Goal: Transaction & Acquisition: Book appointment/travel/reservation

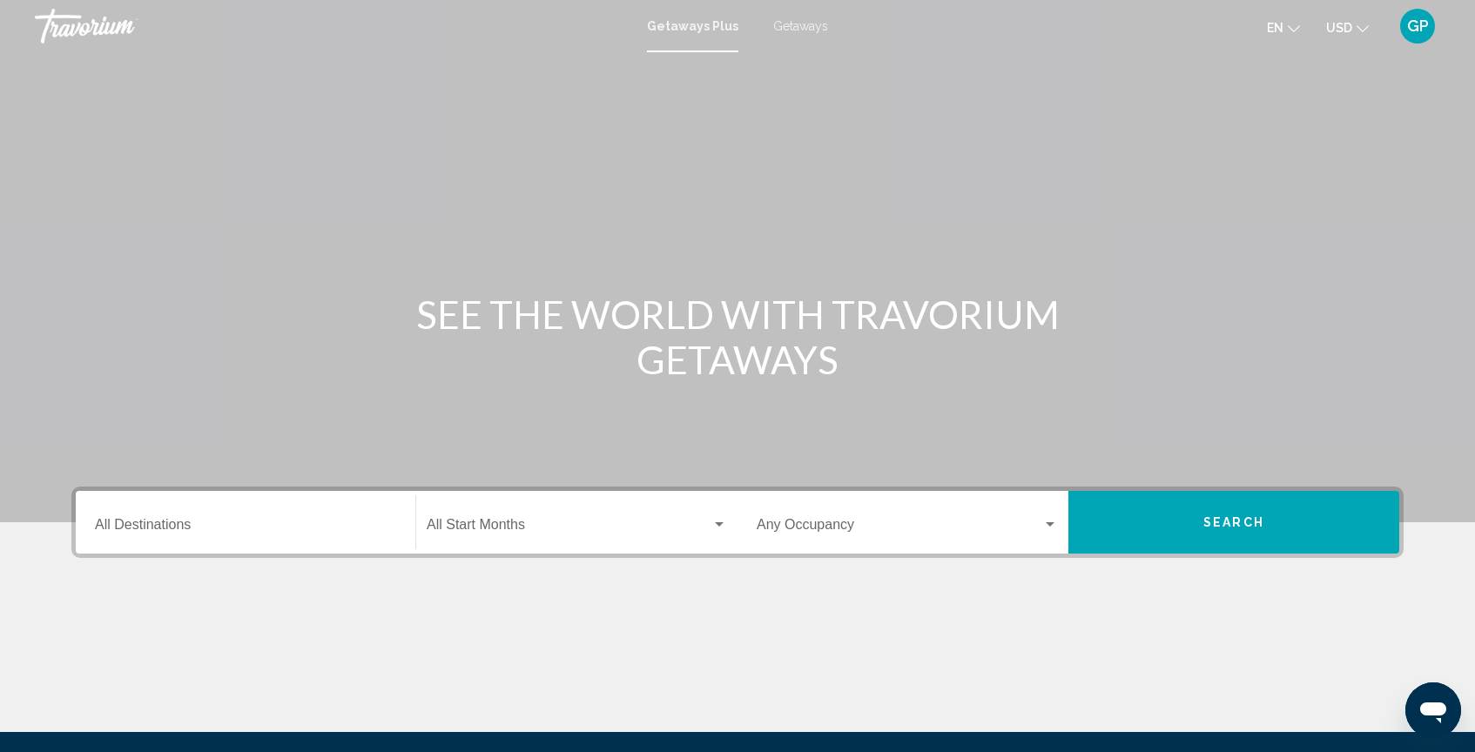
click at [806, 26] on span "Getaways" at bounding box center [800, 26] width 55 height 14
click at [201, 517] on div "Destination All Destinations" at bounding box center [245, 523] width 301 height 55
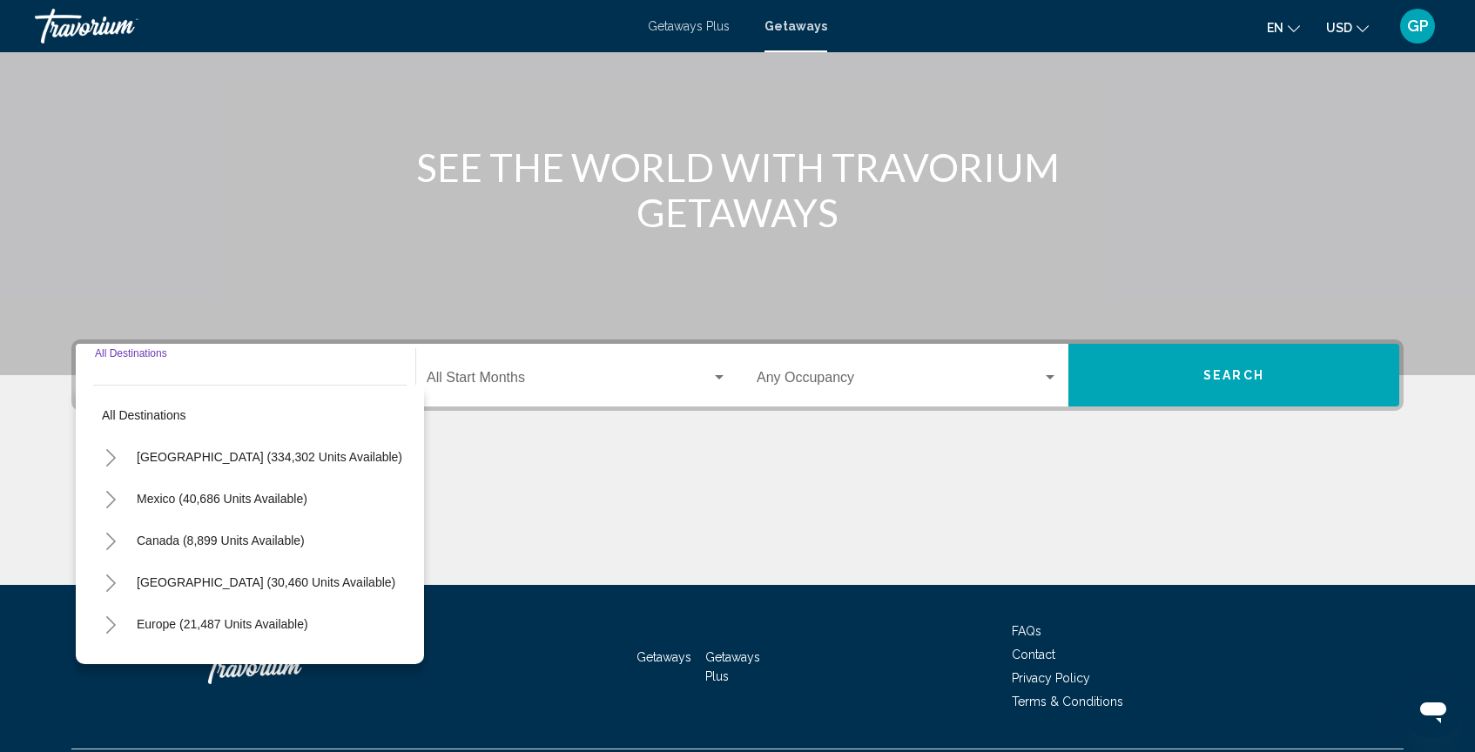
scroll to position [193, 0]
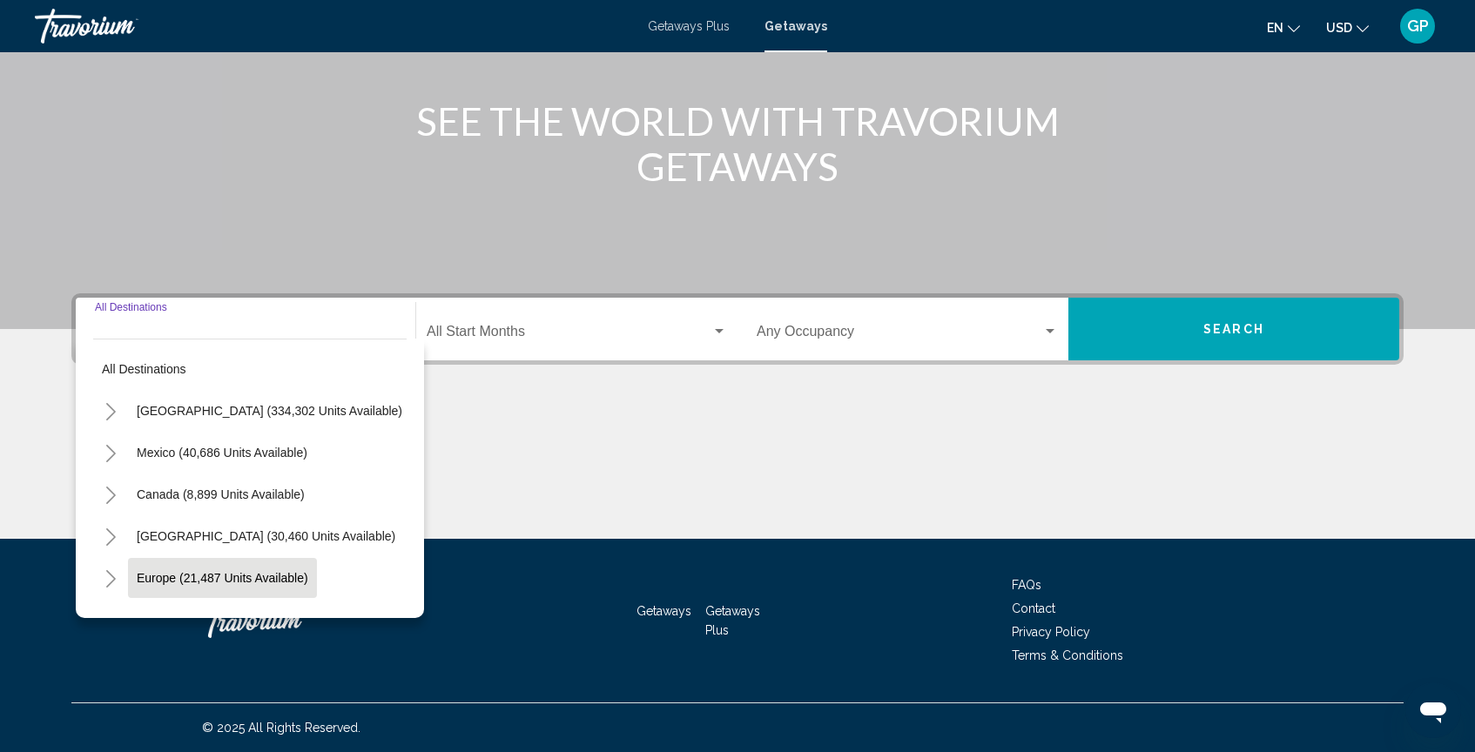
click at [212, 580] on span "Europe (21,487 units available)" at bounding box center [223, 578] width 172 height 14
type input "**********"
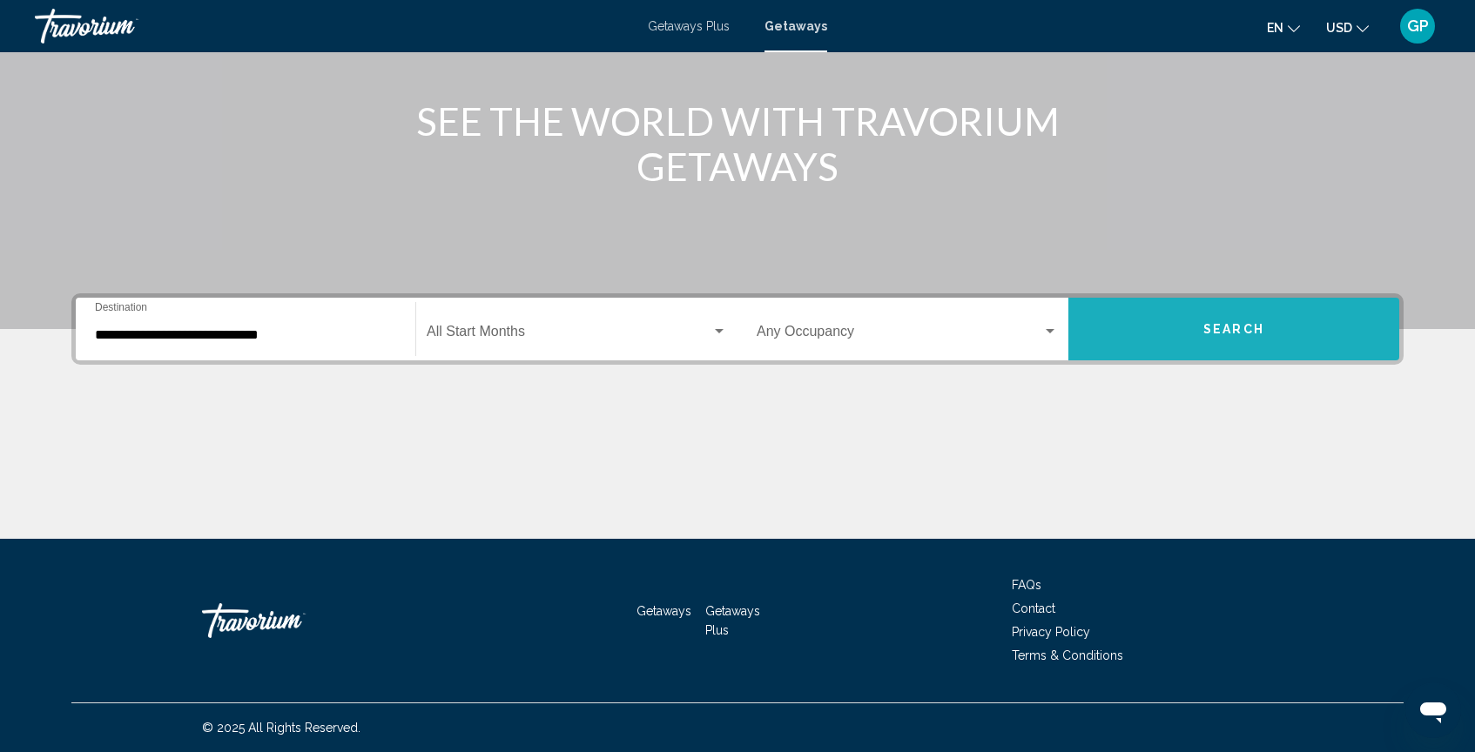
click at [1178, 324] on button "Search" at bounding box center [1234, 329] width 331 height 63
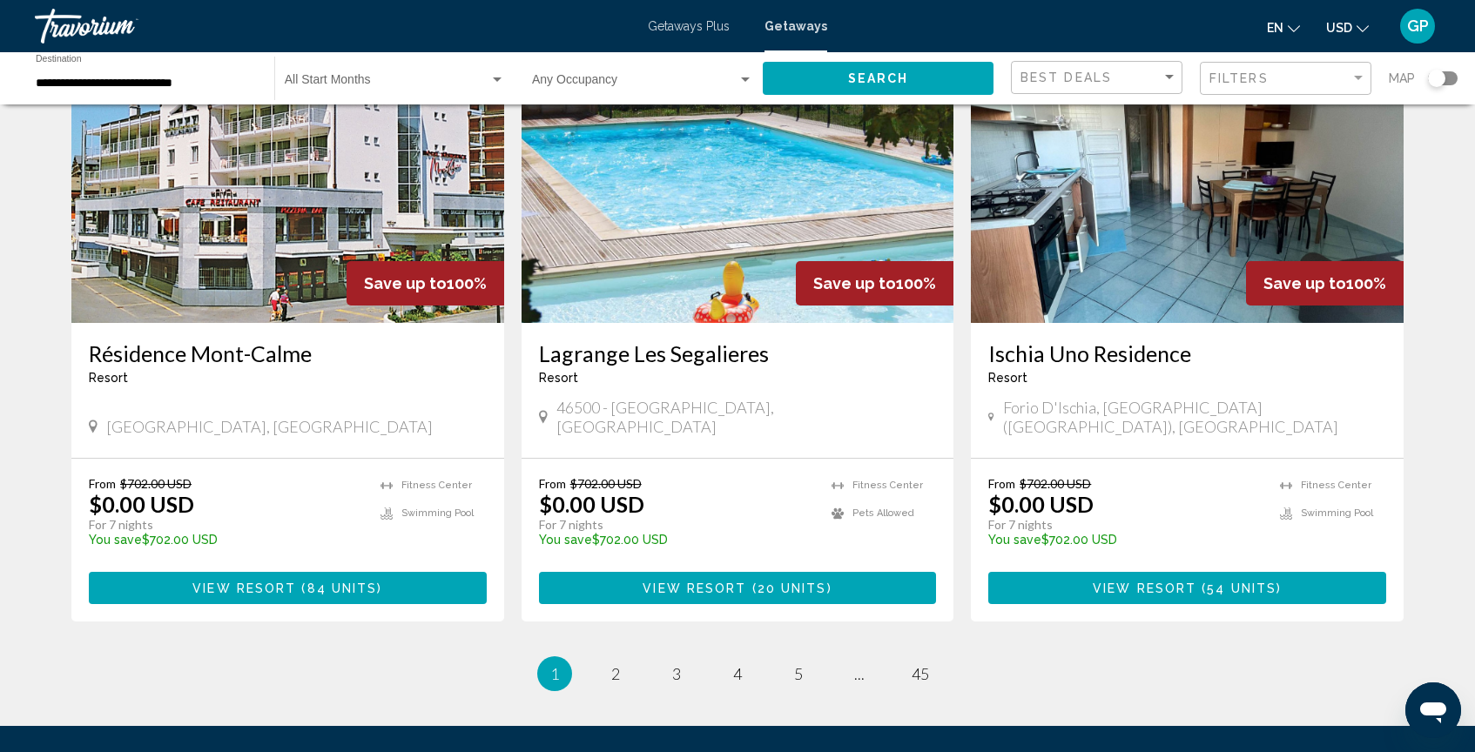
scroll to position [1986, 0]
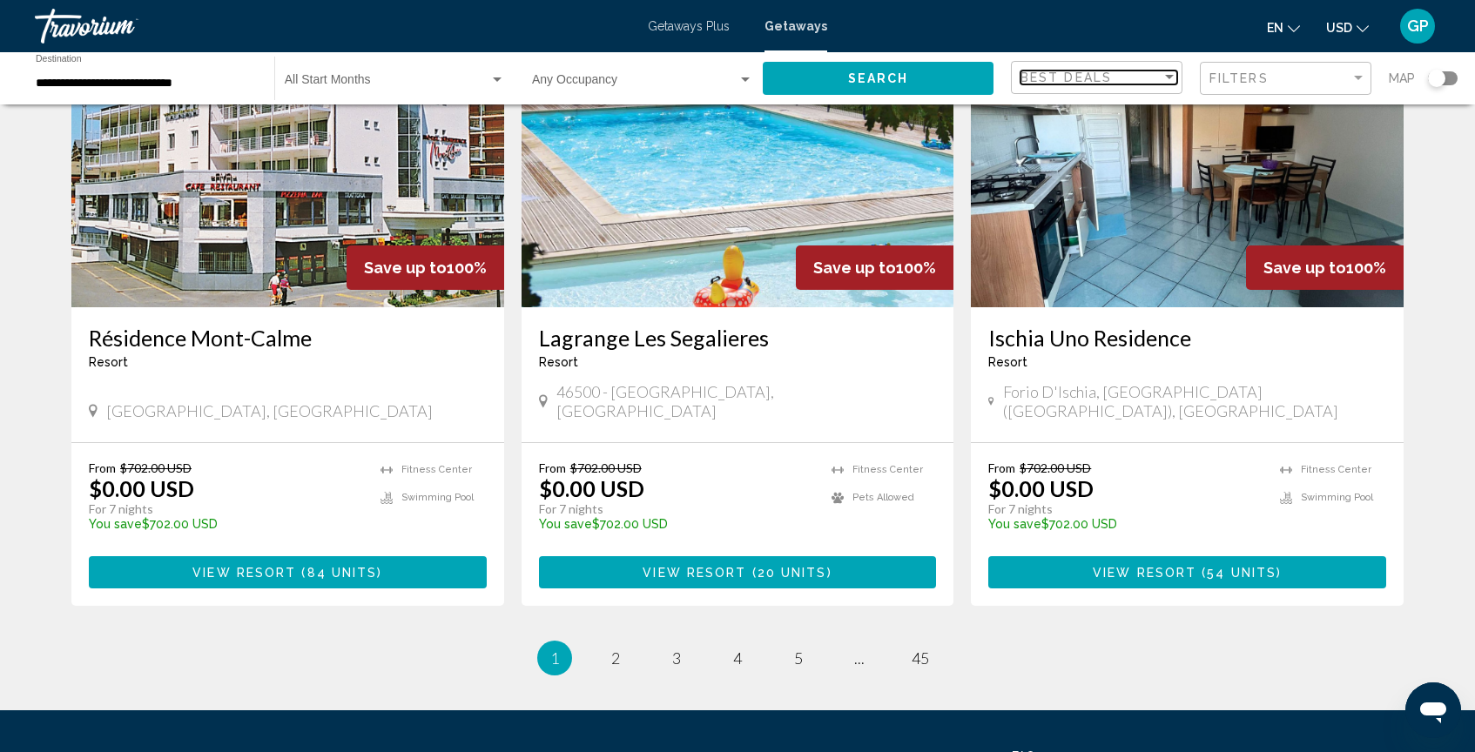
click at [1171, 77] on div "Sort by" at bounding box center [1169, 77] width 9 height 4
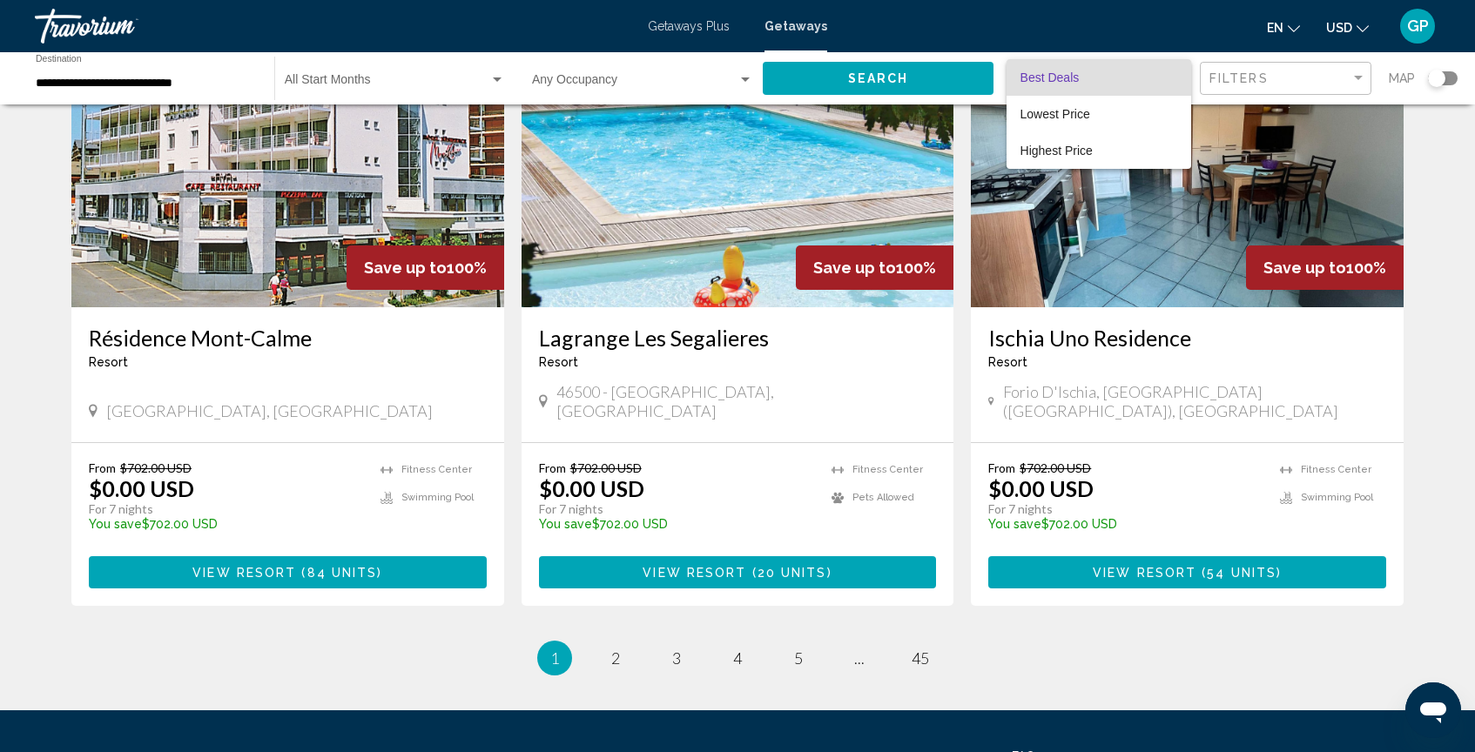
click at [1285, 75] on div at bounding box center [737, 376] width 1475 height 752
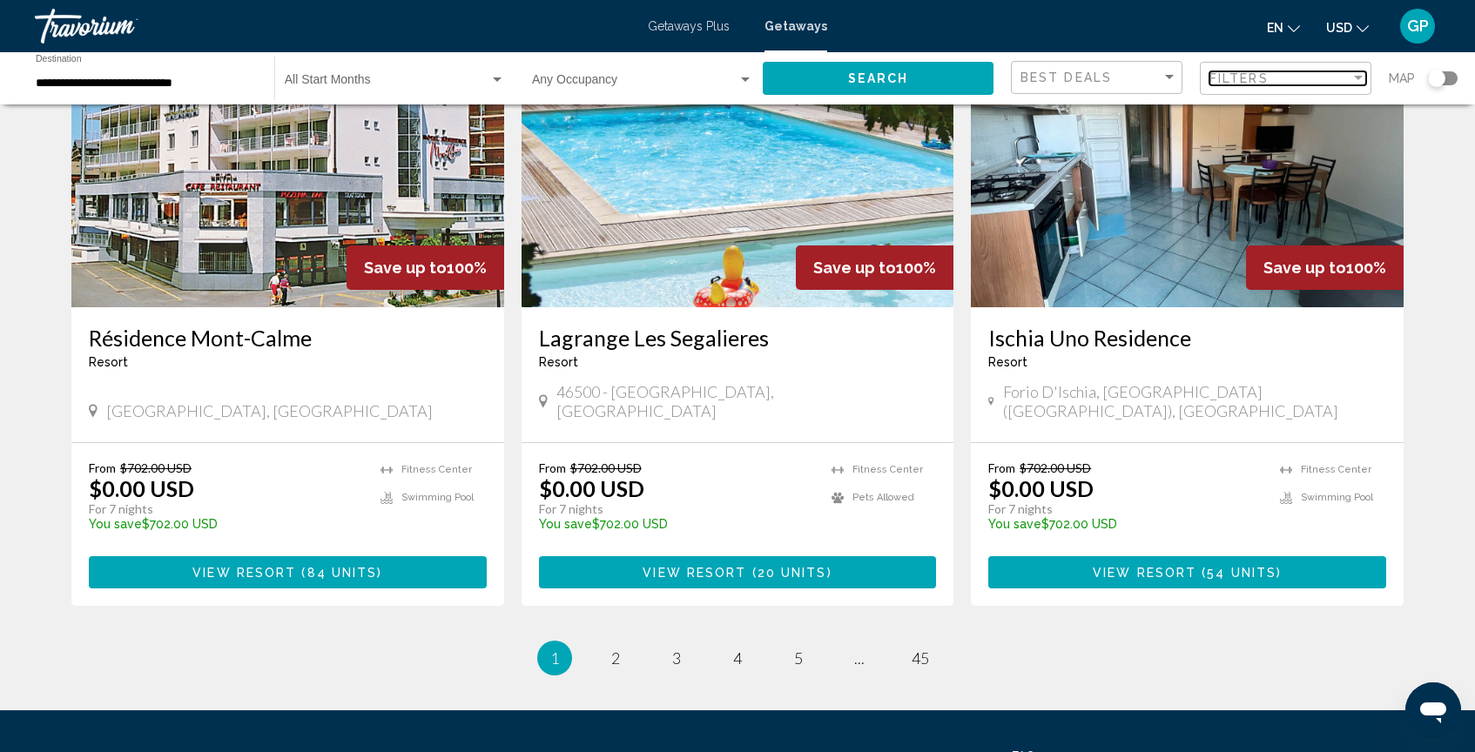
click at [1359, 79] on div "Filter" at bounding box center [1358, 78] width 9 height 4
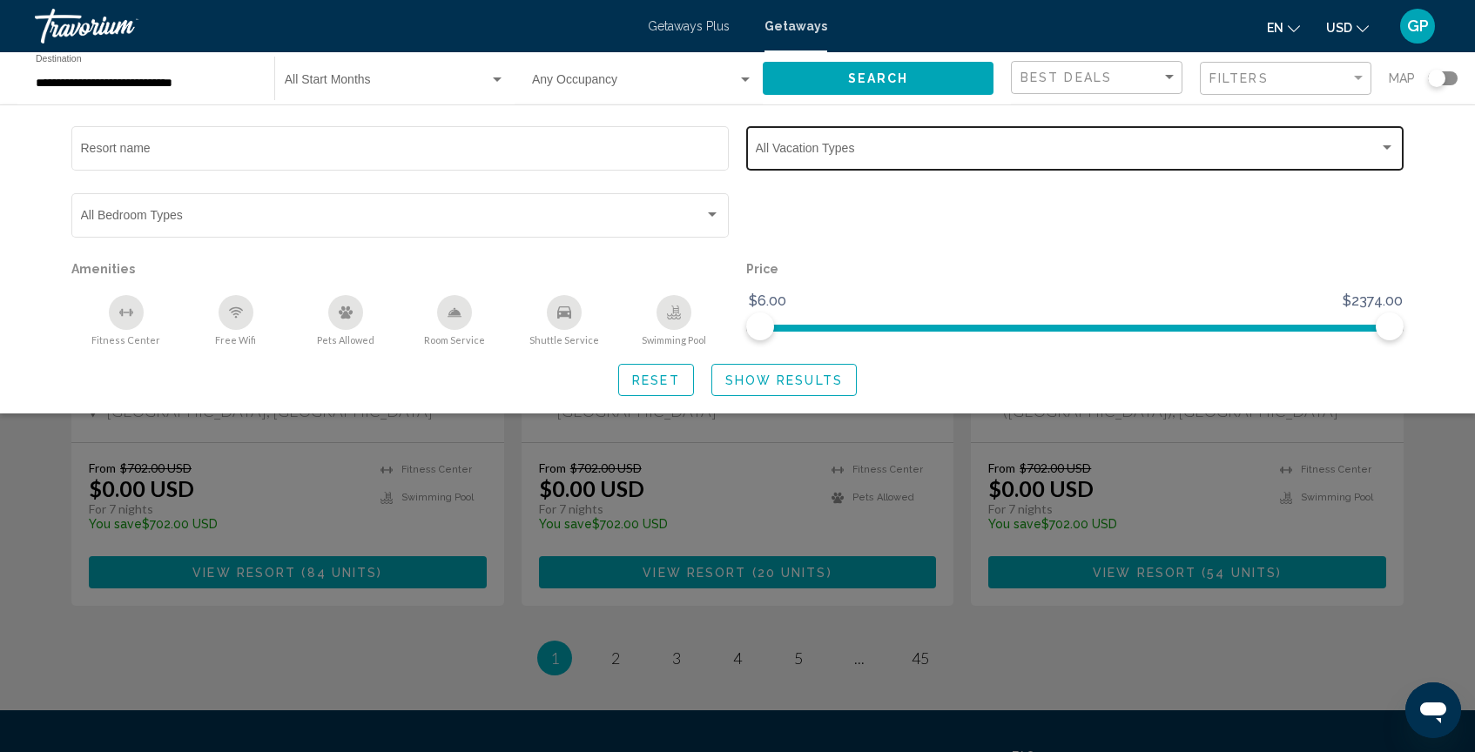
click at [902, 154] on span "Search widget" at bounding box center [1068, 152] width 624 height 14
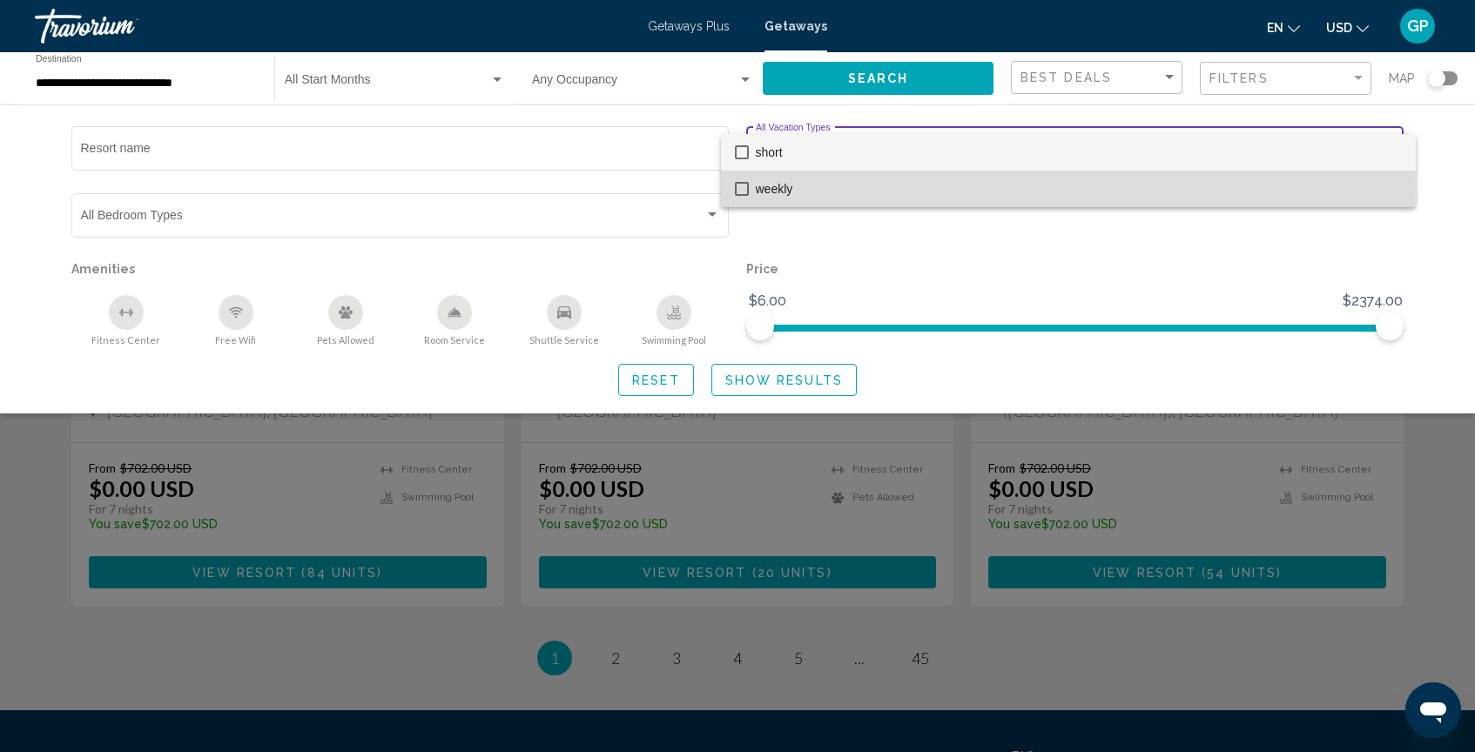
click at [741, 190] on mat-pseudo-checkbox at bounding box center [742, 189] width 14 height 14
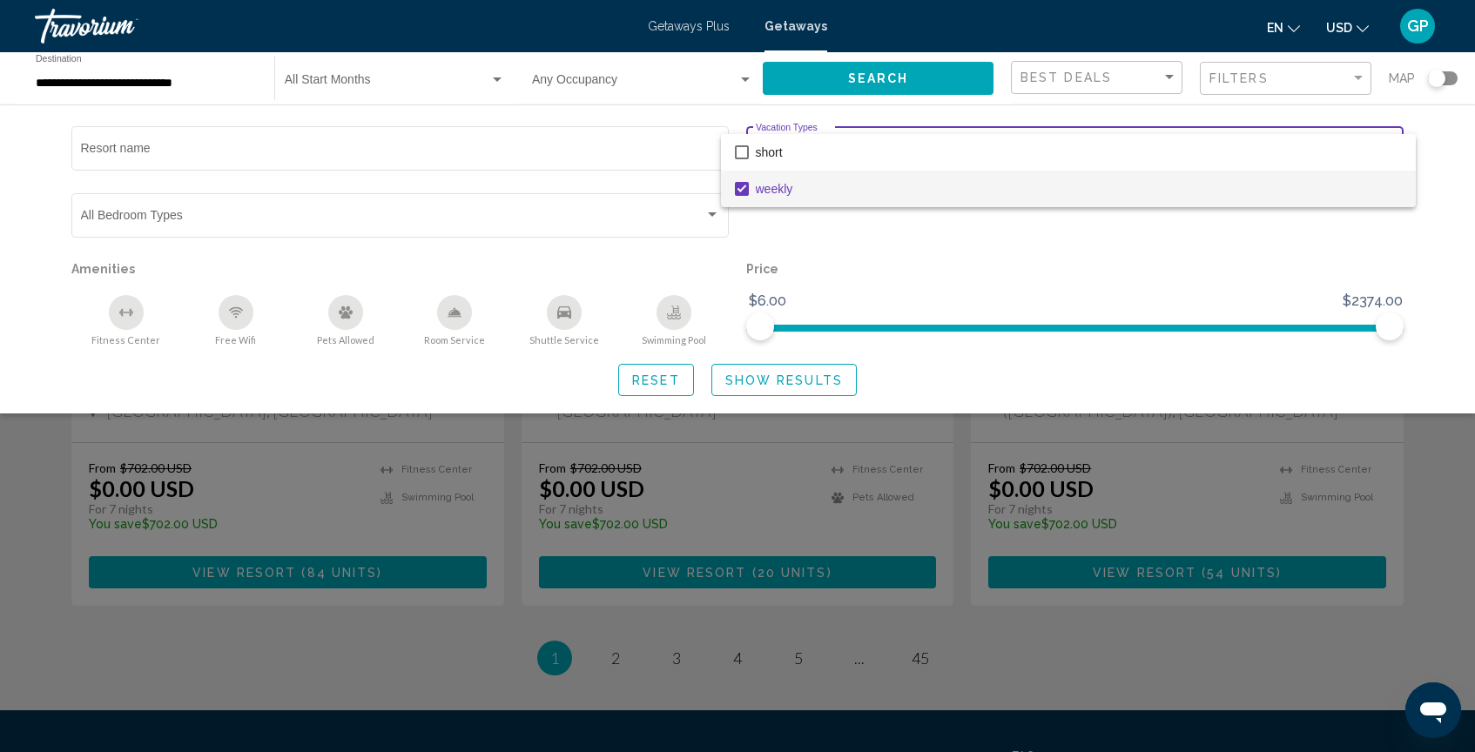
click at [793, 383] on div at bounding box center [737, 376] width 1475 height 752
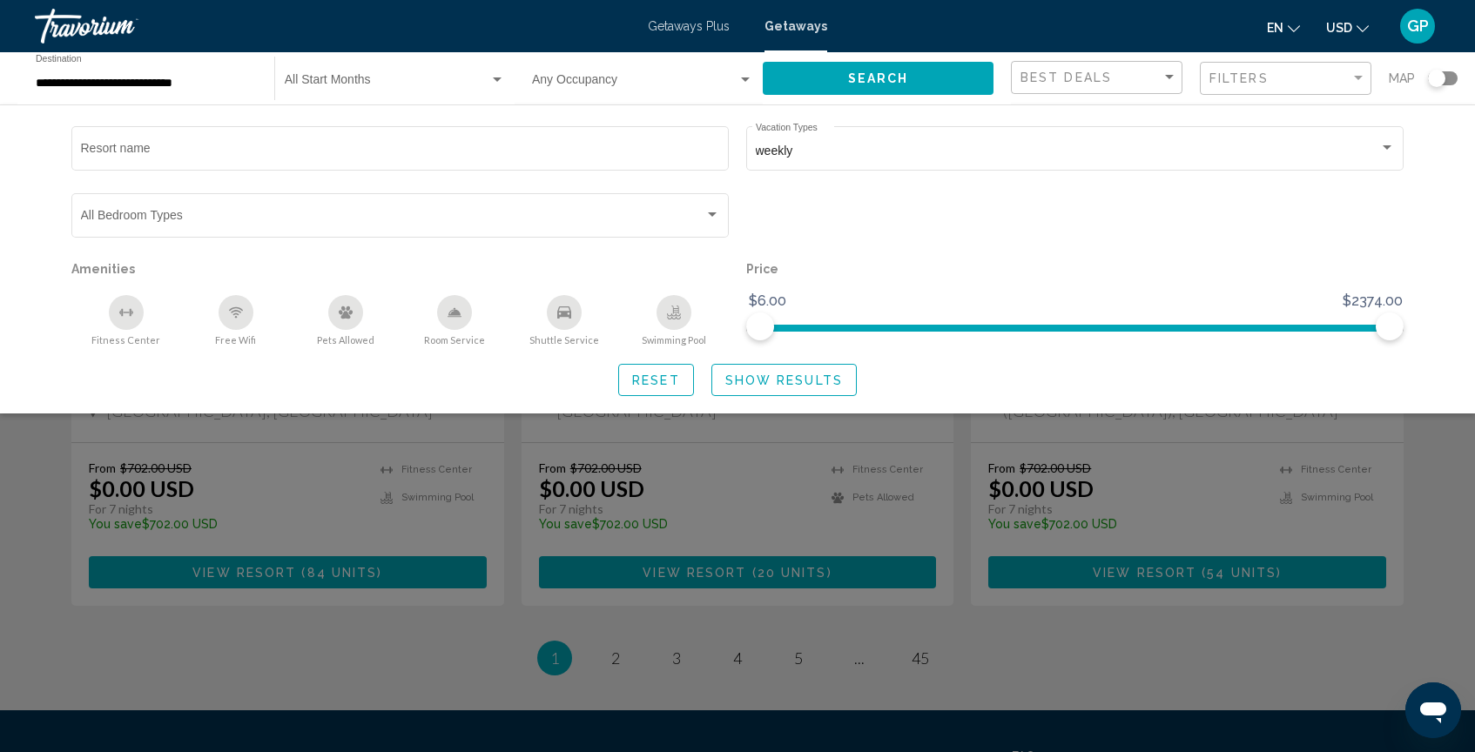
click at [900, 77] on span "Search" at bounding box center [878, 79] width 61 height 14
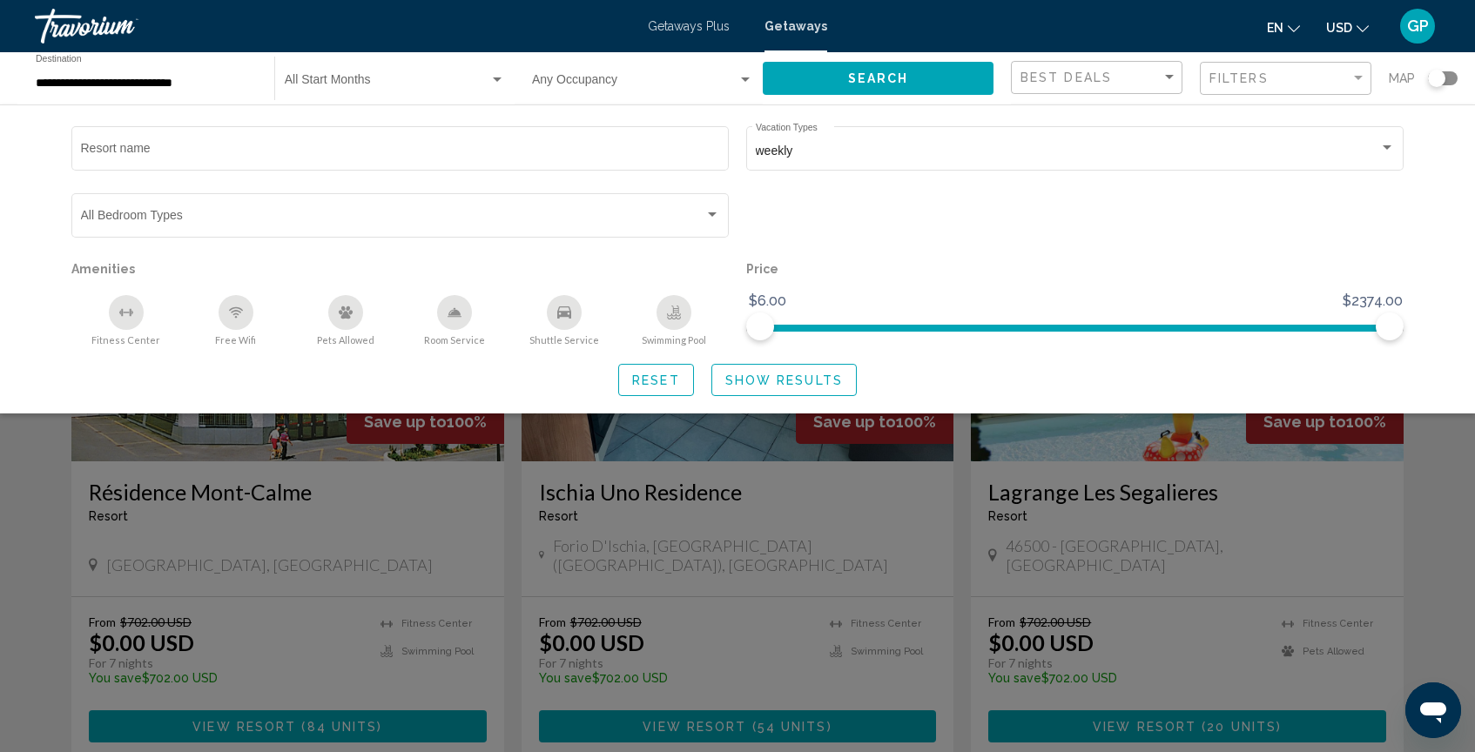
click at [725, 449] on div "Search widget" at bounding box center [737, 506] width 1475 height 491
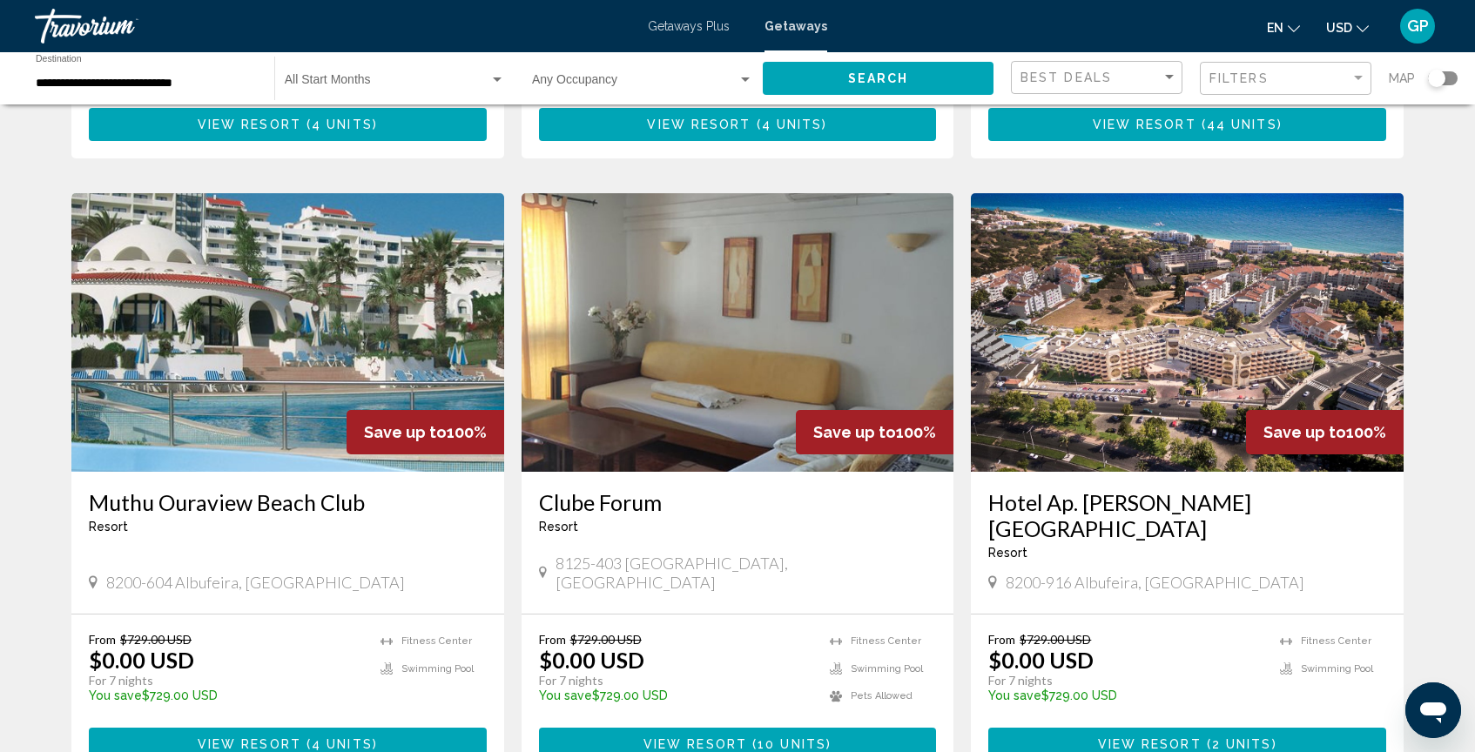
scroll to position [1244, 0]
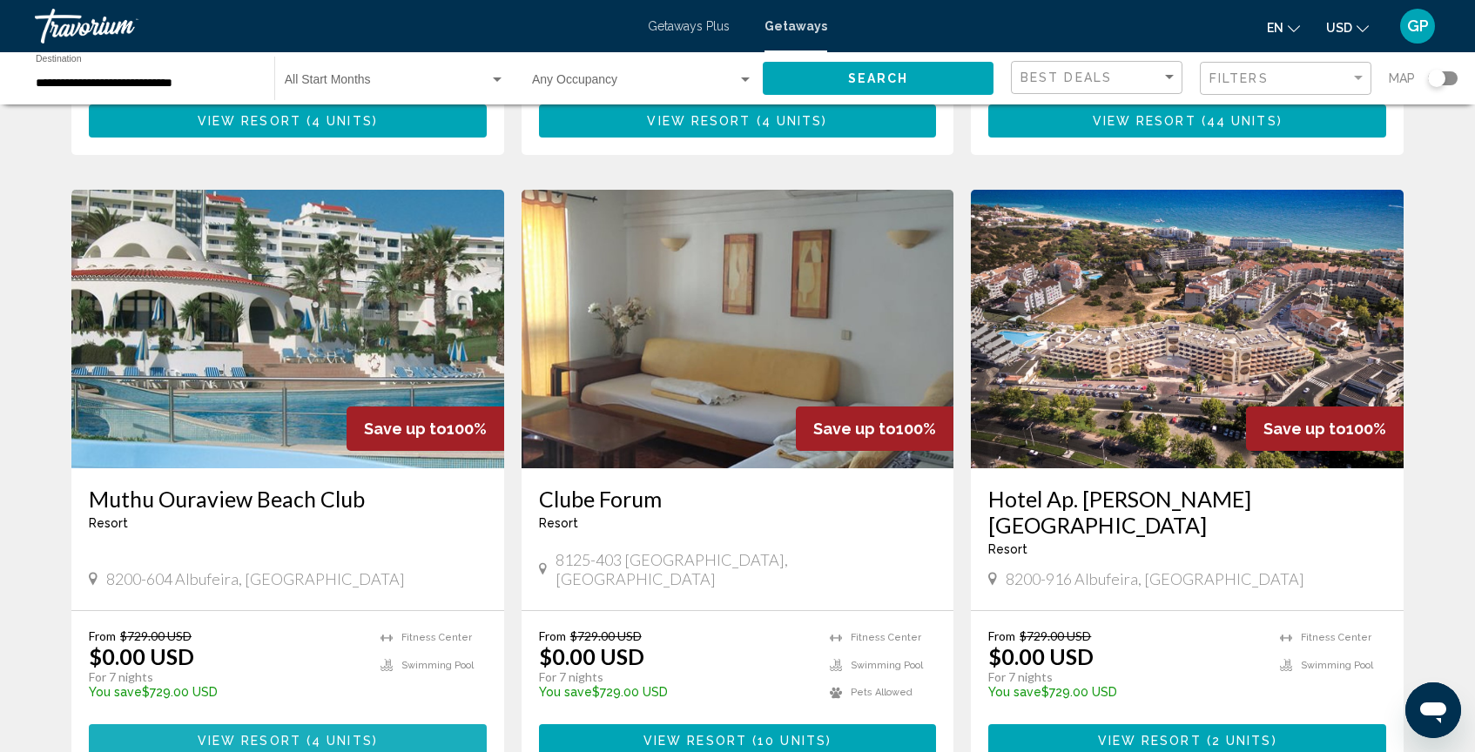
click at [286, 734] on span "View Resort" at bounding box center [250, 741] width 104 height 14
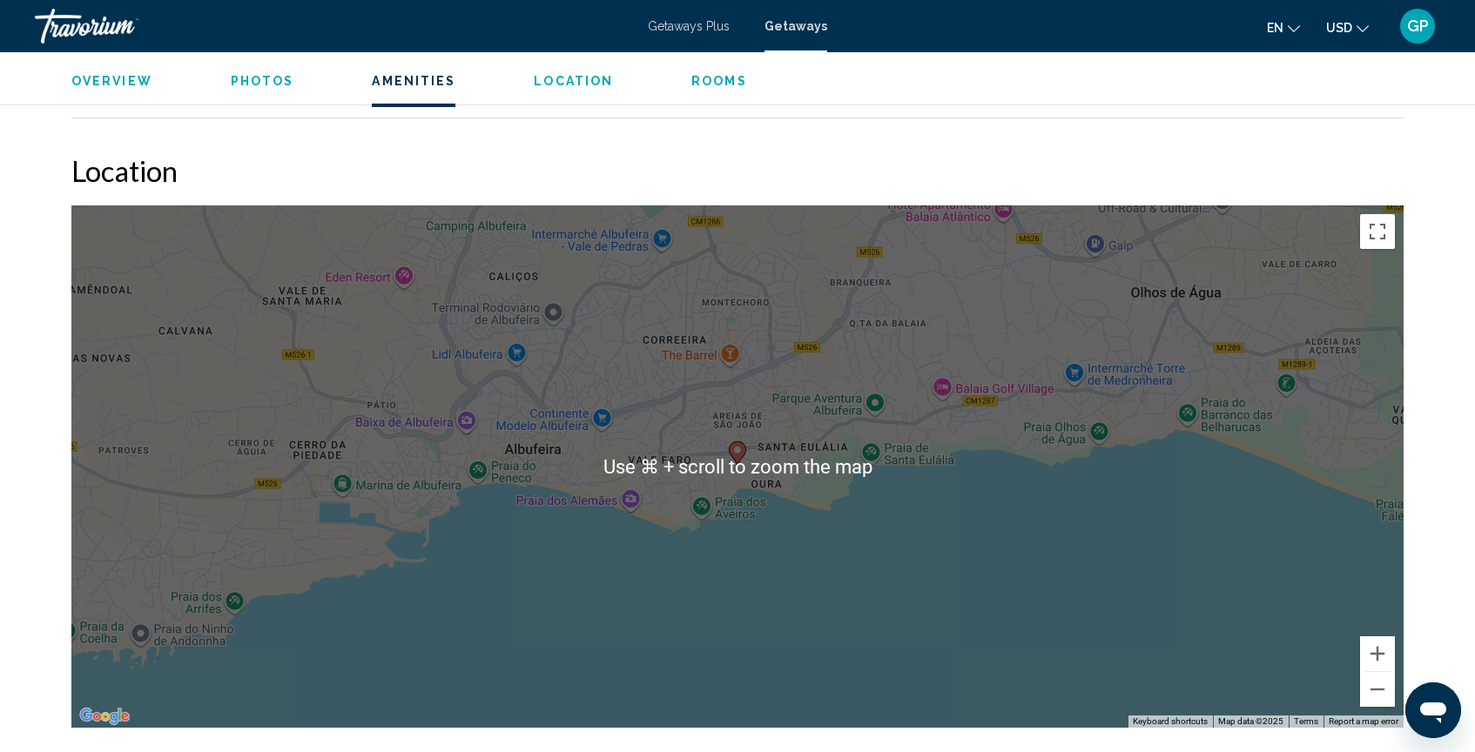
scroll to position [2602, 0]
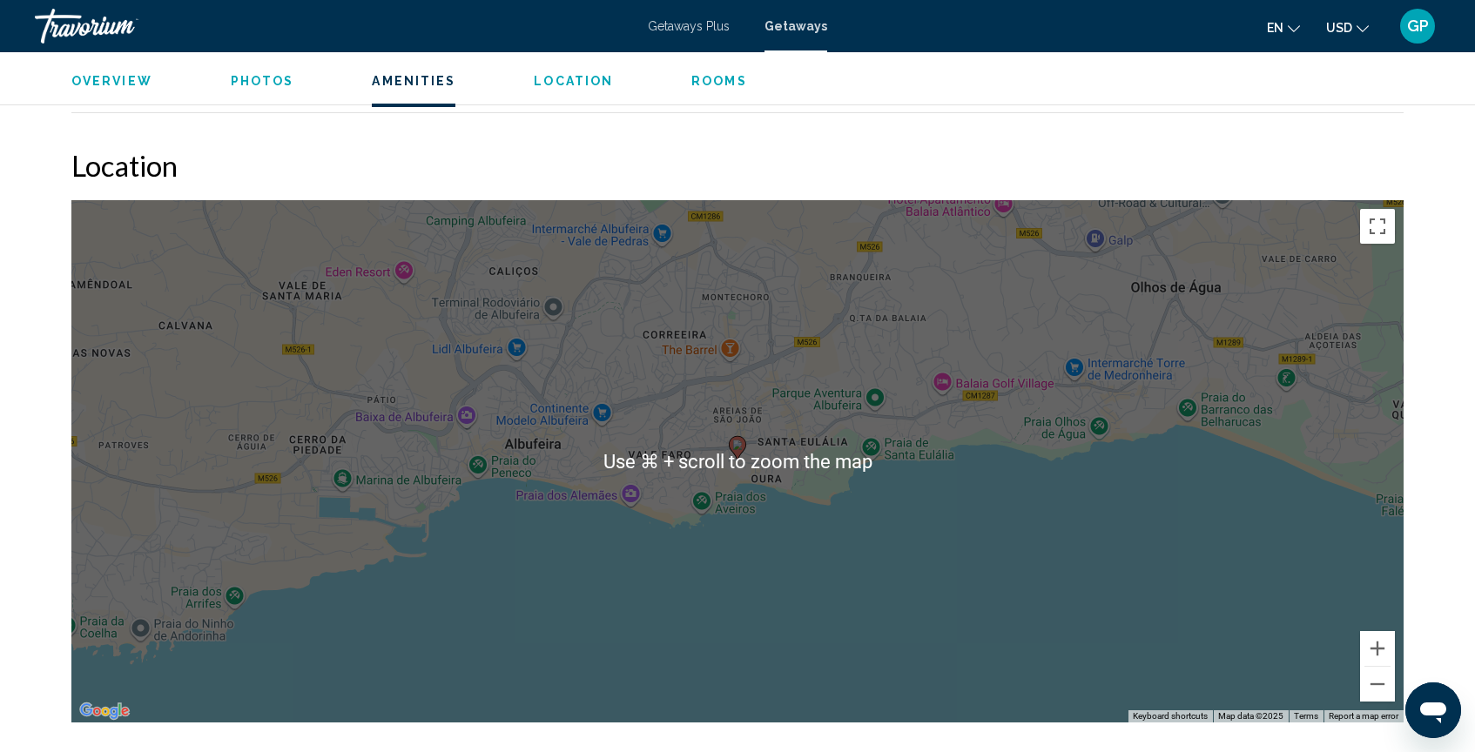
click at [624, 569] on div "To activate drag with keyboard, press Alt + Enter. Once in keyboard drag state,…" at bounding box center [737, 461] width 1332 height 523
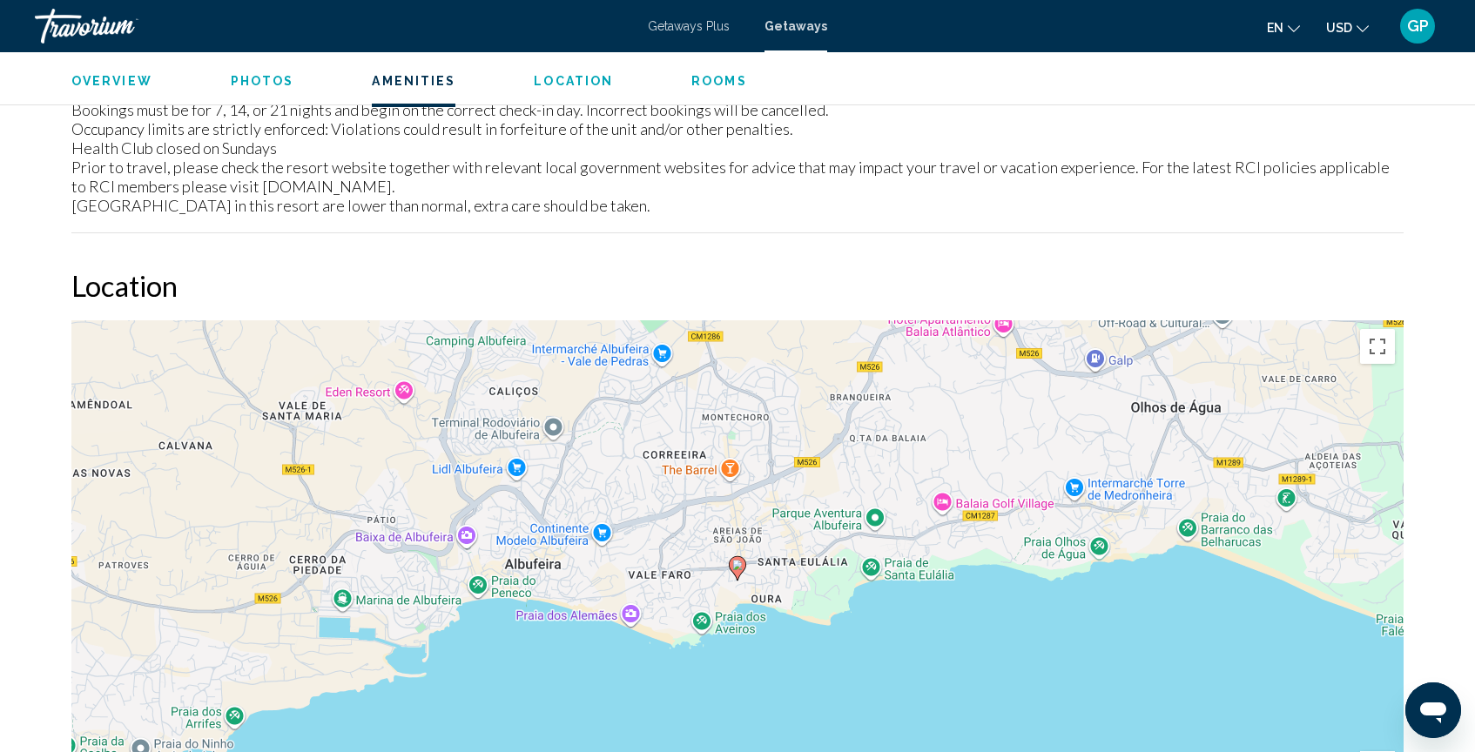
scroll to position [2481, 0]
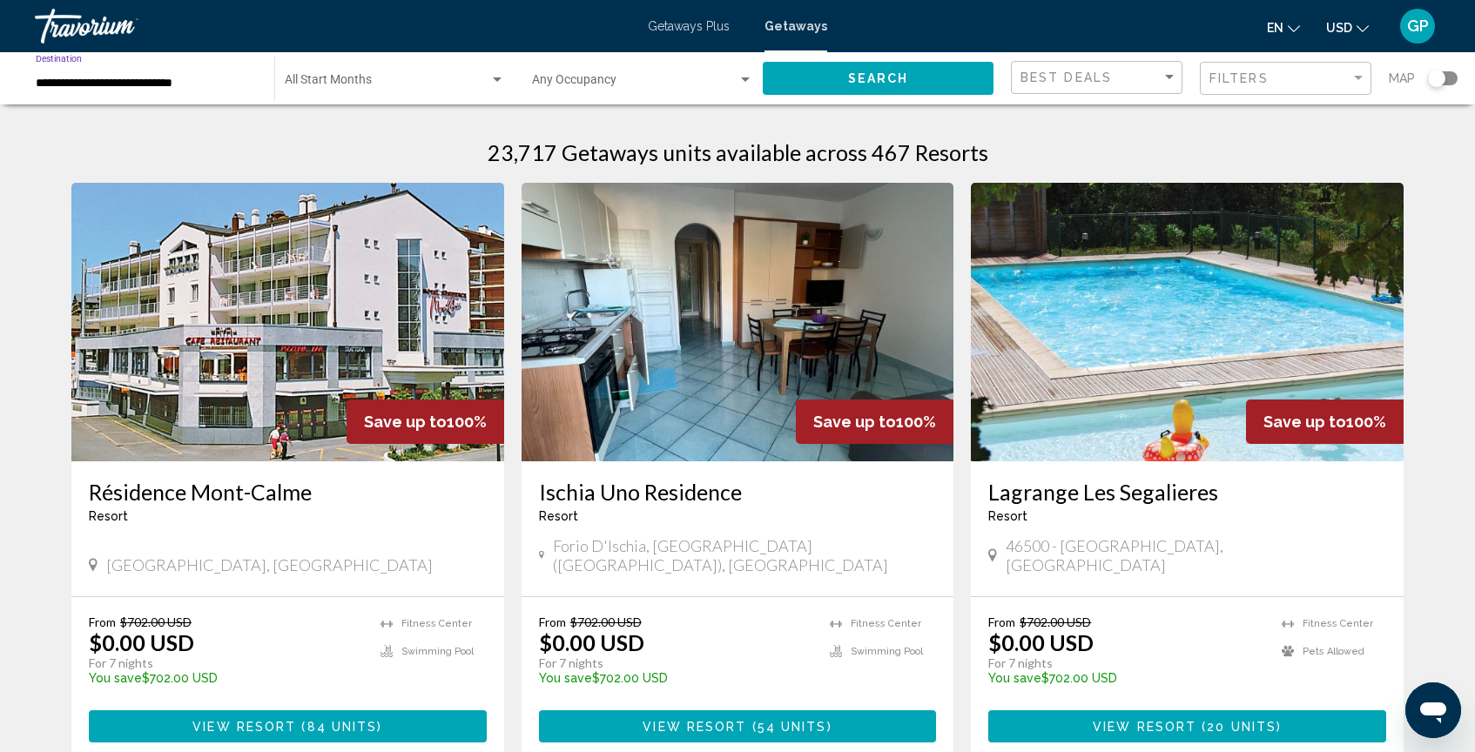
click at [78, 85] on input "**********" at bounding box center [146, 84] width 221 height 14
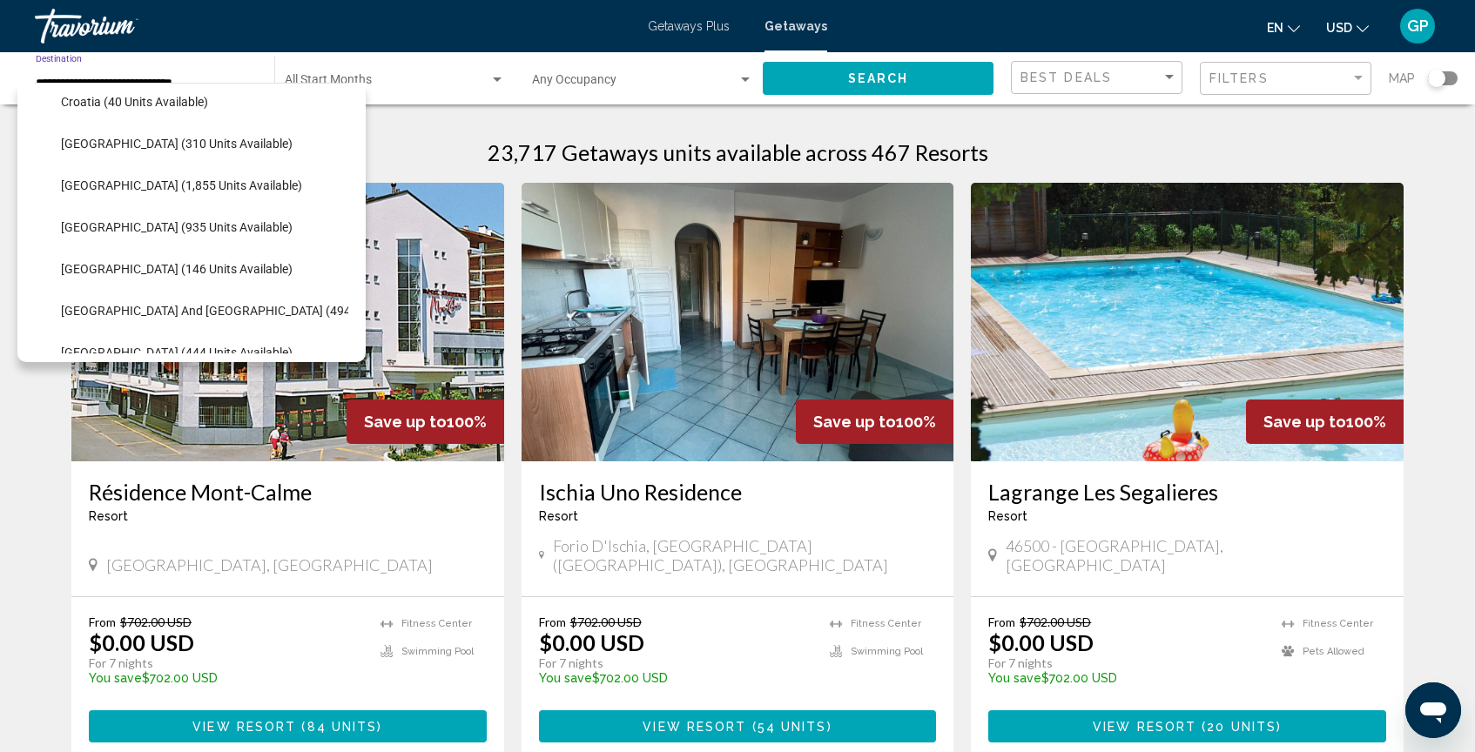
scroll to position [380, 0]
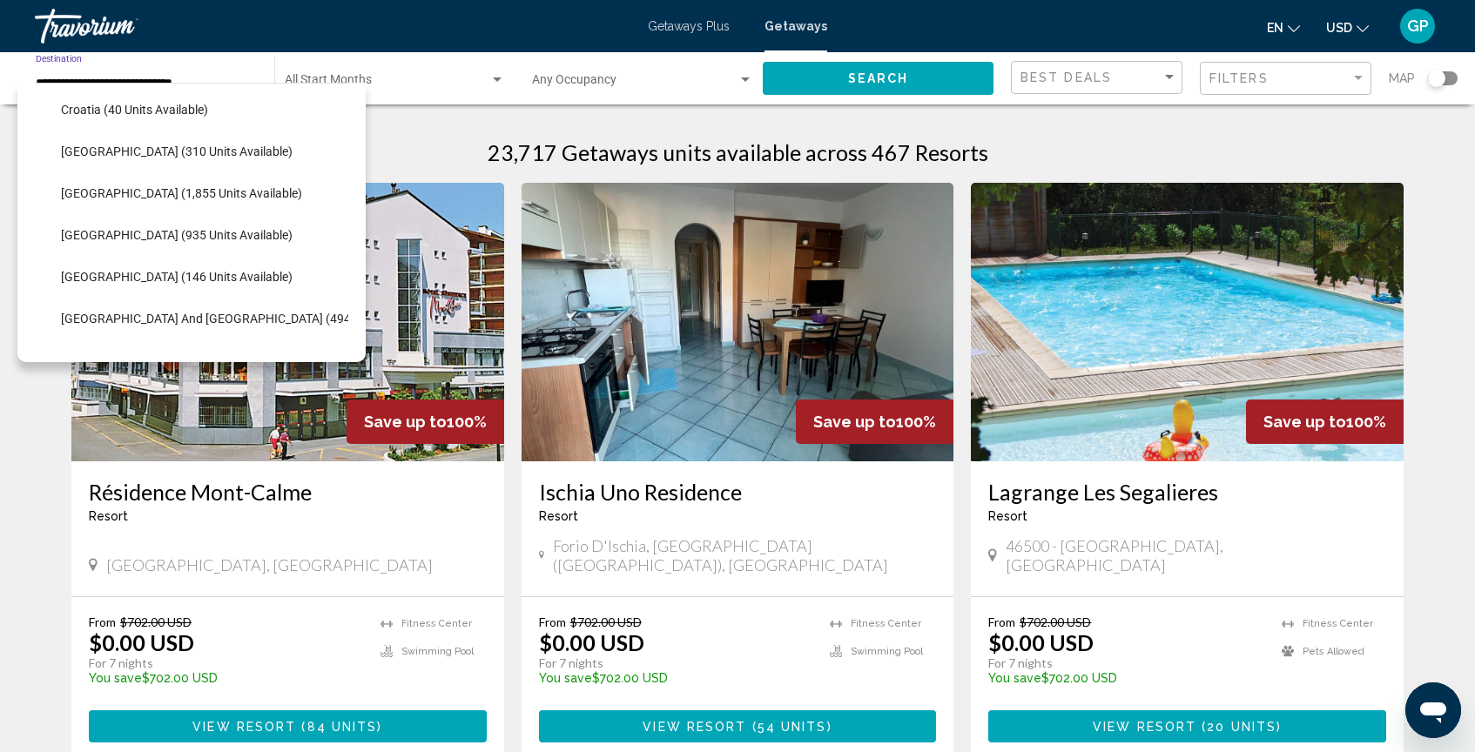
click at [233, 75] on div "**********" at bounding box center [146, 79] width 221 height 48
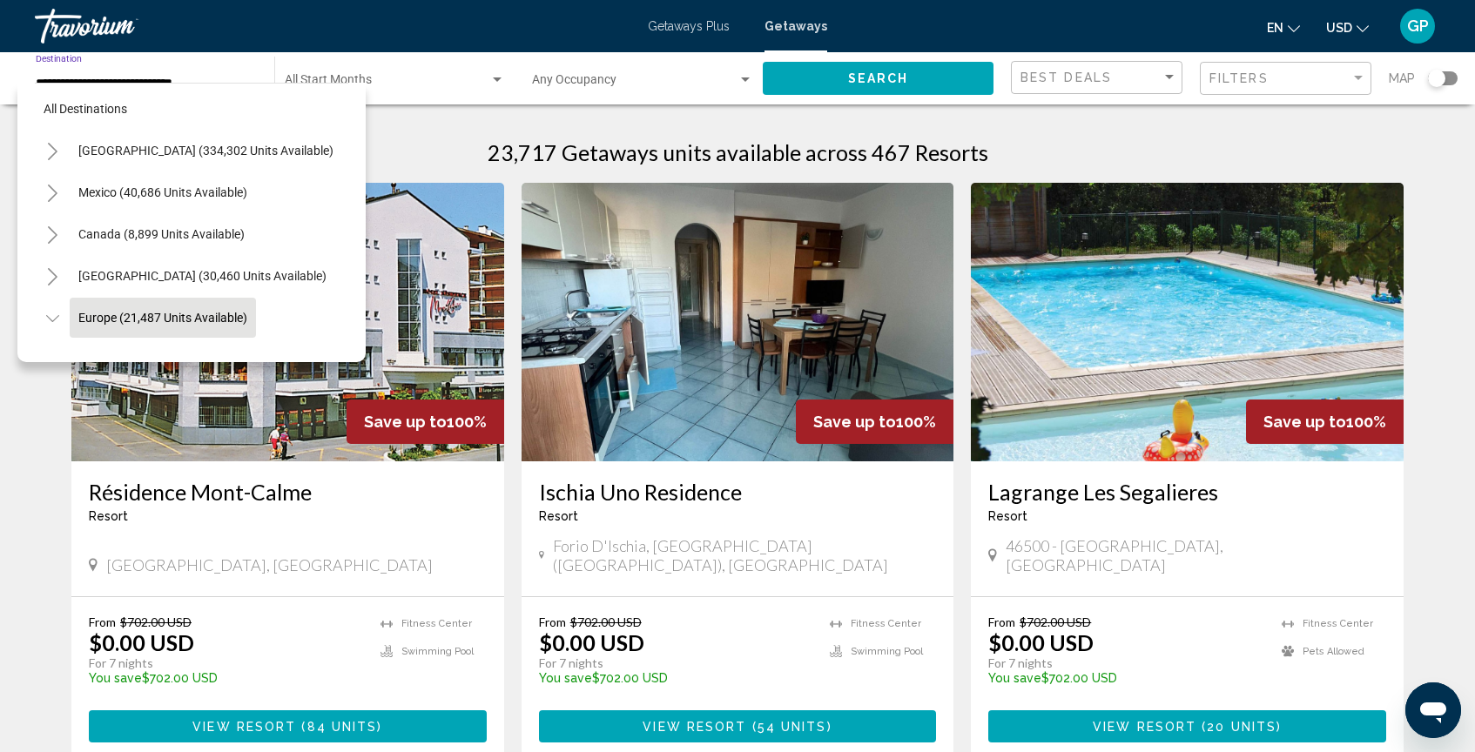
scroll to position [0, 0]
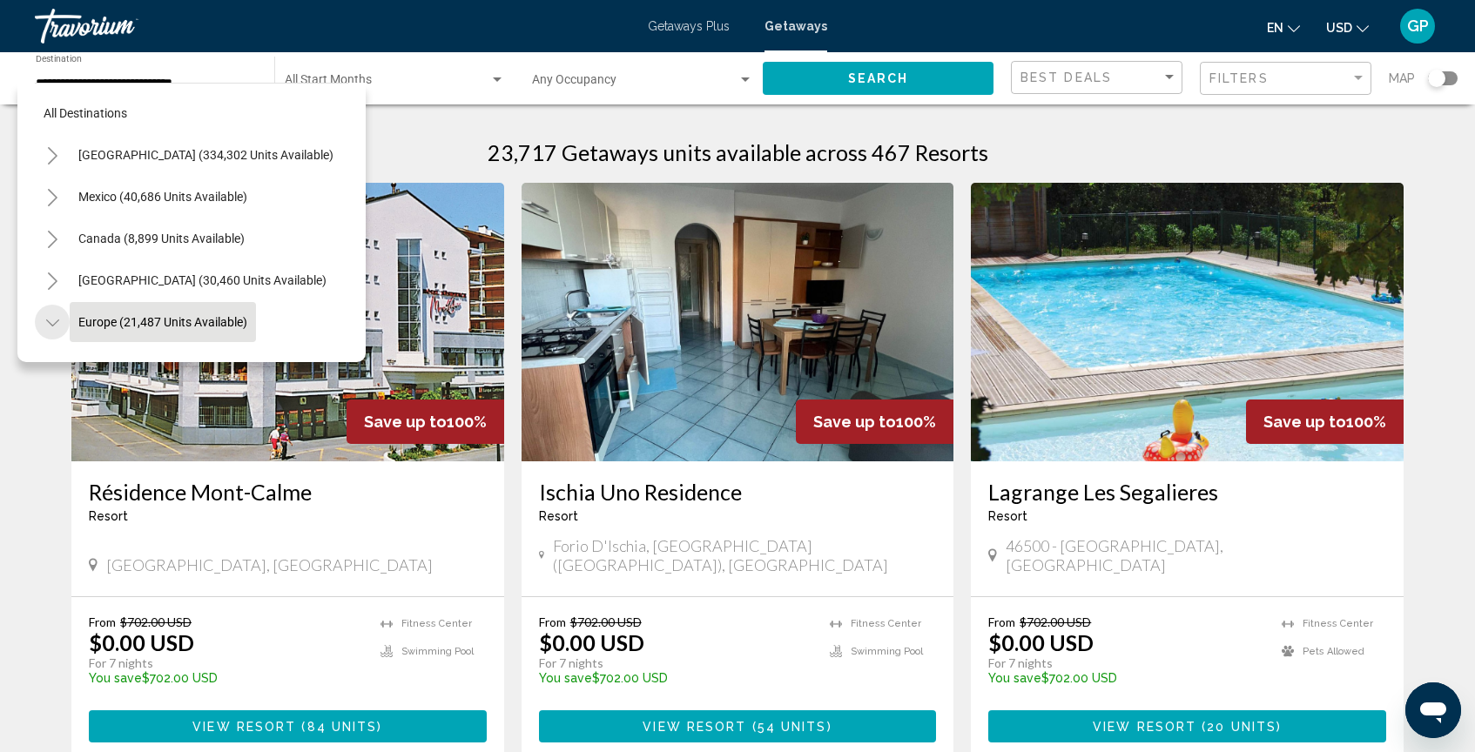
click at [53, 322] on icon "Toggle Europe (21,487 units available)" at bounding box center [52, 322] width 13 height 17
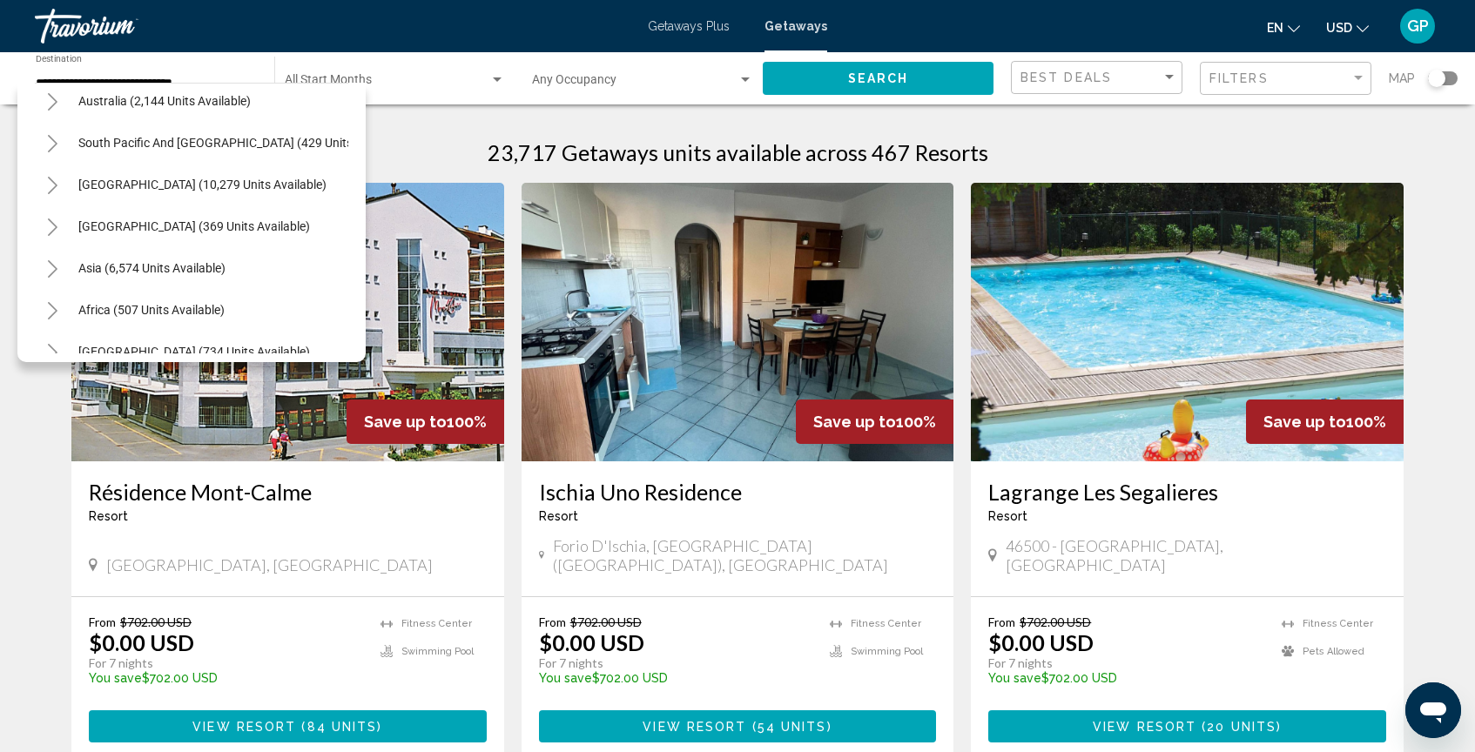
scroll to position [282, 0]
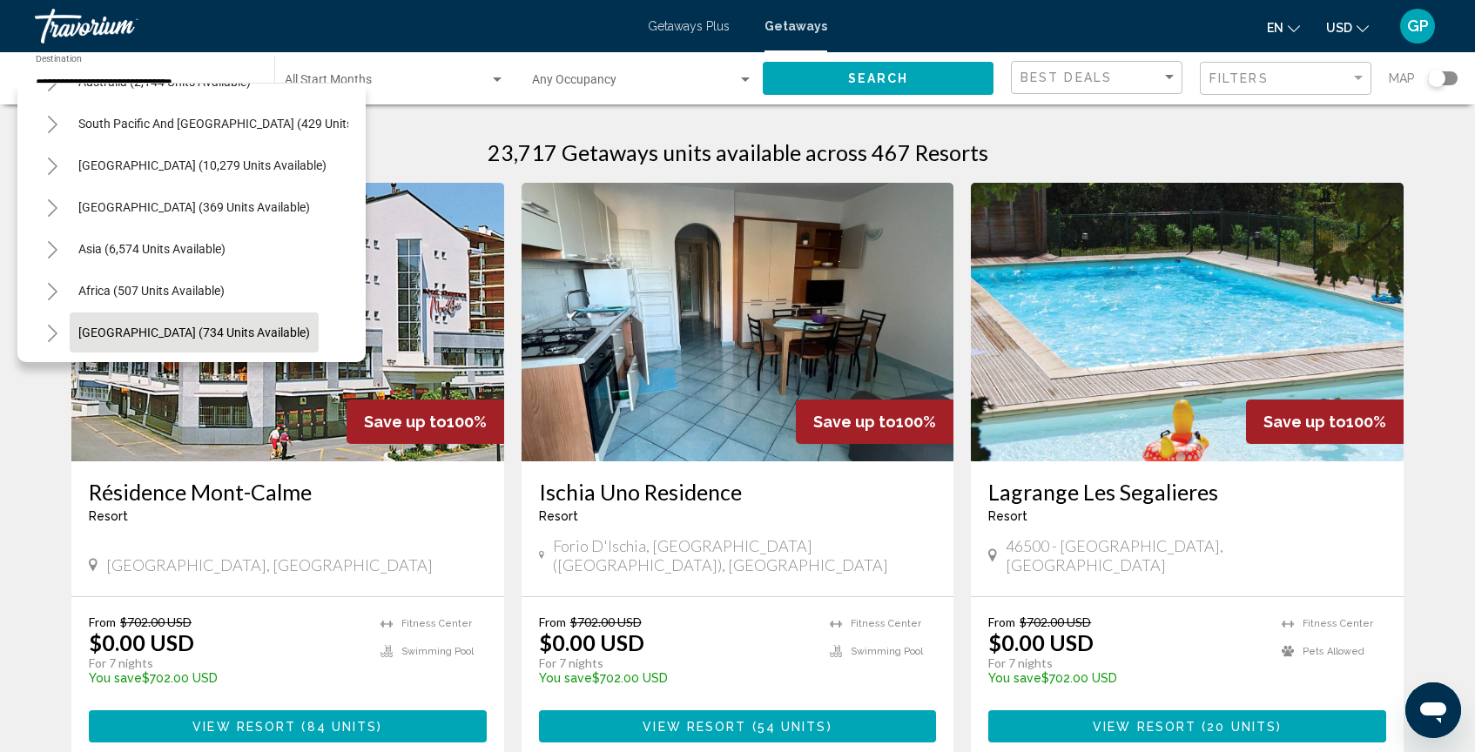
click at [158, 337] on span "[GEOGRAPHIC_DATA] (734 units available)" at bounding box center [194, 333] width 232 height 14
type input "**********"
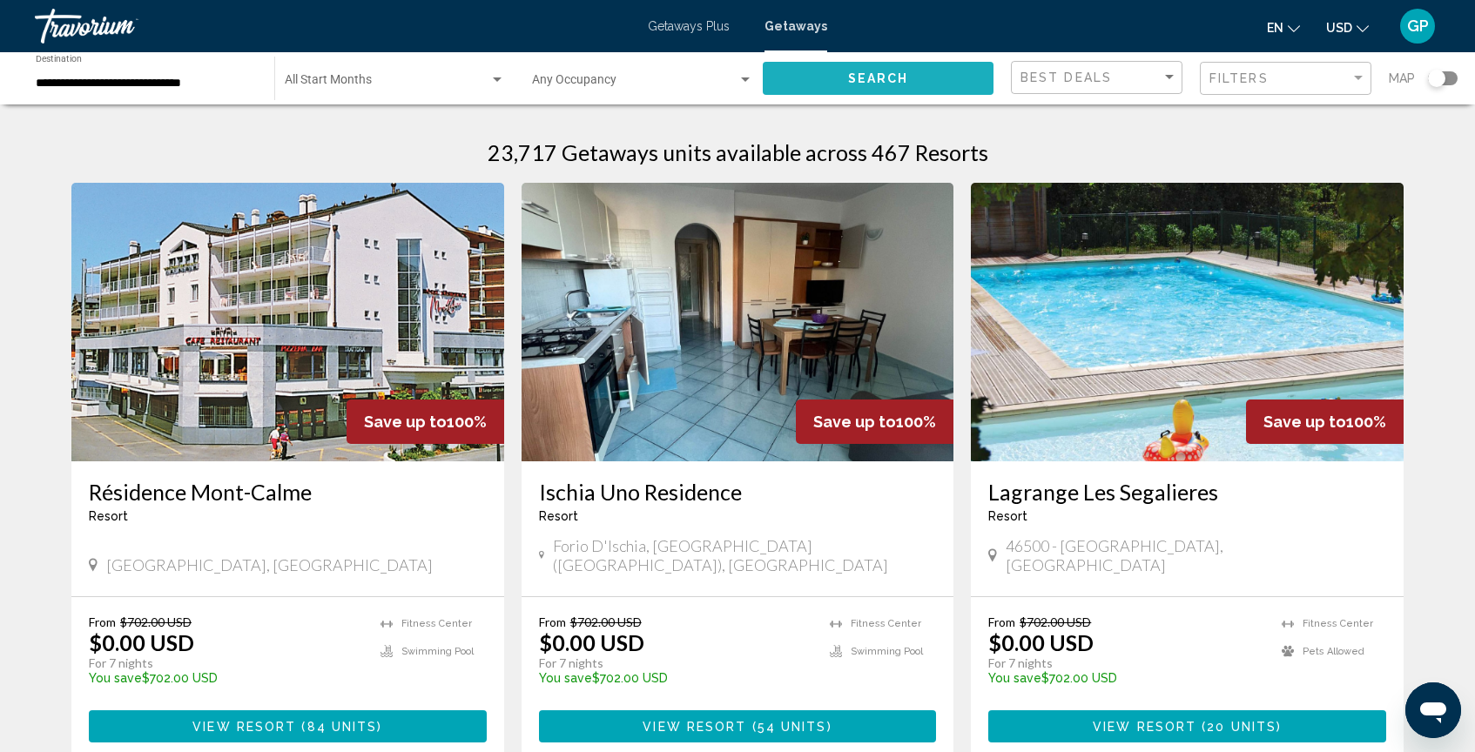
click at [869, 87] on button "Search" at bounding box center [878, 78] width 231 height 32
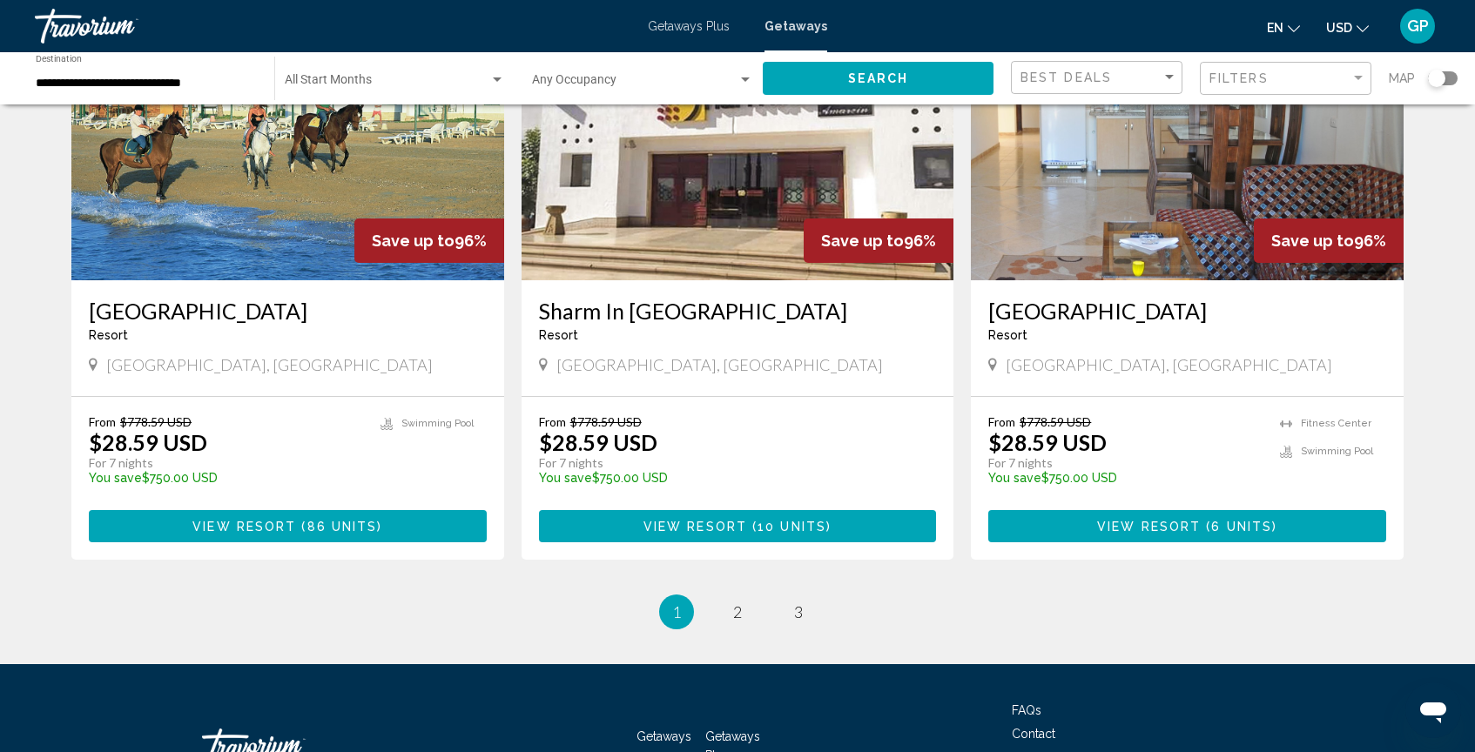
scroll to position [1967, 0]
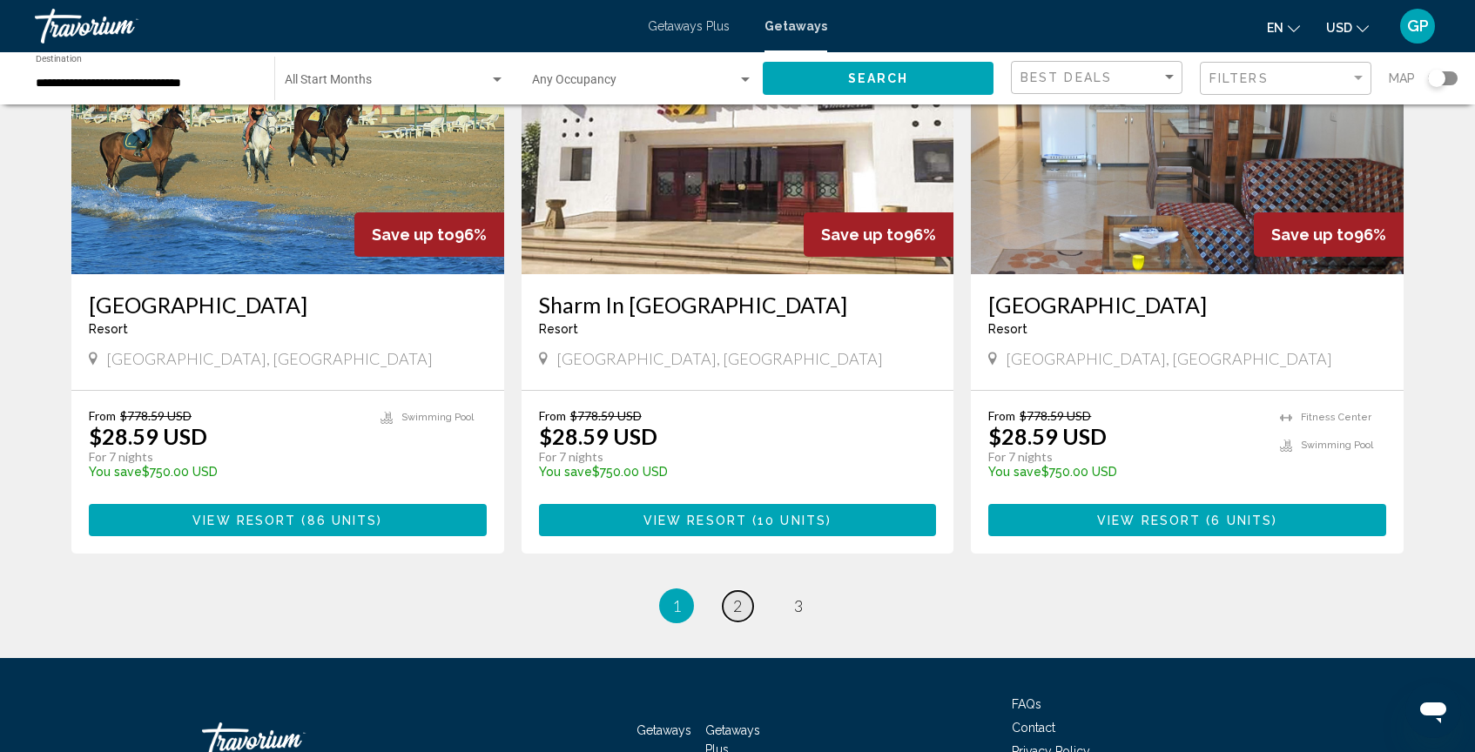
click at [739, 608] on span "2" at bounding box center [737, 606] width 9 height 19
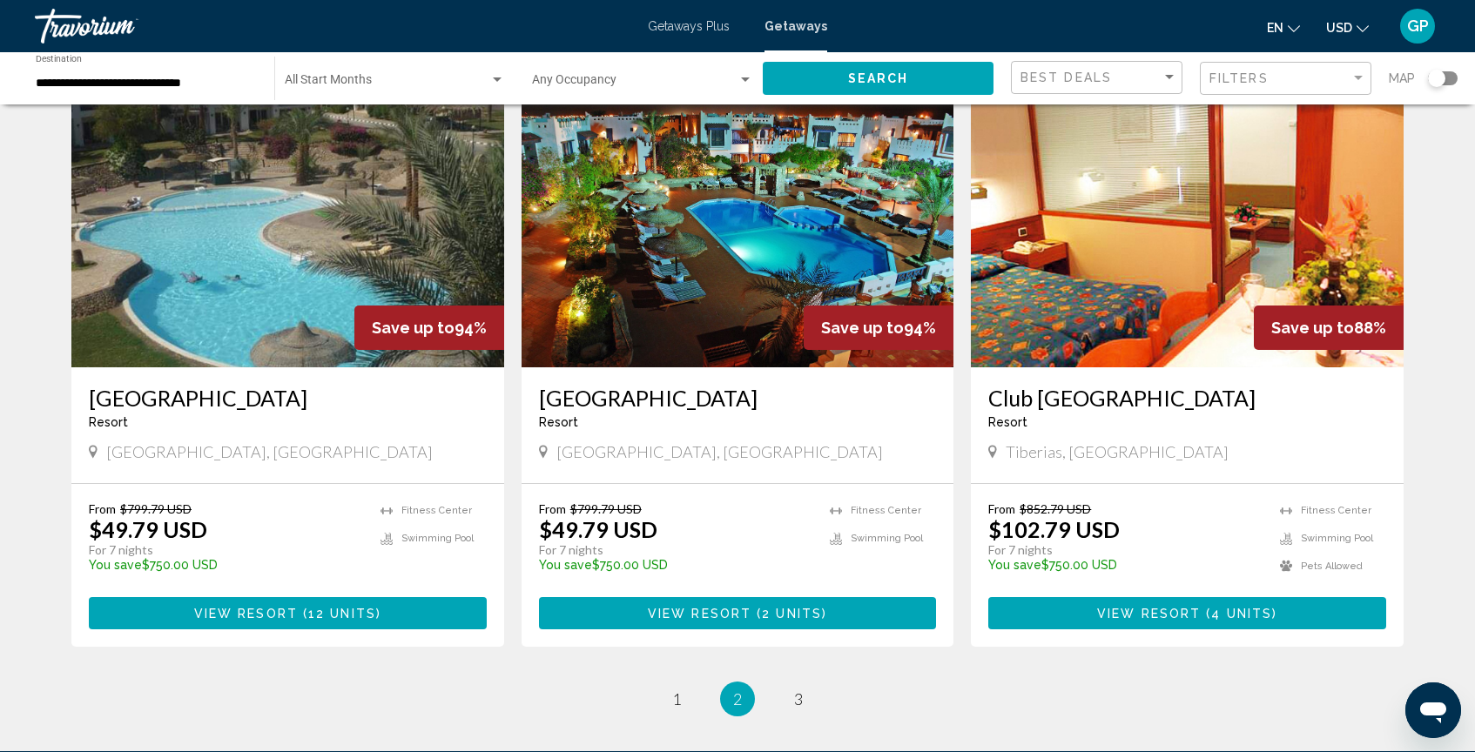
scroll to position [1877, 0]
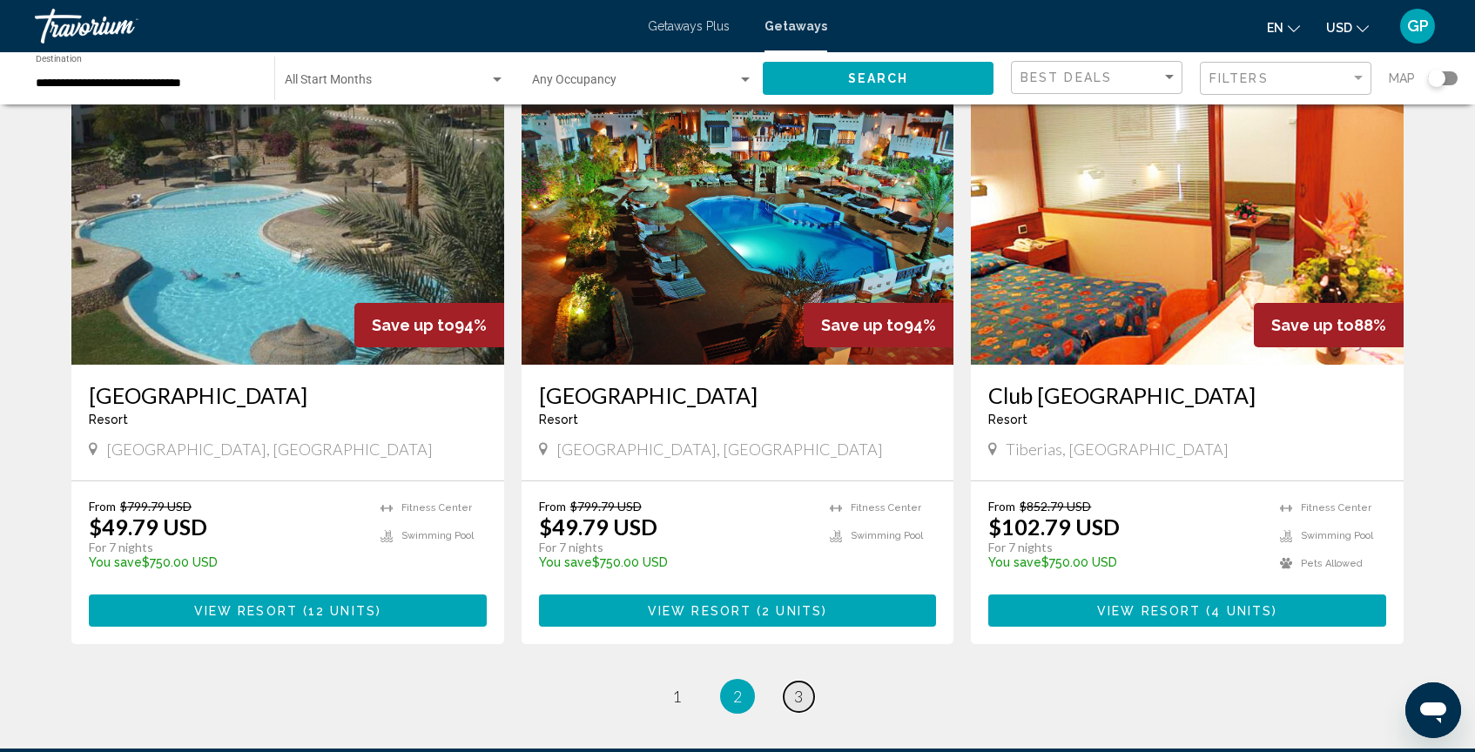
click at [794, 701] on span "3" at bounding box center [798, 696] width 9 height 19
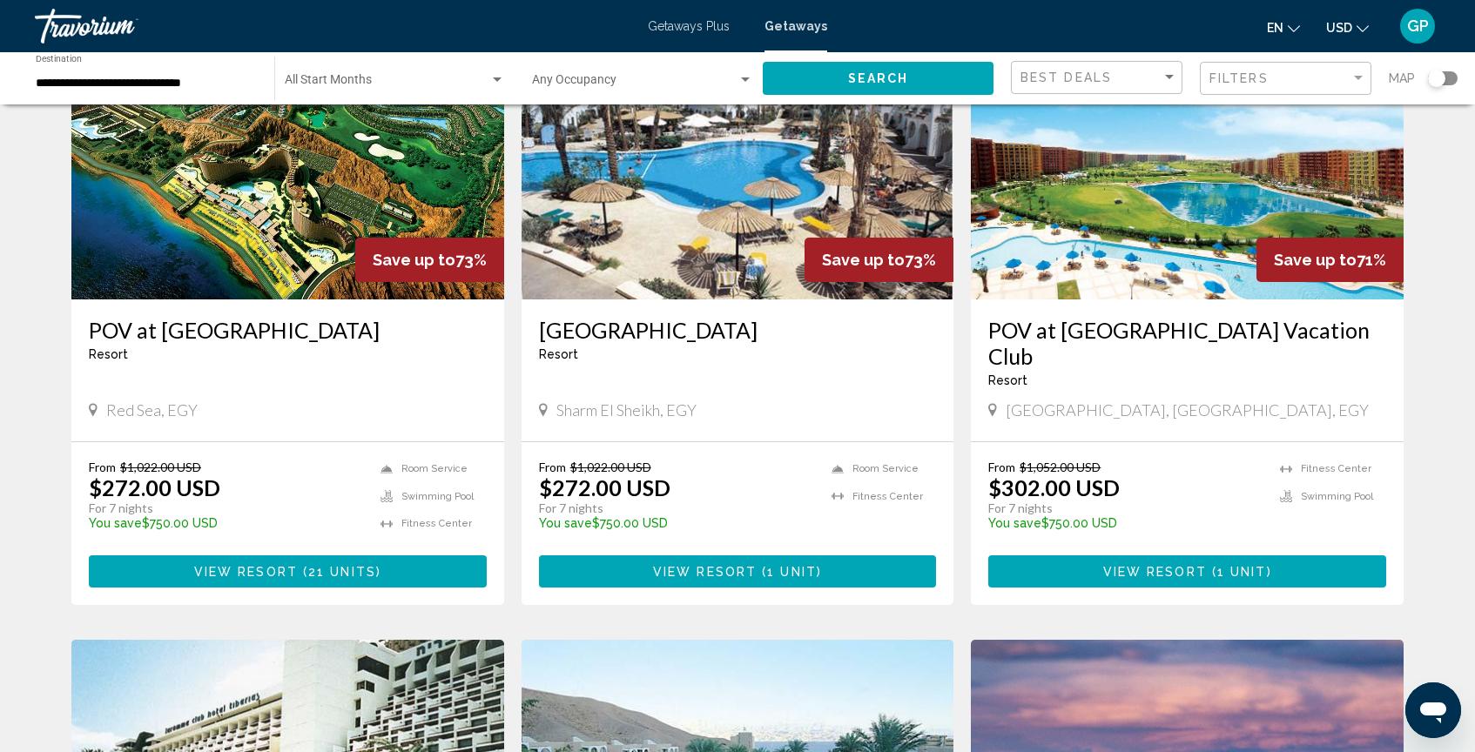
scroll to position [1351, 0]
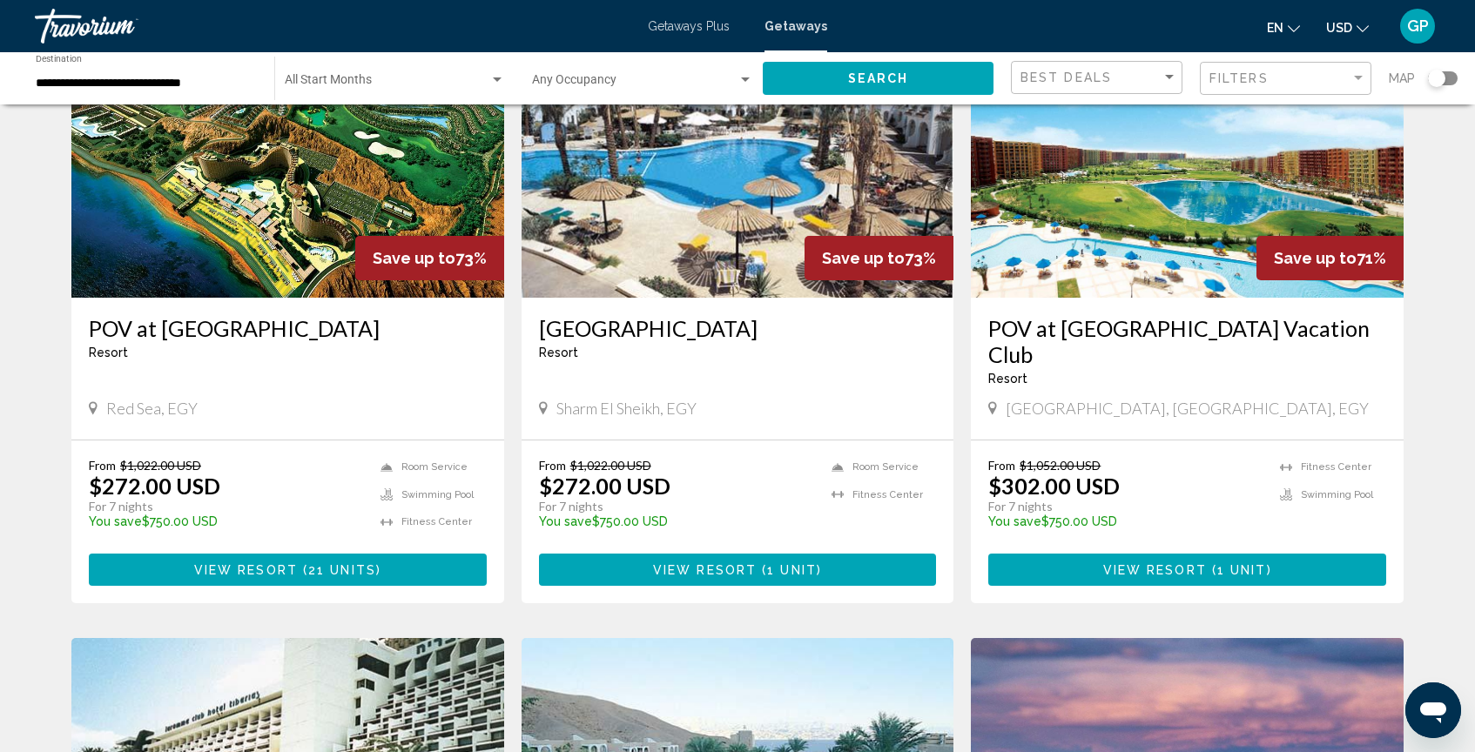
click at [299, 571] on span "Main content" at bounding box center [300, 570] width 5 height 14
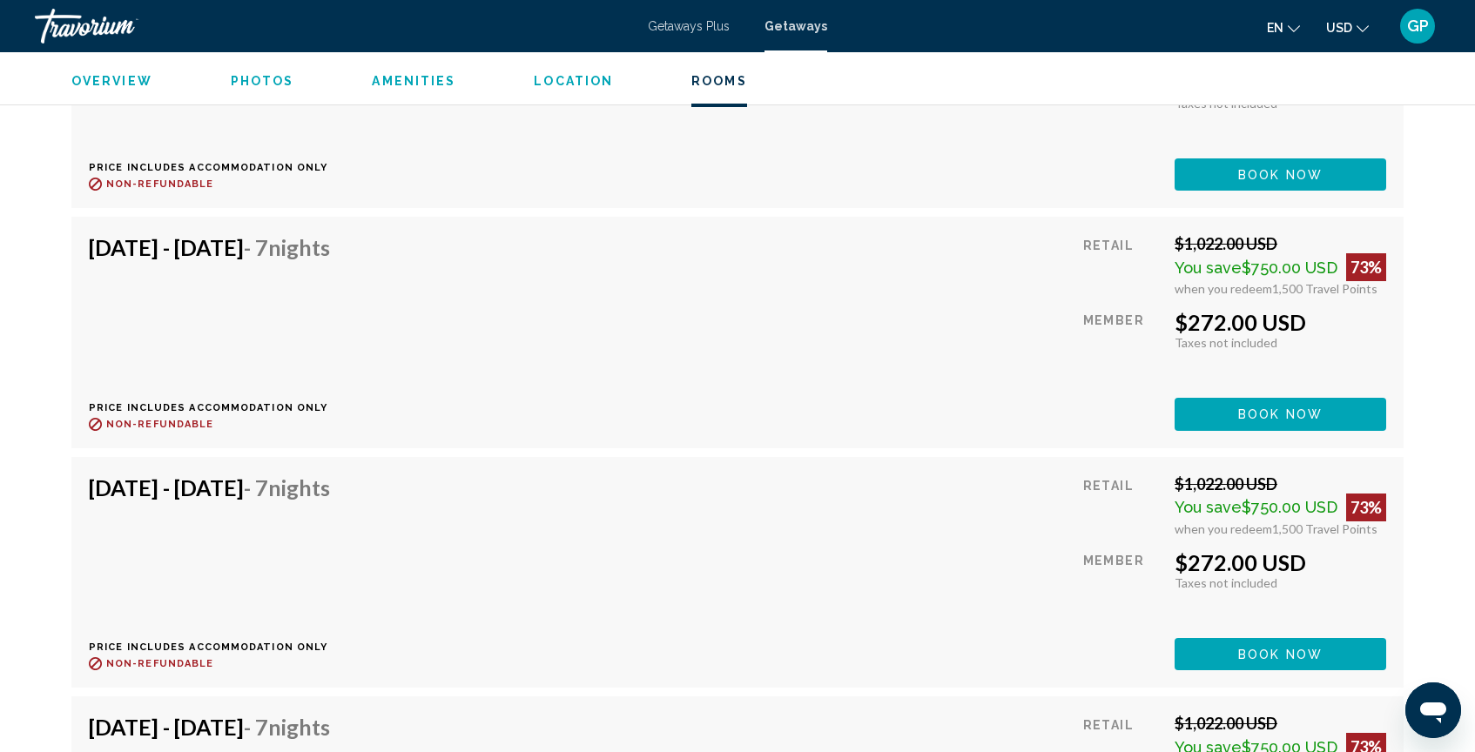
scroll to position [3450, 0]
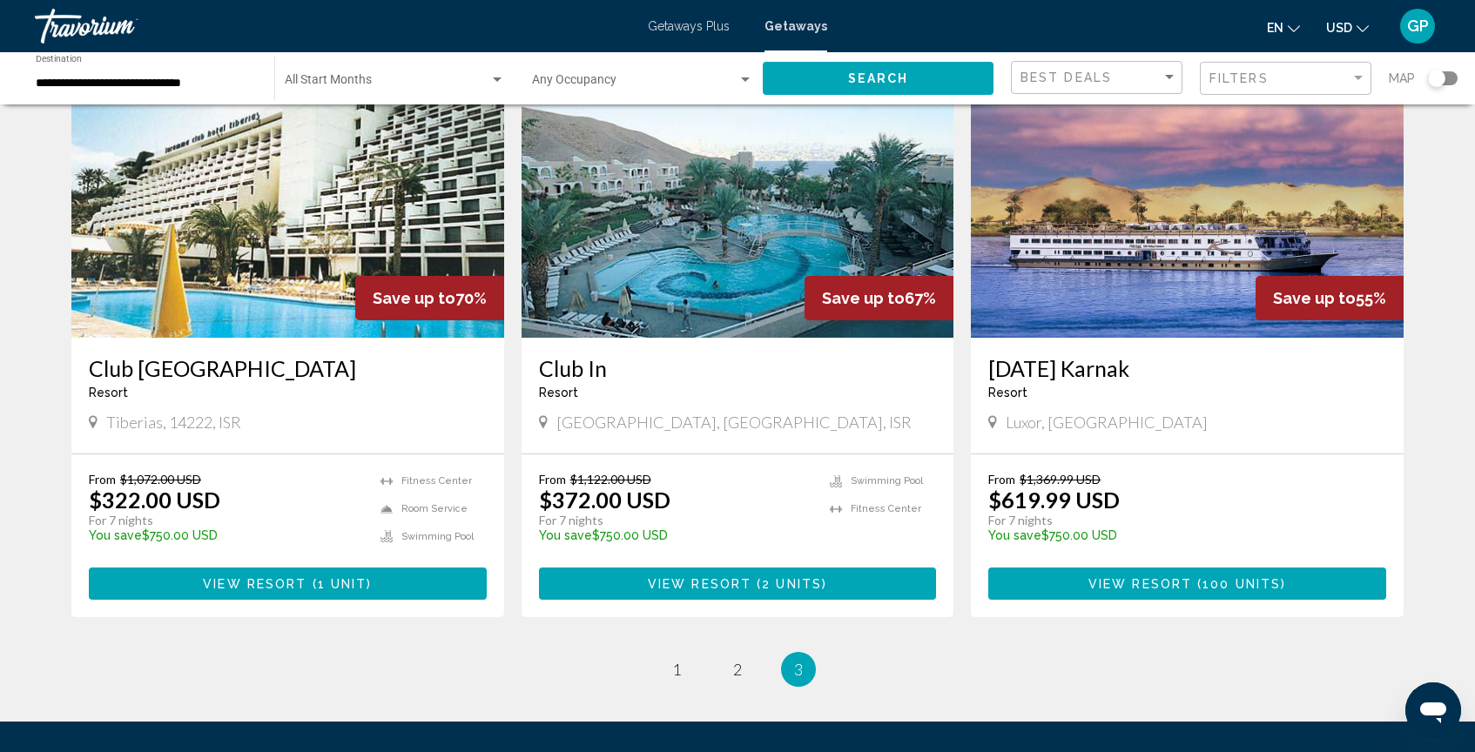
scroll to position [1935, 0]
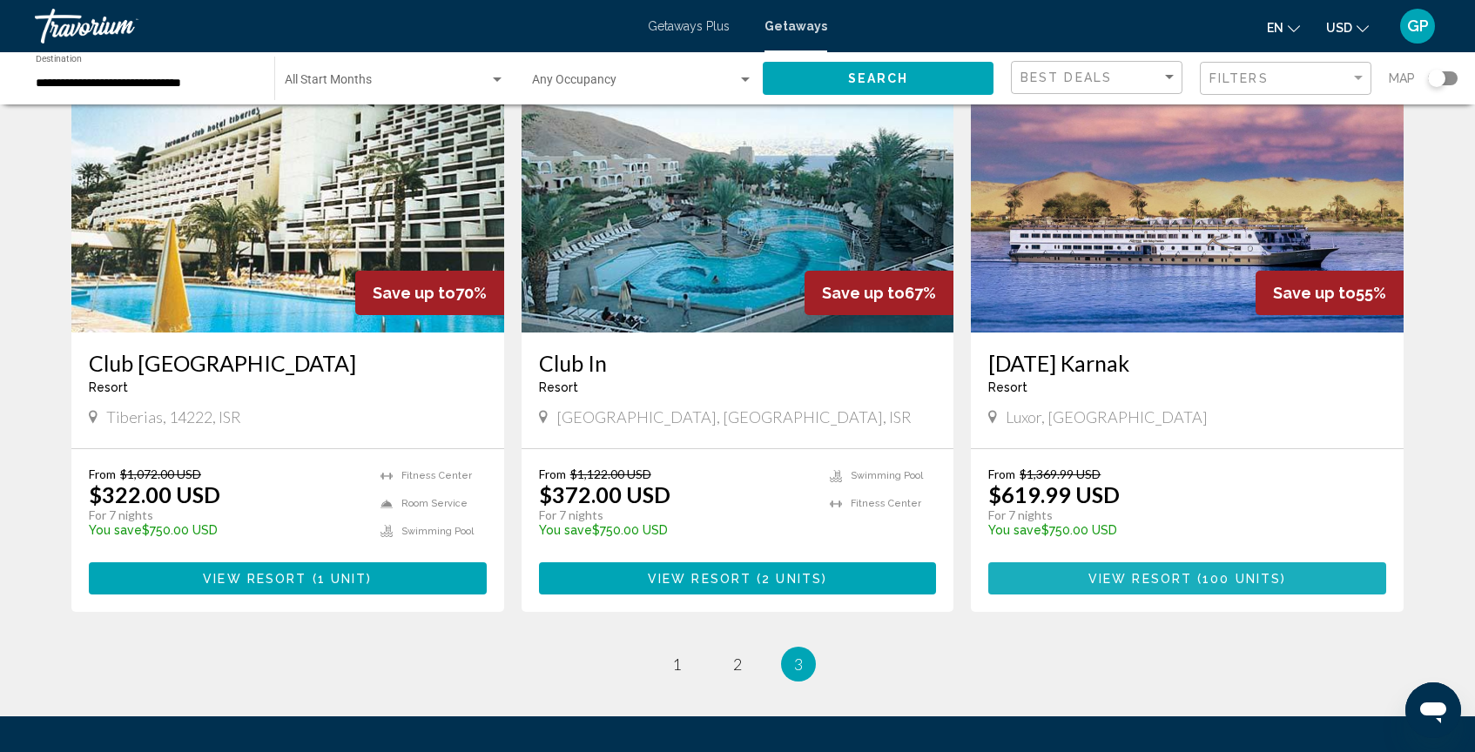
click at [1140, 580] on span "View Resort" at bounding box center [1141, 579] width 104 height 14
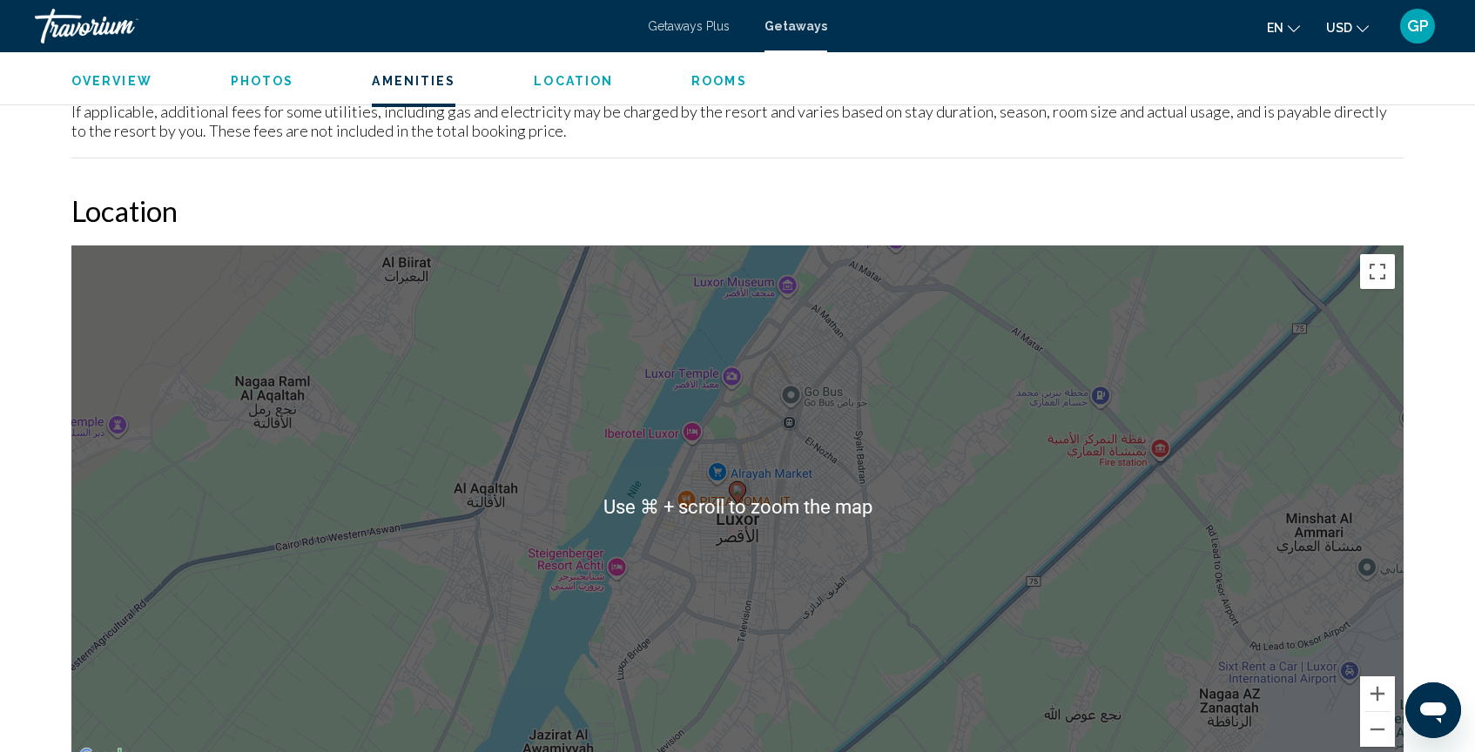
scroll to position [1780, 0]
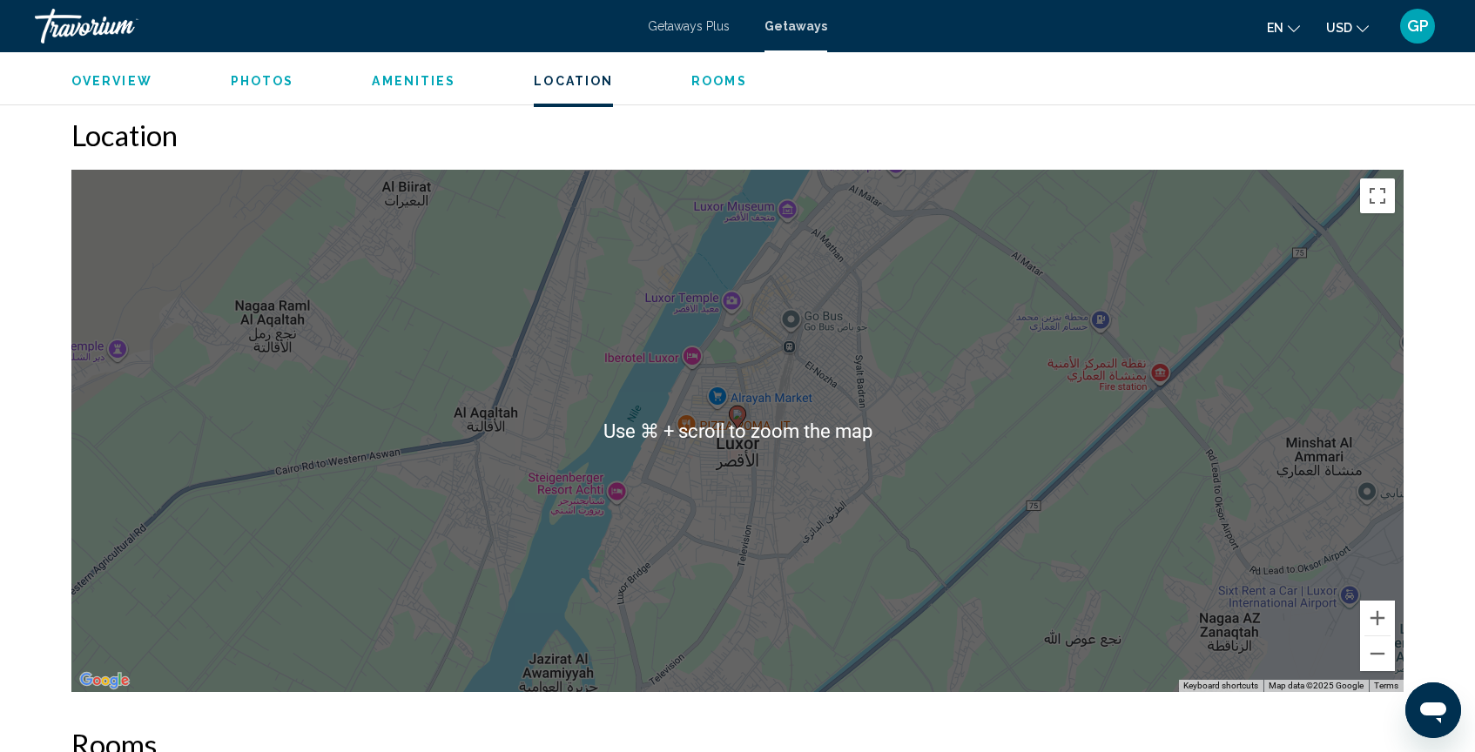
click at [894, 598] on div "To activate drag with keyboard, press Alt + Enter. Once in keyboard drag state,…" at bounding box center [737, 431] width 1332 height 523
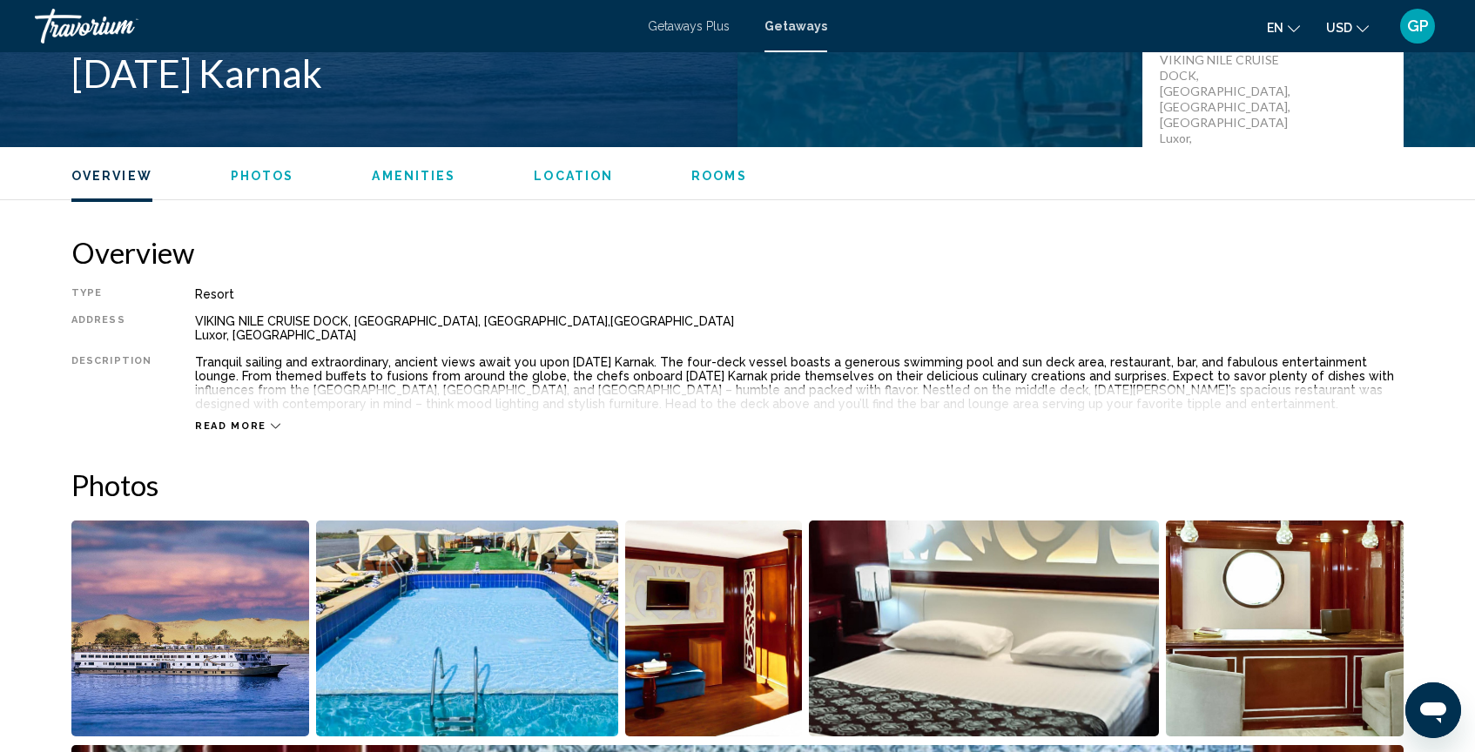
scroll to position [0, 0]
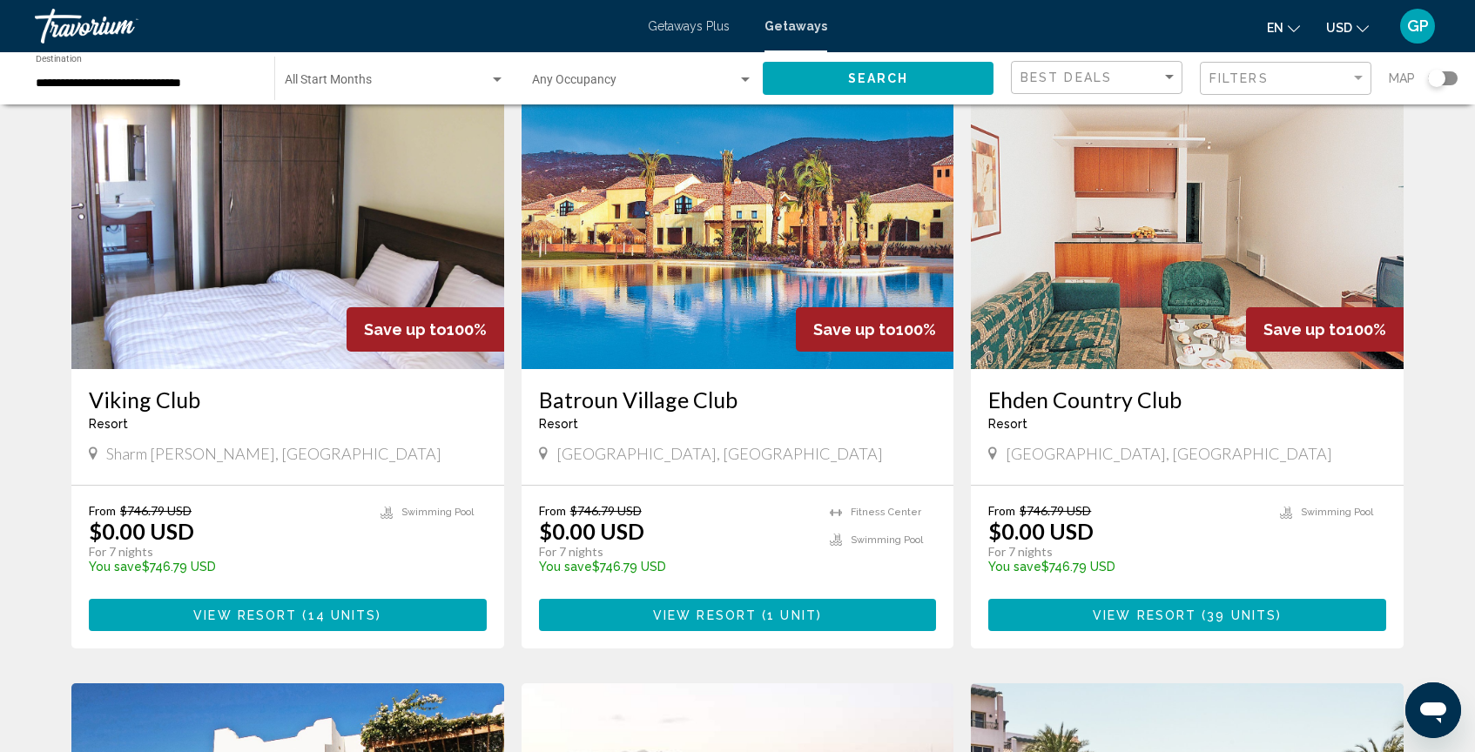
scroll to position [93, 0]
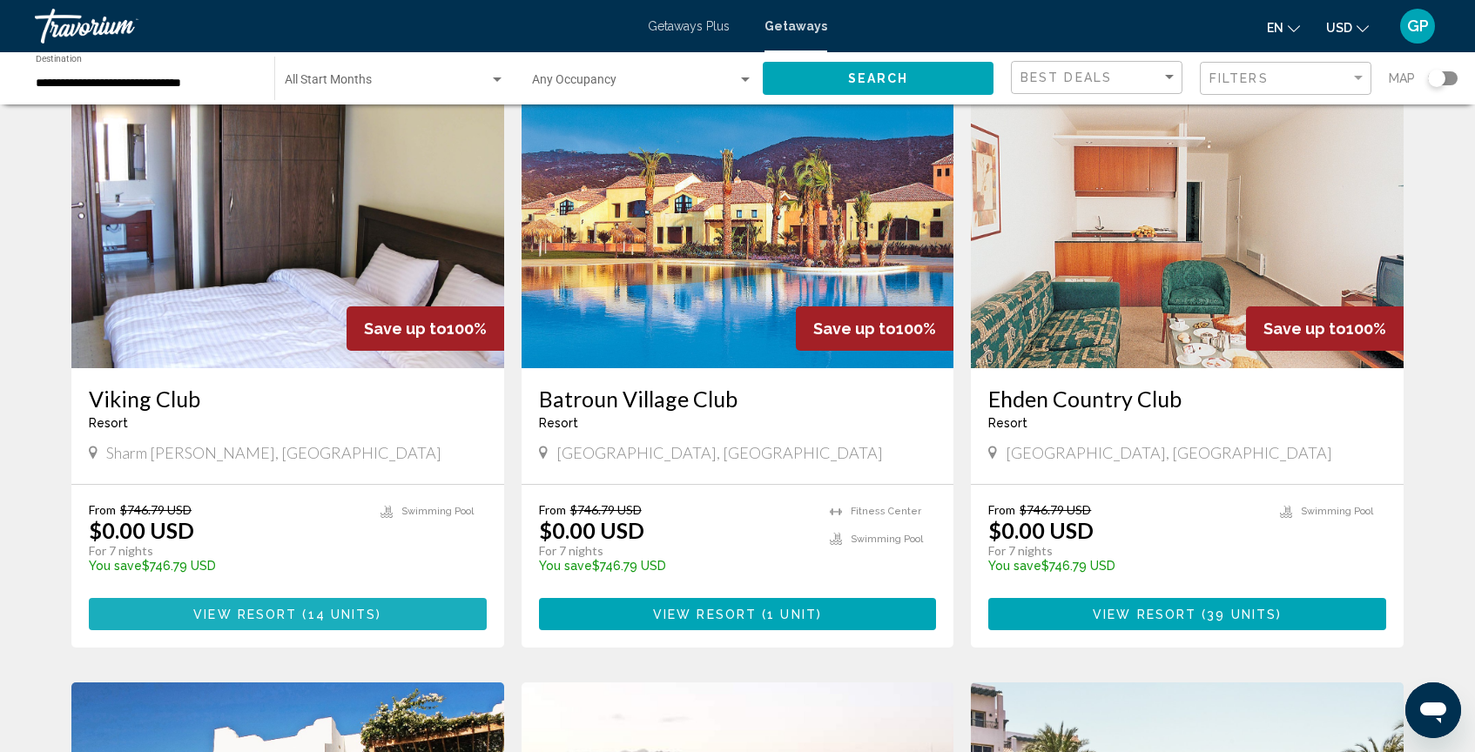
click at [278, 616] on span "View Resort" at bounding box center [245, 615] width 104 height 14
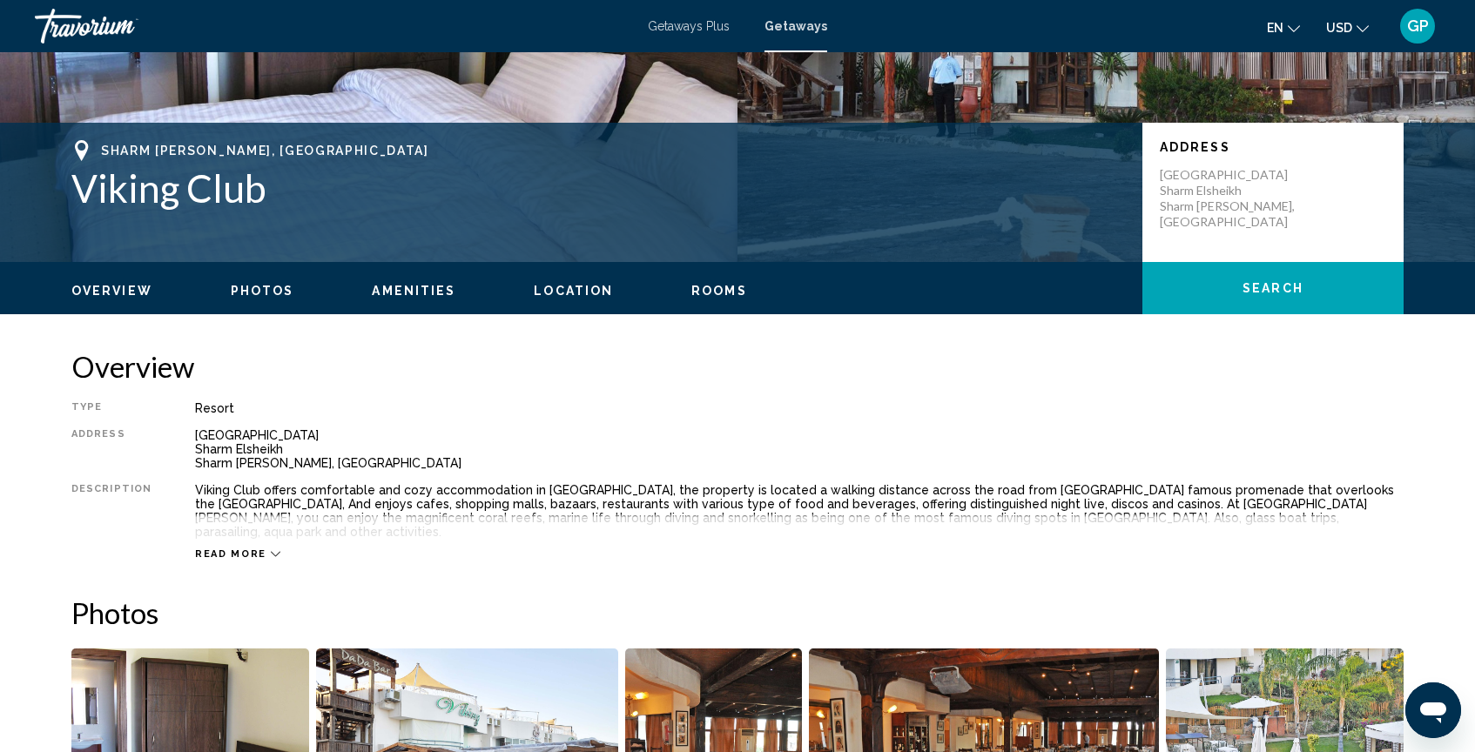
scroll to position [314, 0]
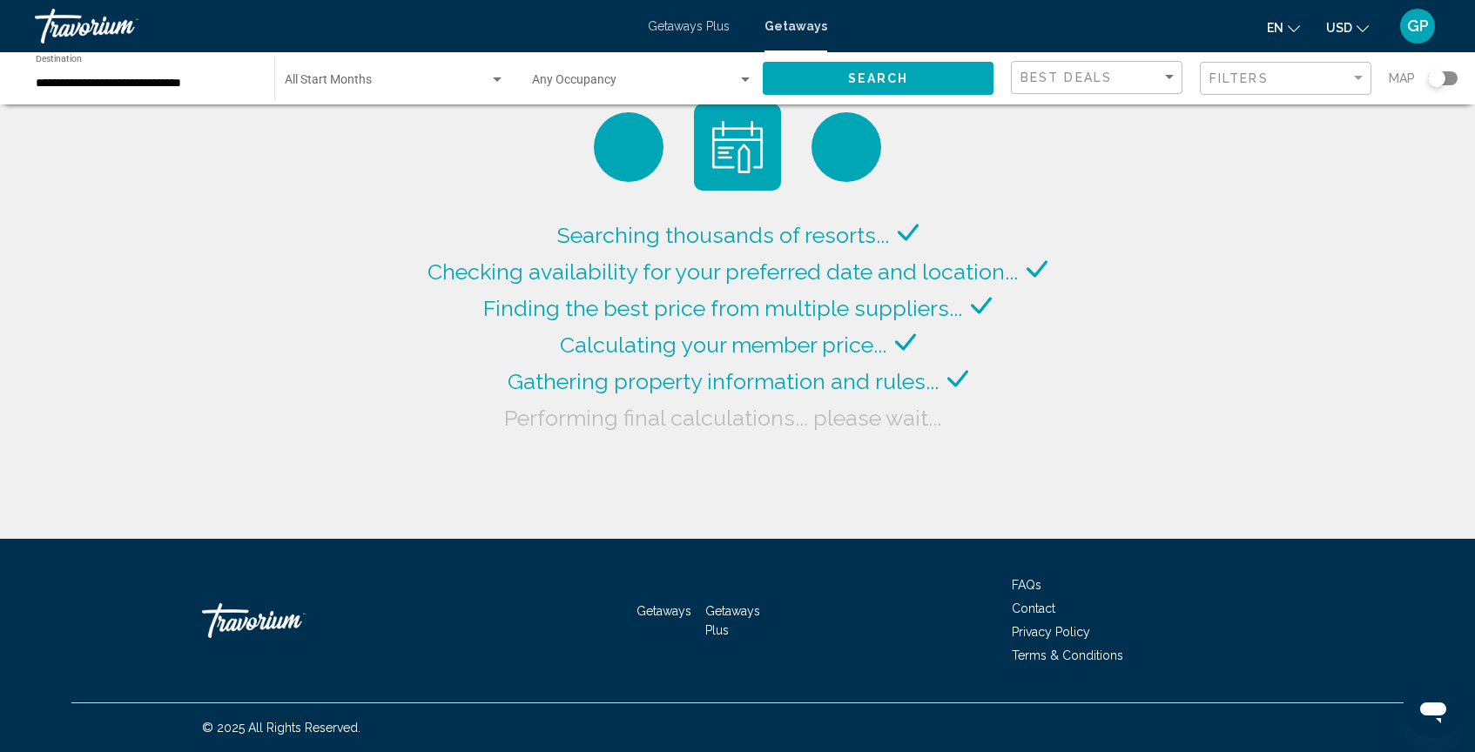
click at [49, 74] on div "**********" at bounding box center [146, 79] width 221 height 48
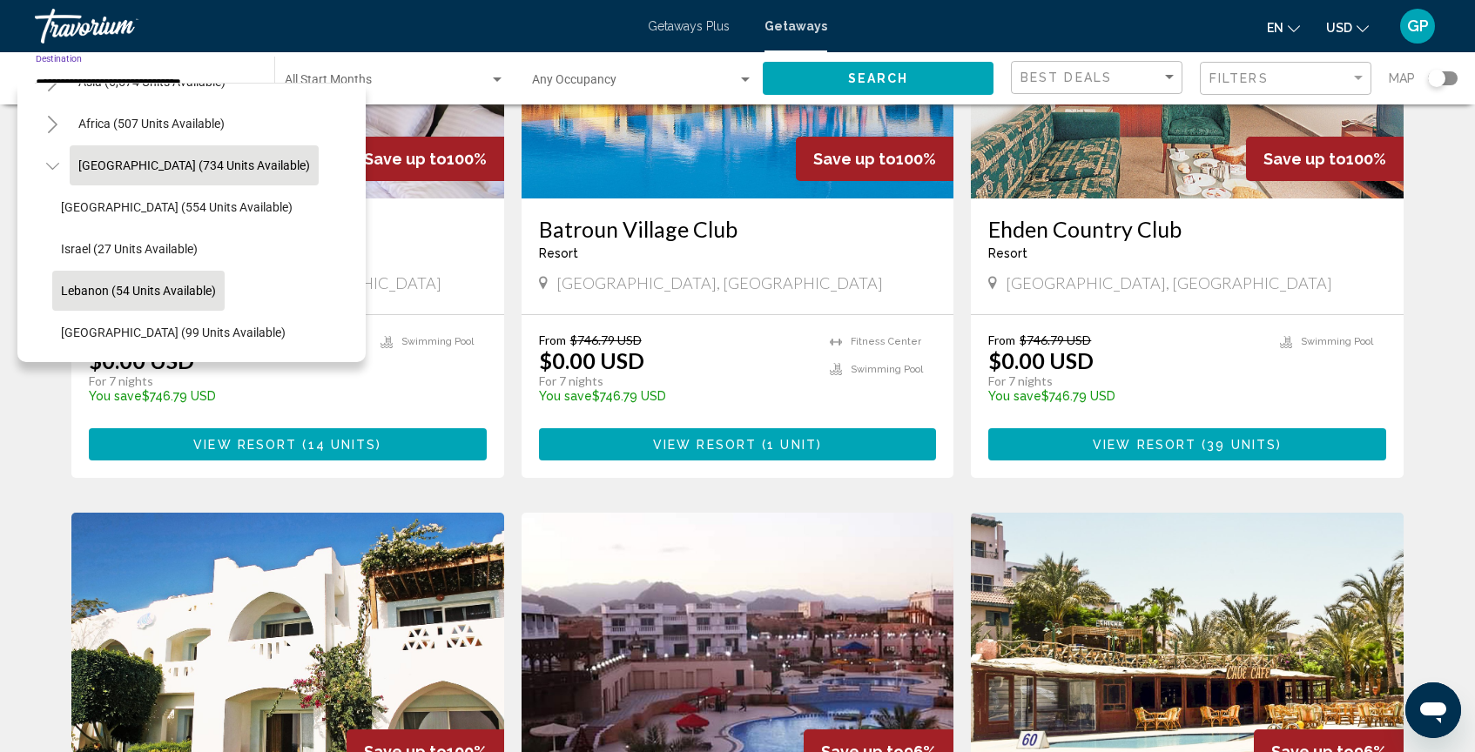
scroll to position [266, 0]
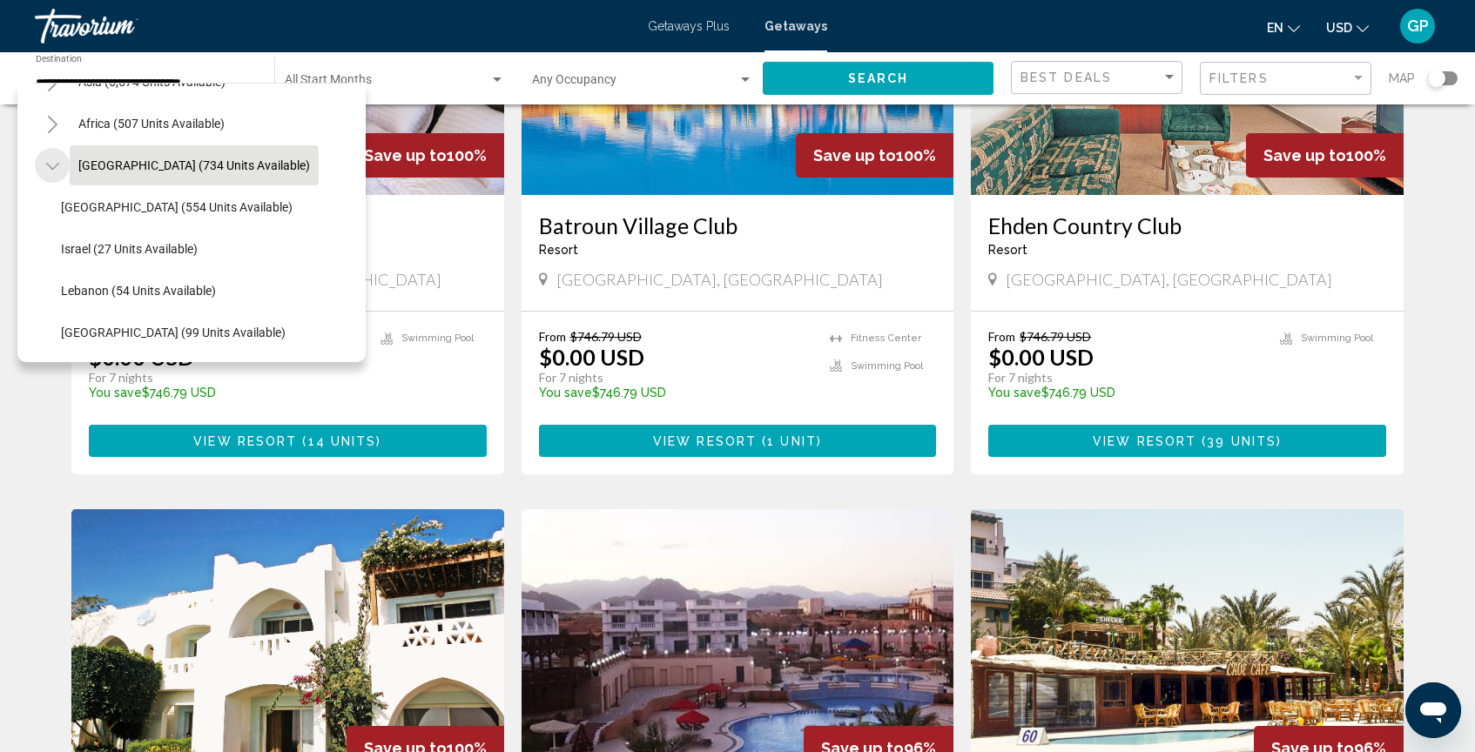
click at [51, 167] on icon "Toggle Middle East (734 units available)" at bounding box center [52, 166] width 13 height 17
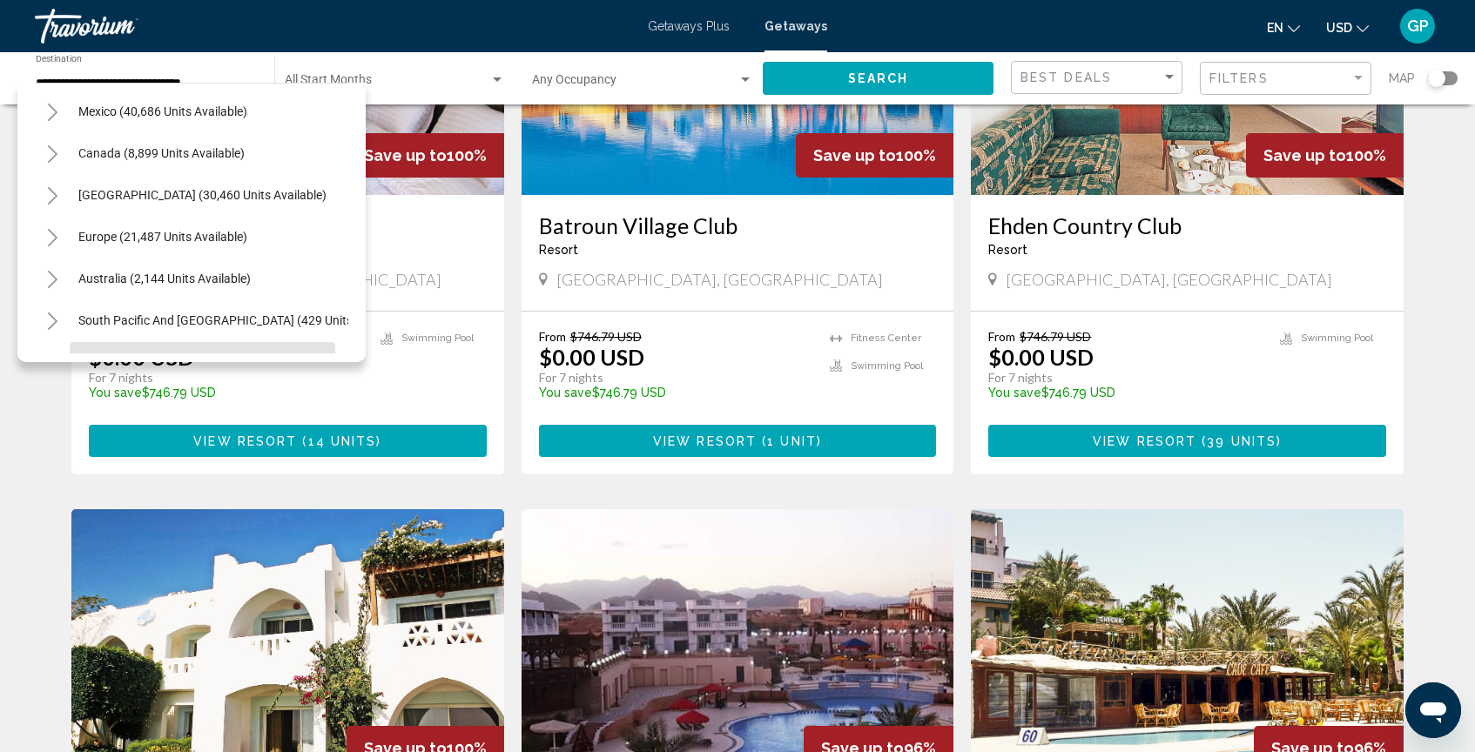
scroll to position [86, 0]
click at [50, 238] on icon "Toggle Europe (21,487 units available)" at bounding box center [52, 236] width 13 height 17
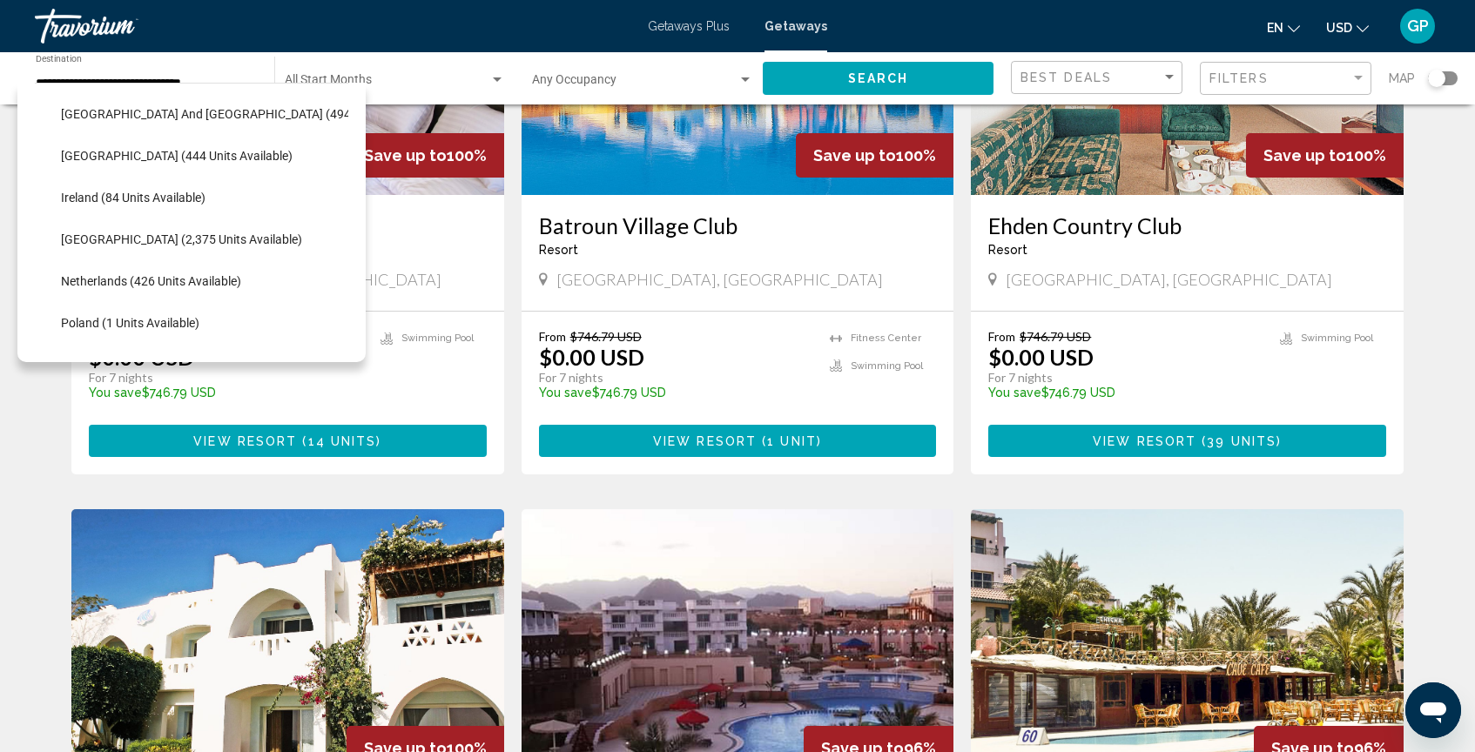
scroll to position [585, 0]
click at [135, 239] on span "[GEOGRAPHIC_DATA] (2,375 units available)" at bounding box center [181, 239] width 241 height 14
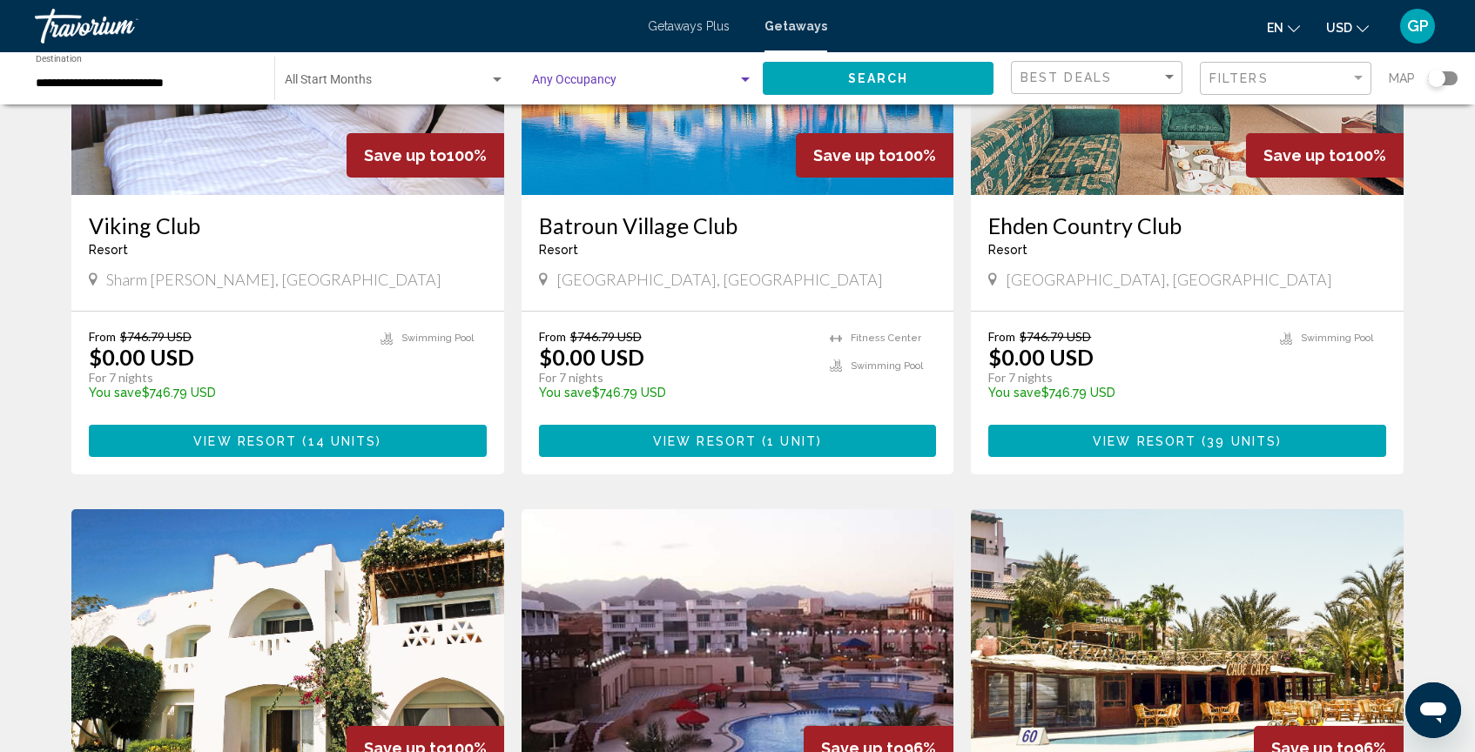
click at [741, 80] on div "Search widget" at bounding box center [745, 80] width 9 height 4
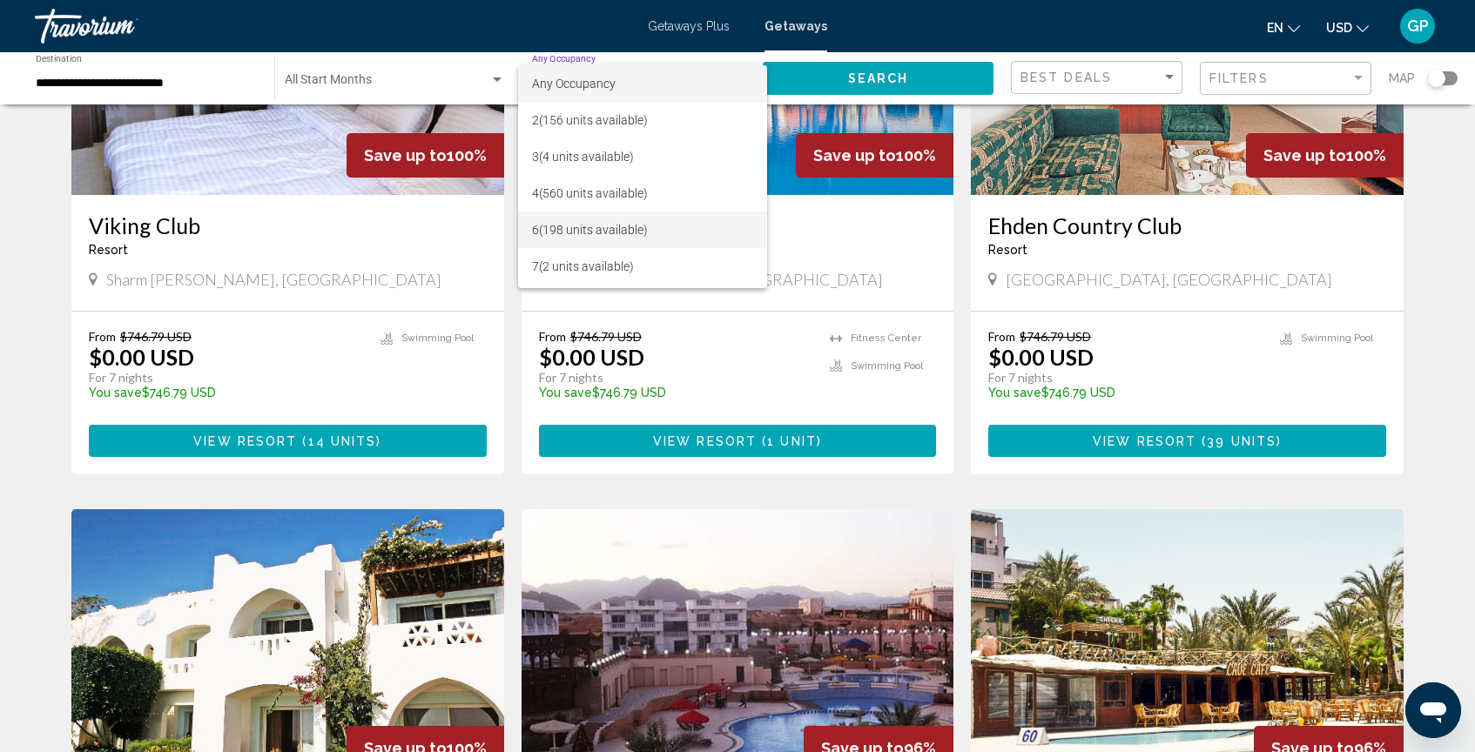
click at [631, 233] on span "6 (198 units available)" at bounding box center [642, 230] width 221 height 37
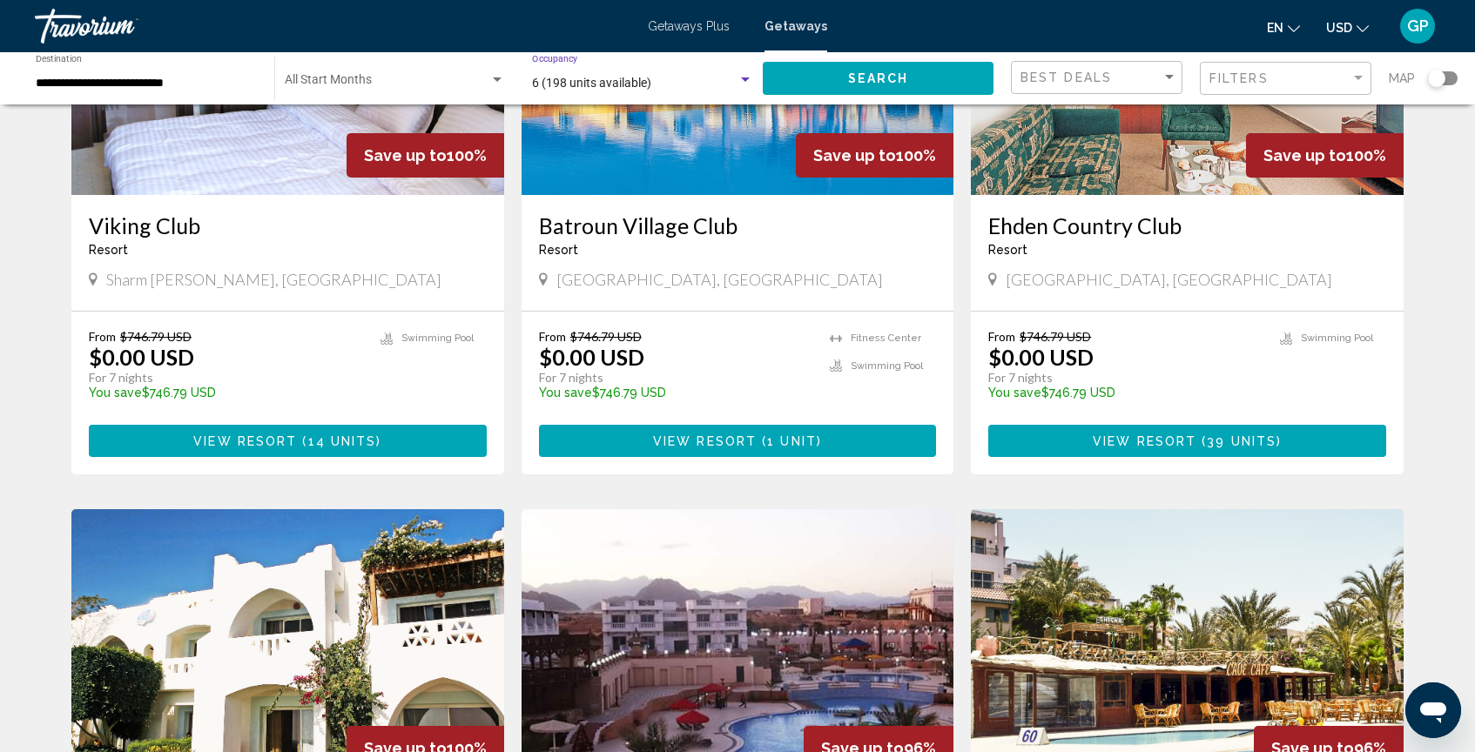
click at [925, 89] on button "Search" at bounding box center [878, 78] width 231 height 32
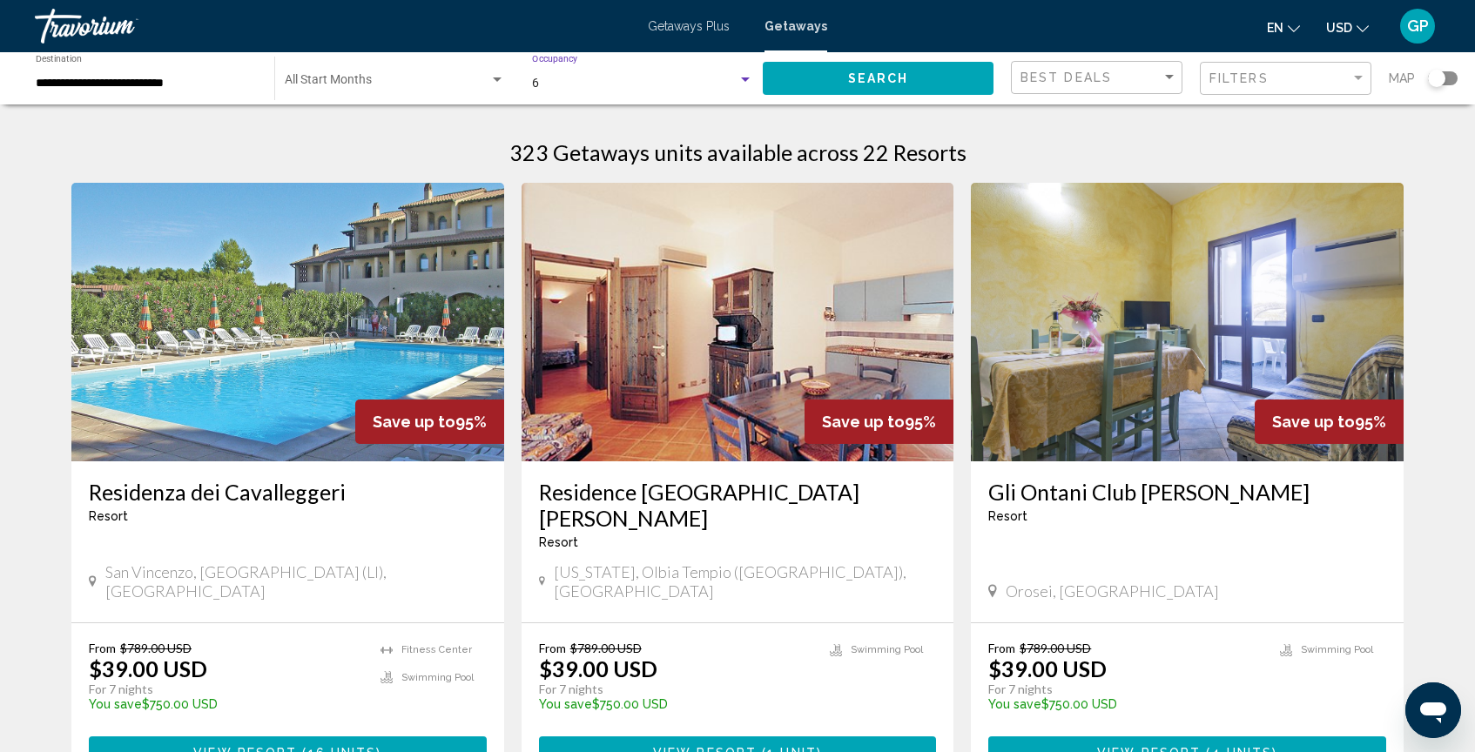
click at [745, 78] on div "Search widget" at bounding box center [745, 80] width 9 height 4
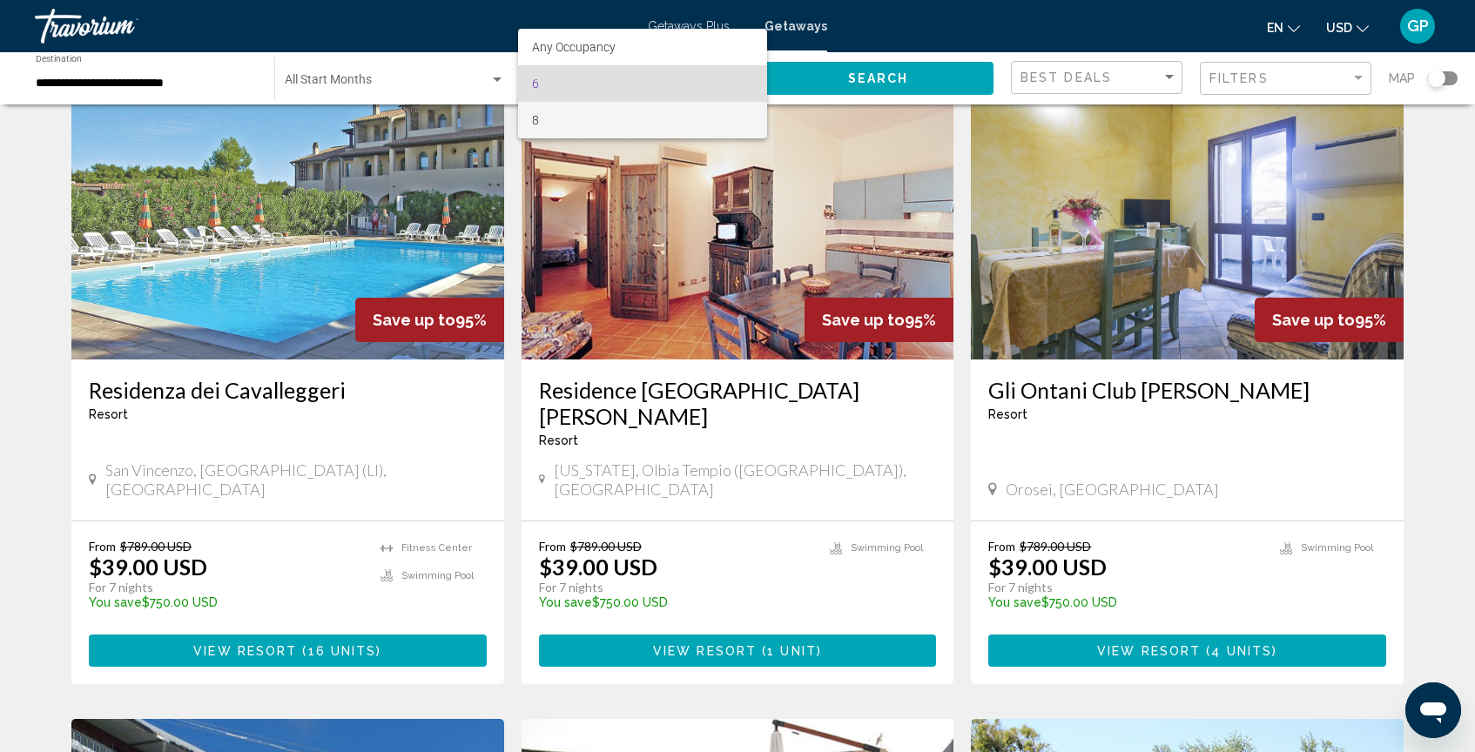
scroll to position [107, 0]
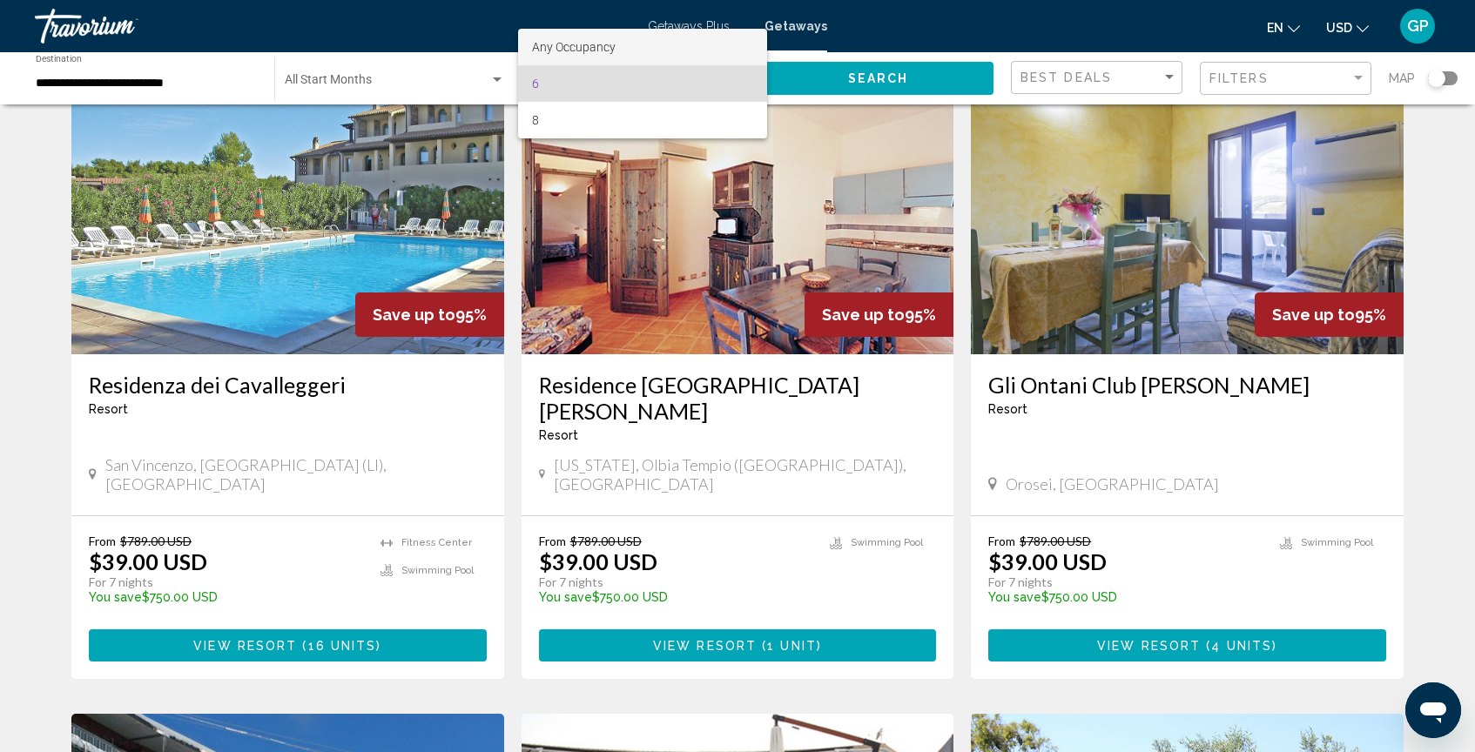
click at [623, 44] on span "Any Occupancy" at bounding box center [642, 47] width 221 height 37
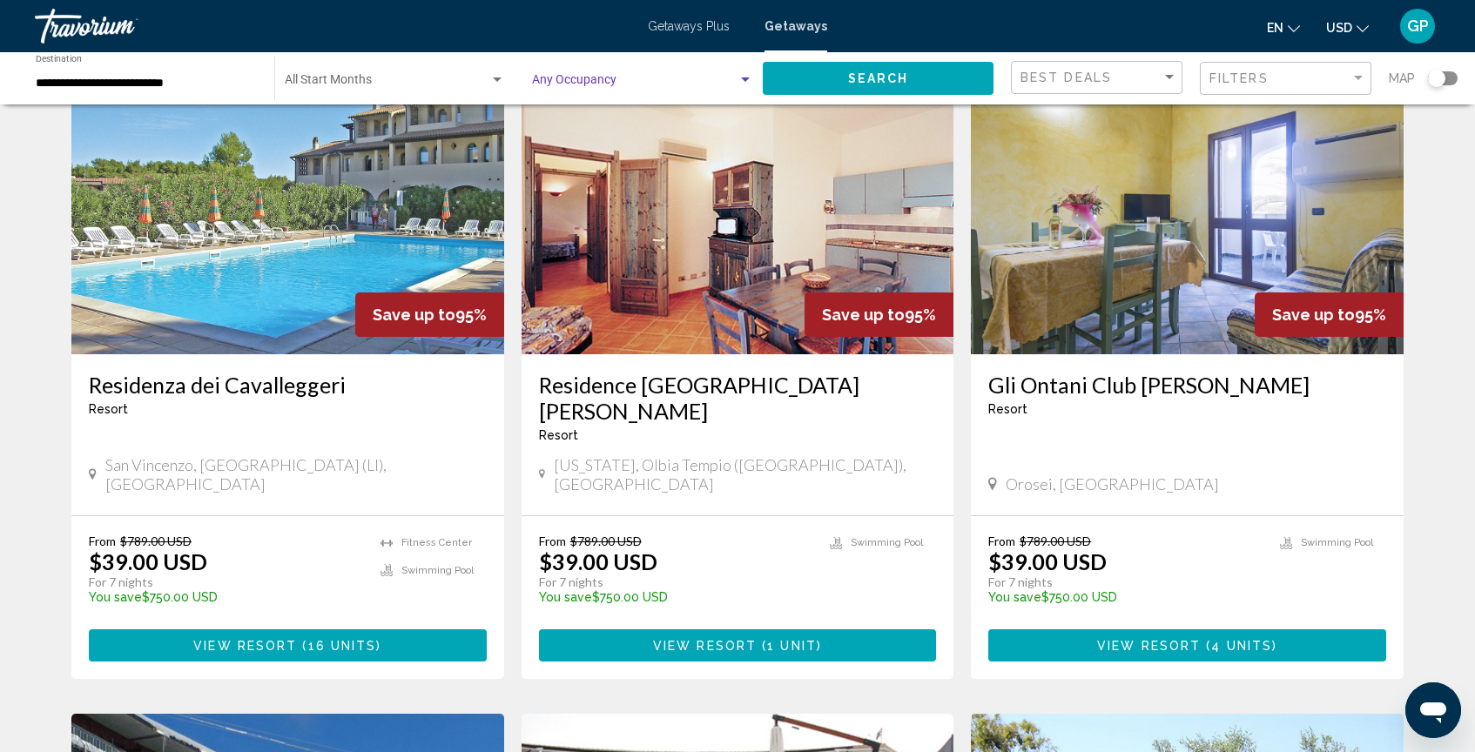
click at [744, 80] on div "Search widget" at bounding box center [745, 80] width 9 height 4
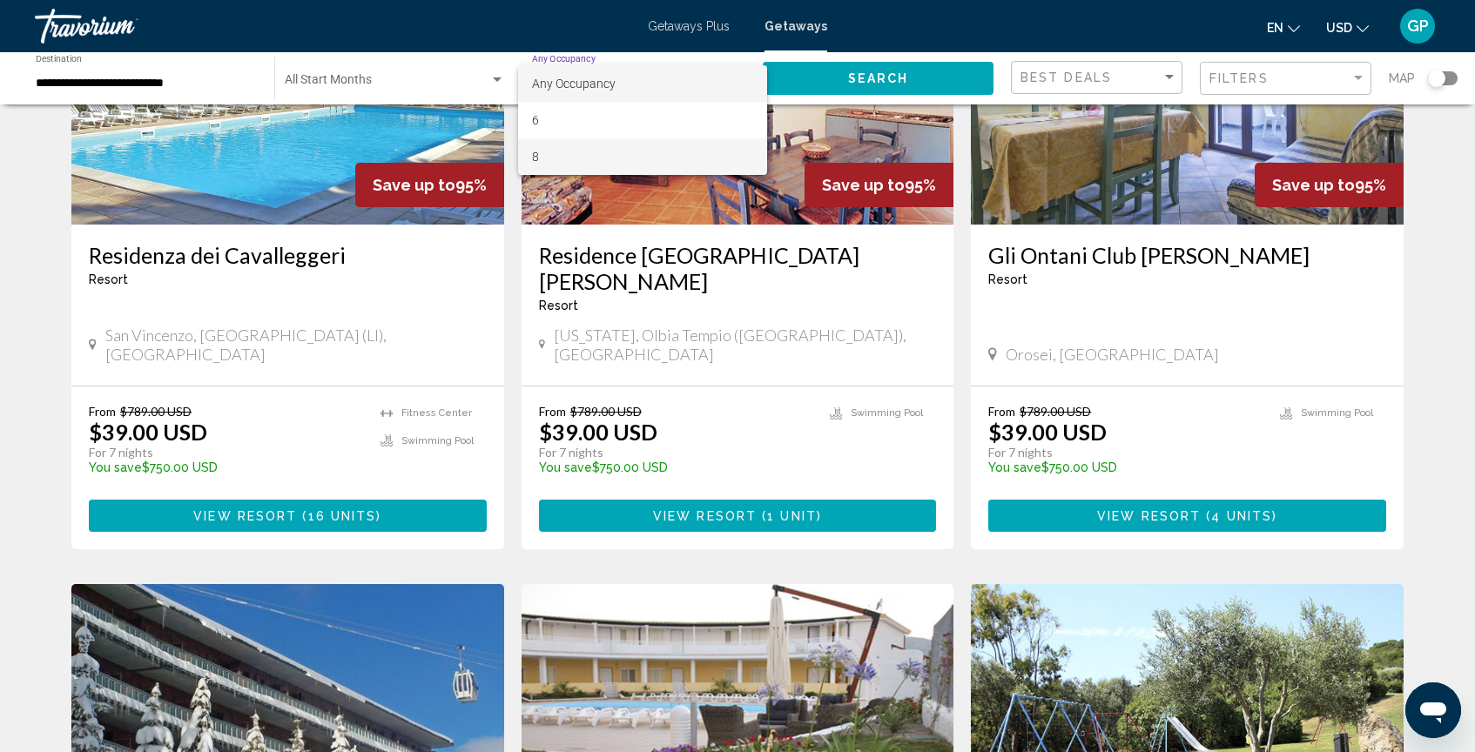
scroll to position [255, 0]
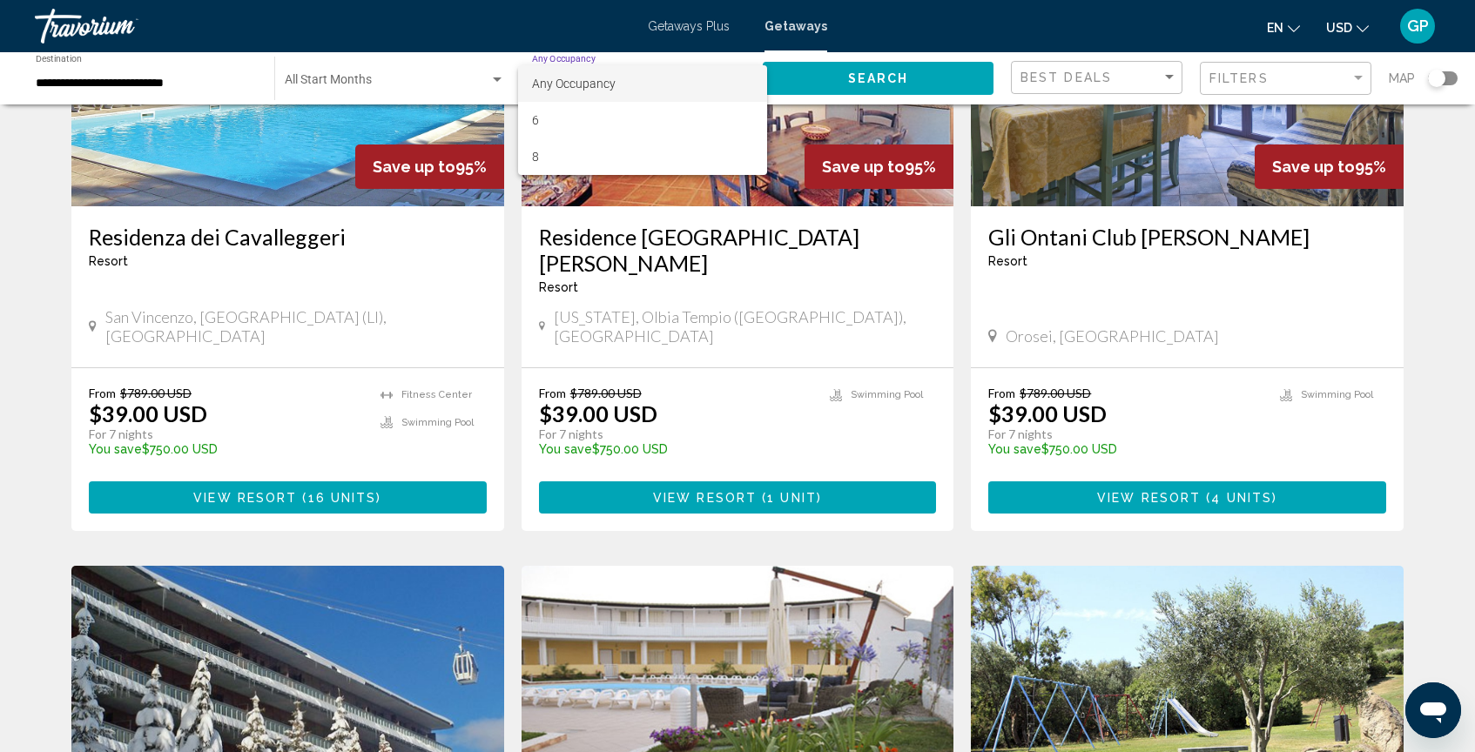
click at [119, 81] on div at bounding box center [737, 376] width 1475 height 752
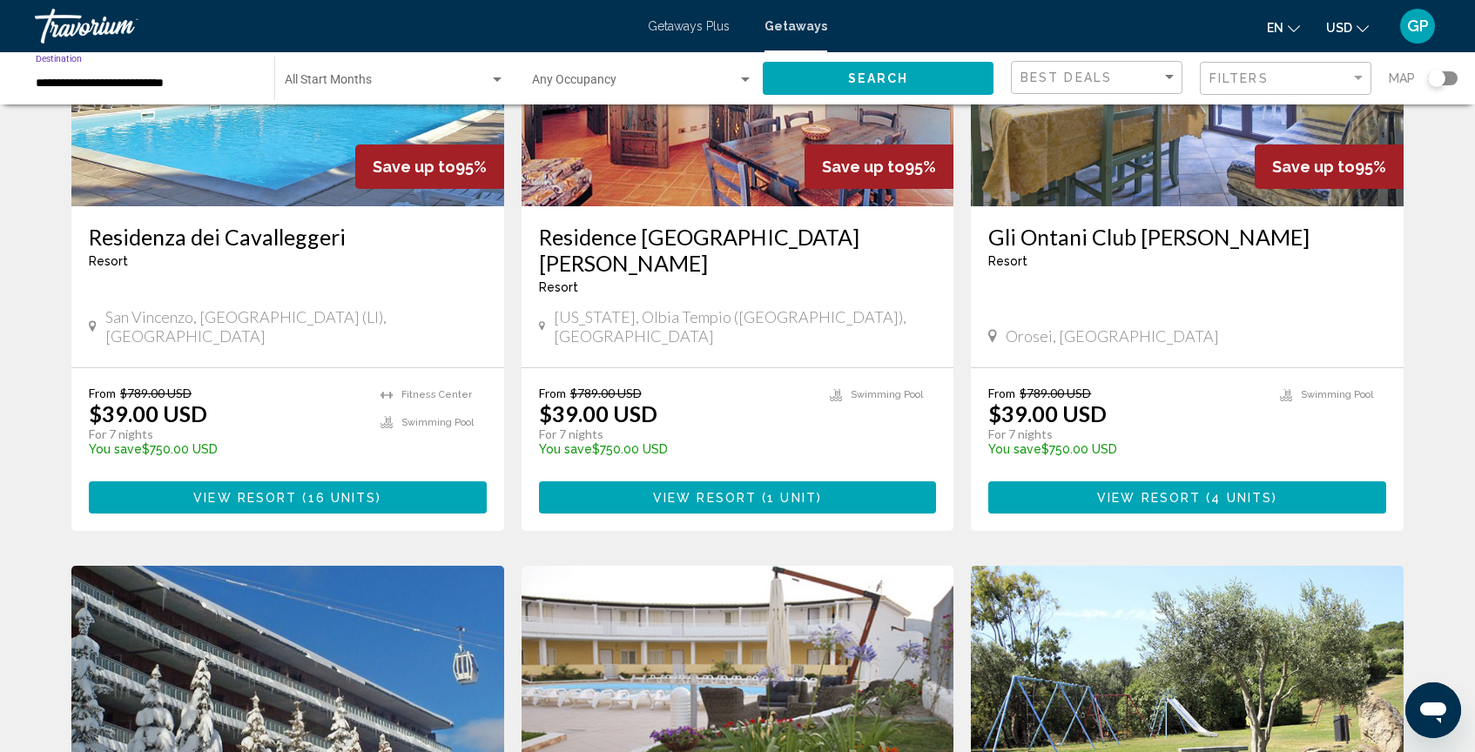
click at [53, 90] on input "**********" at bounding box center [146, 84] width 221 height 14
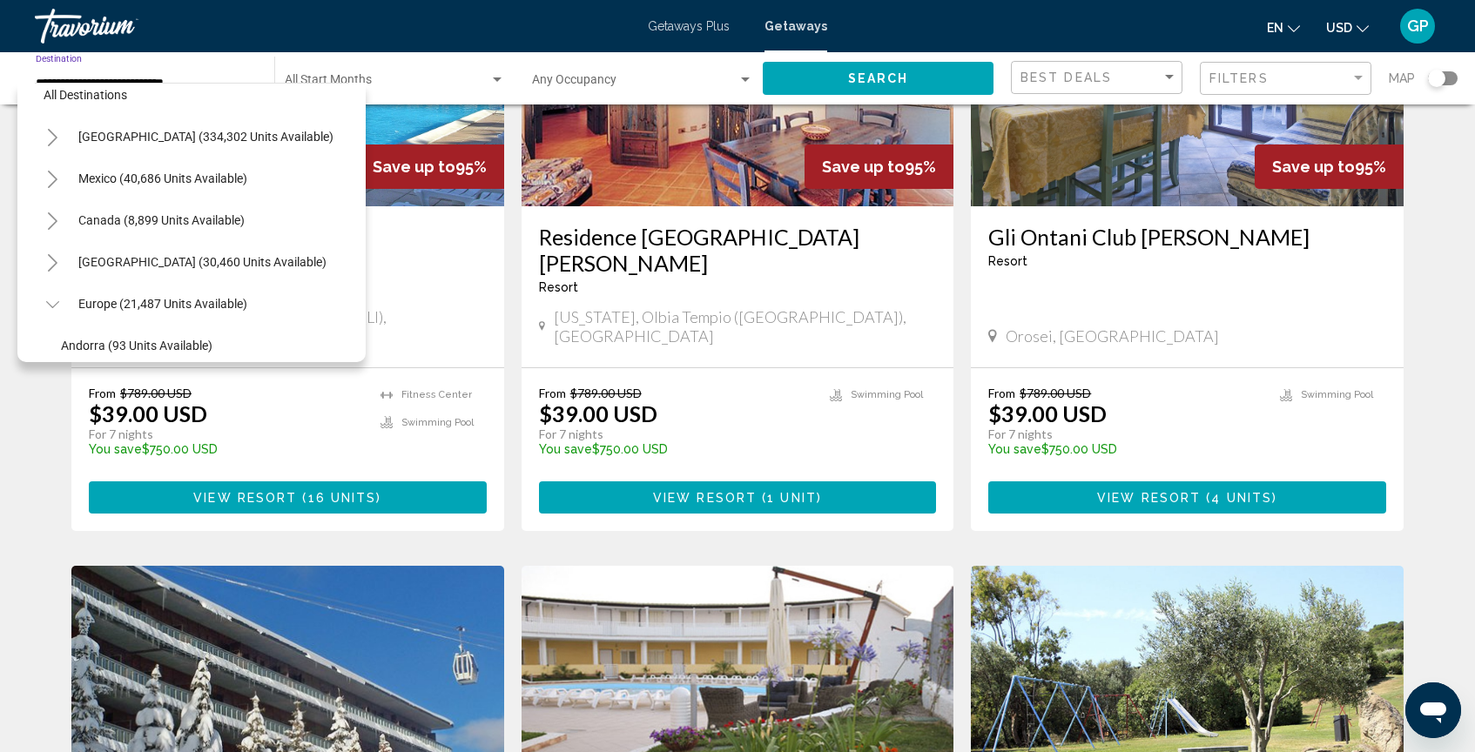
scroll to position [30, 0]
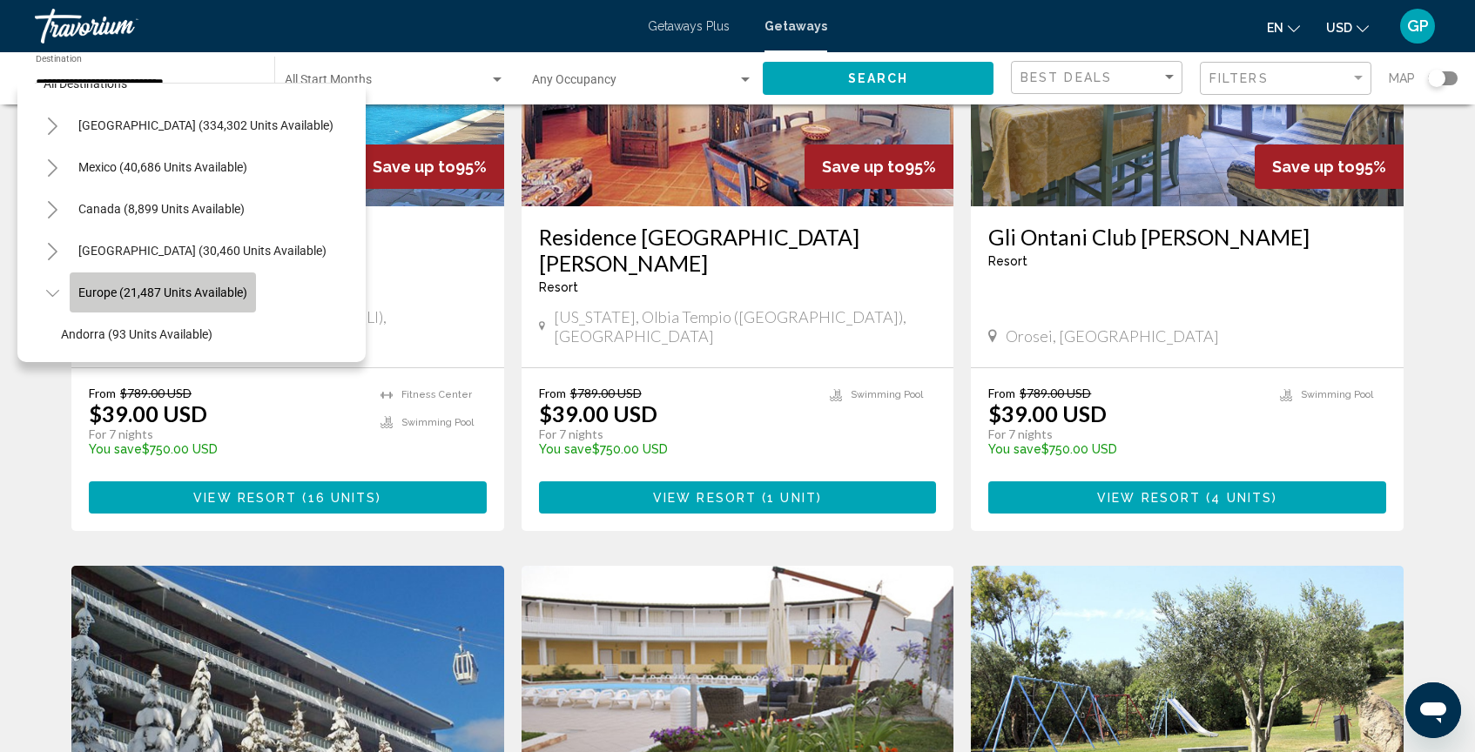
click at [116, 292] on span "Europe (21,487 units available)" at bounding box center [162, 293] width 169 height 14
type input "**********"
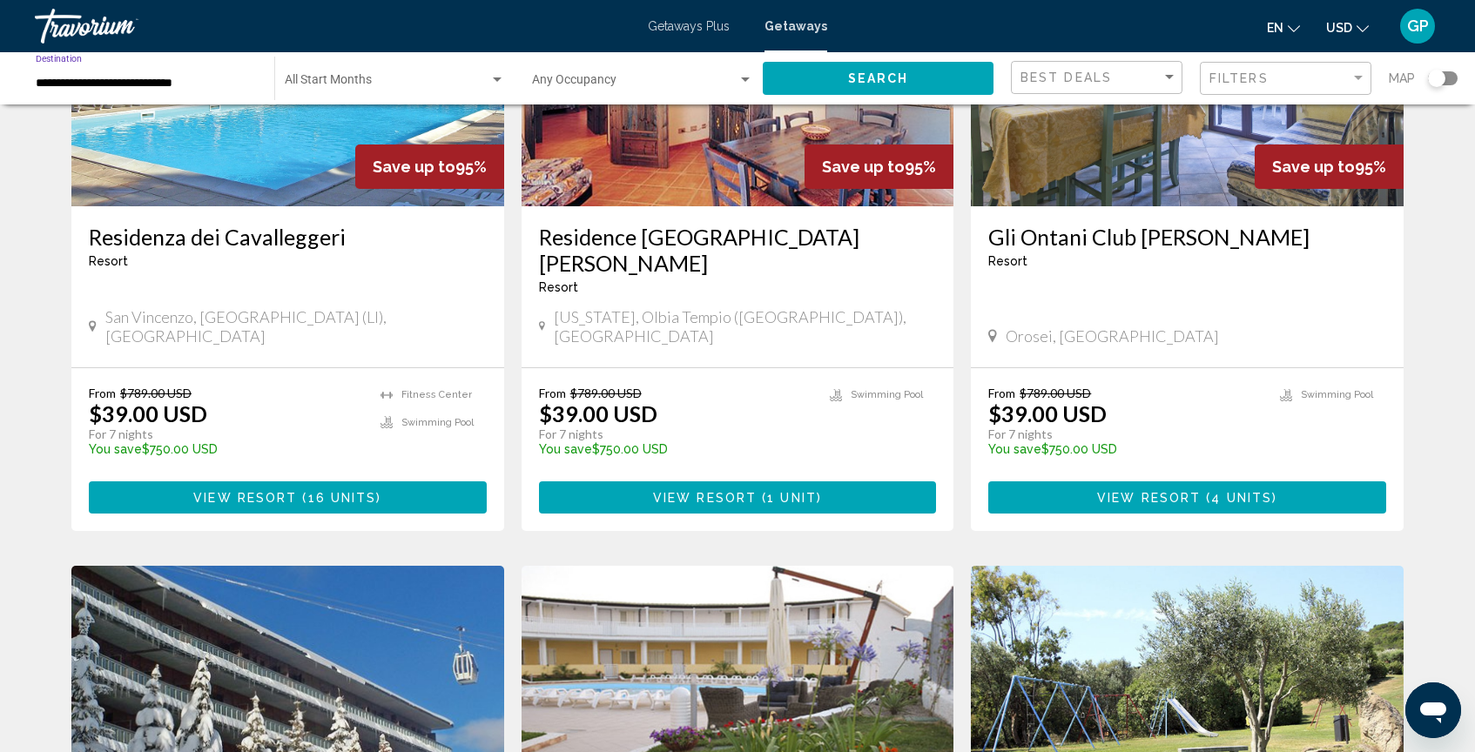
click at [894, 80] on span "Search" at bounding box center [878, 79] width 61 height 14
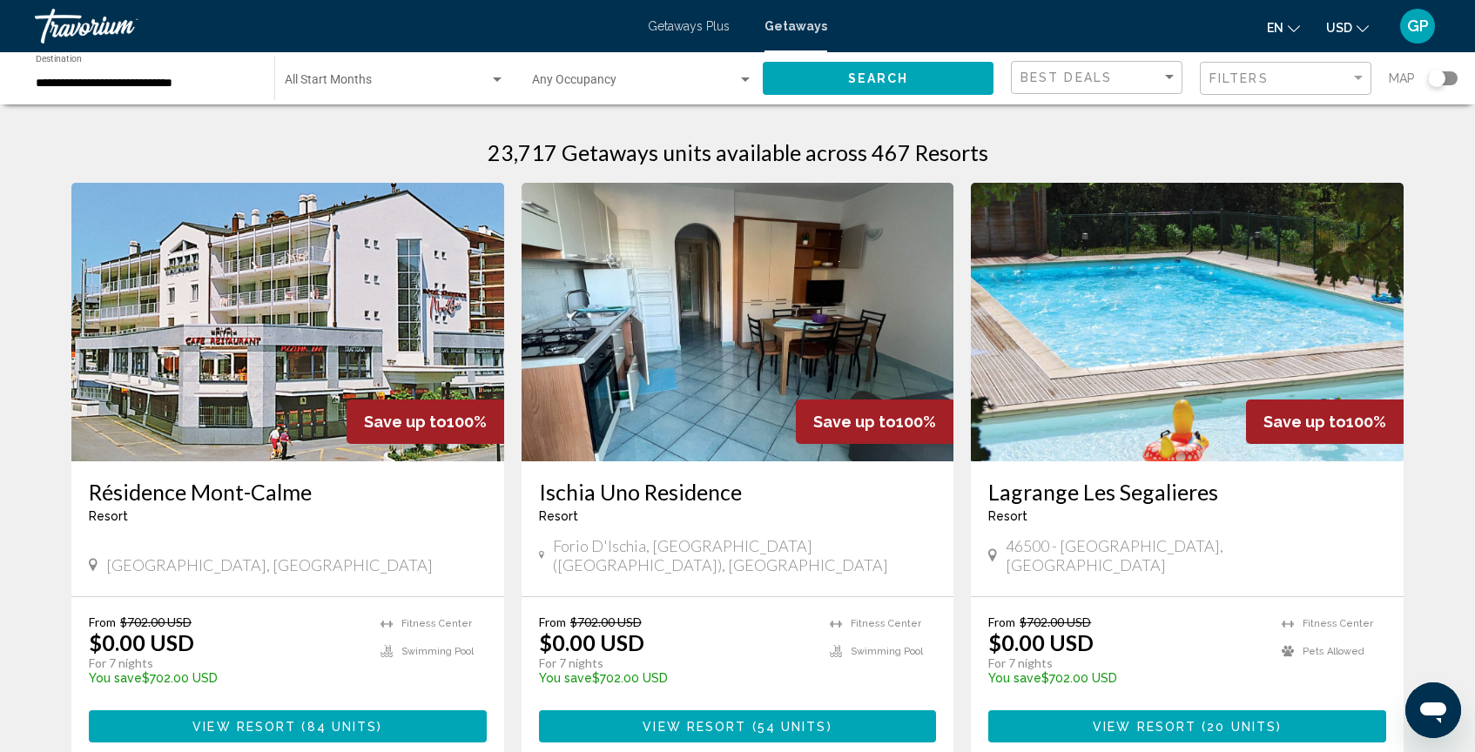
click at [1440, 80] on div "Search widget" at bounding box center [1436, 78] width 17 height 17
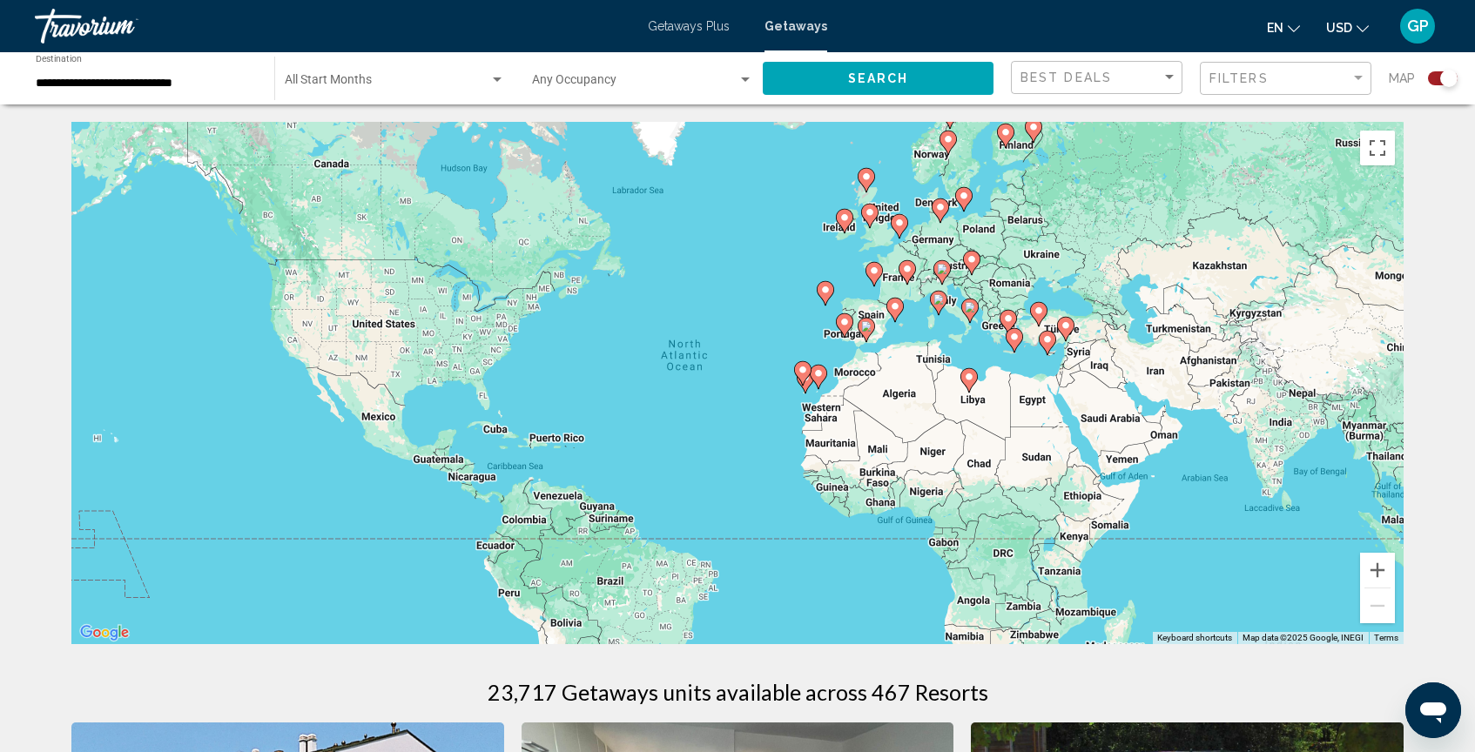
click at [1441, 78] on div "Search widget" at bounding box center [1448, 78] width 17 height 17
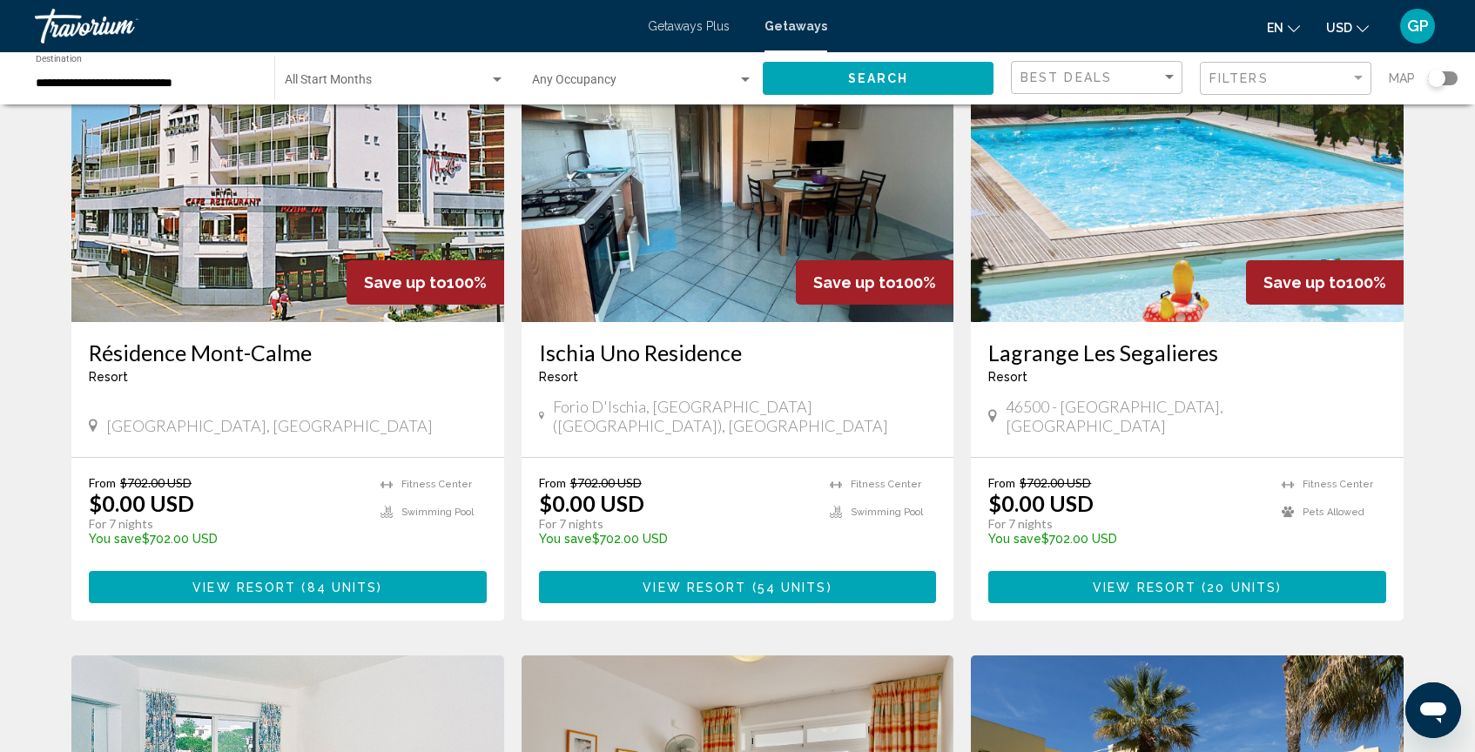
scroll to position [145, 0]
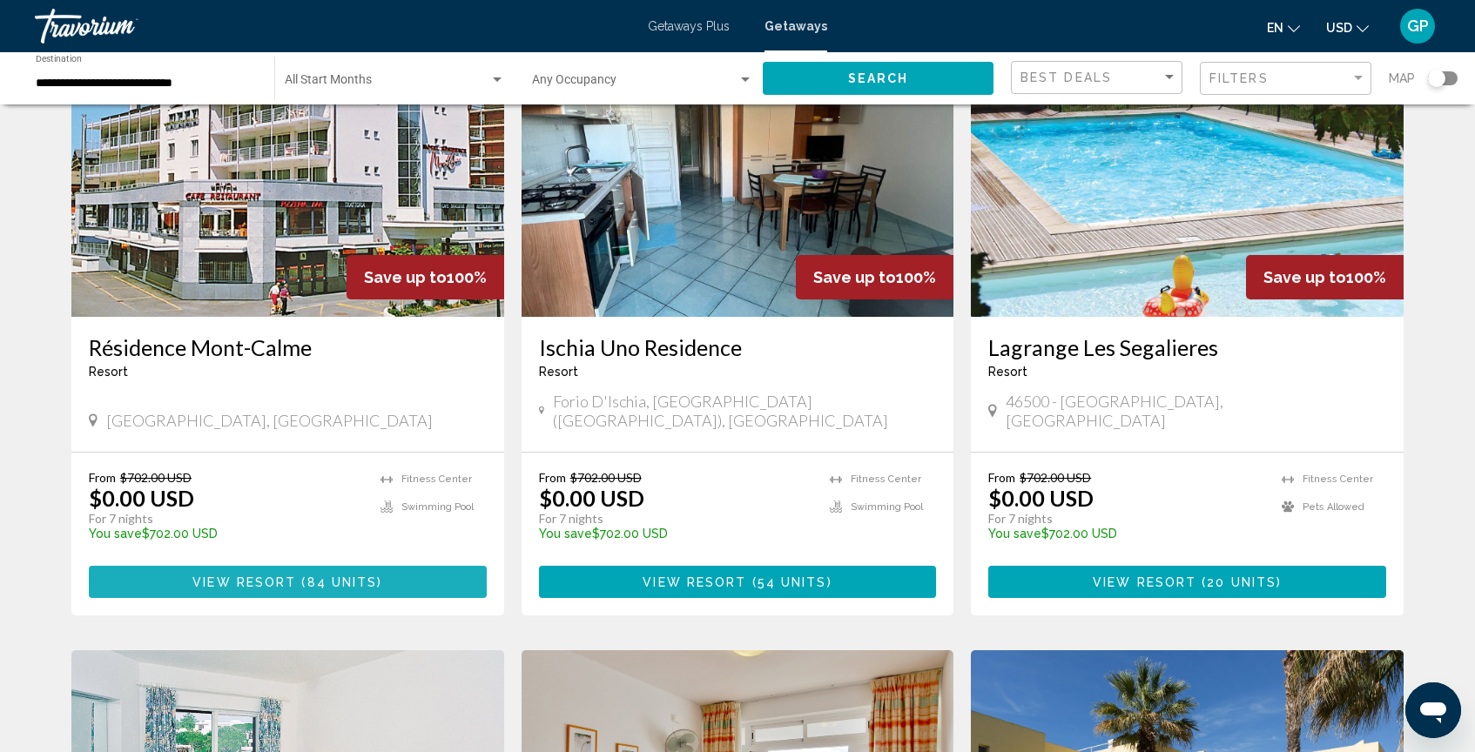
click at [278, 576] on span "View Resort" at bounding box center [244, 583] width 104 height 14
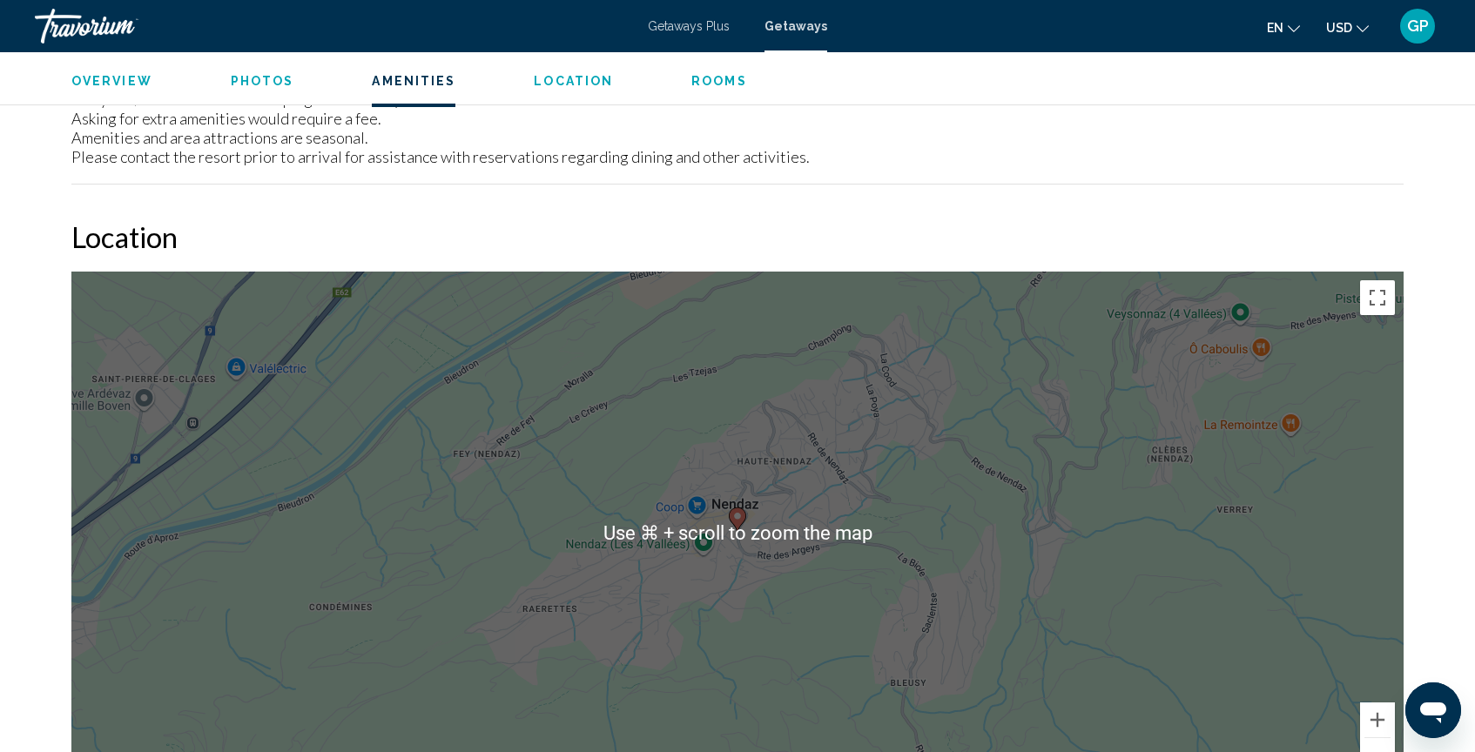
scroll to position [2647, 0]
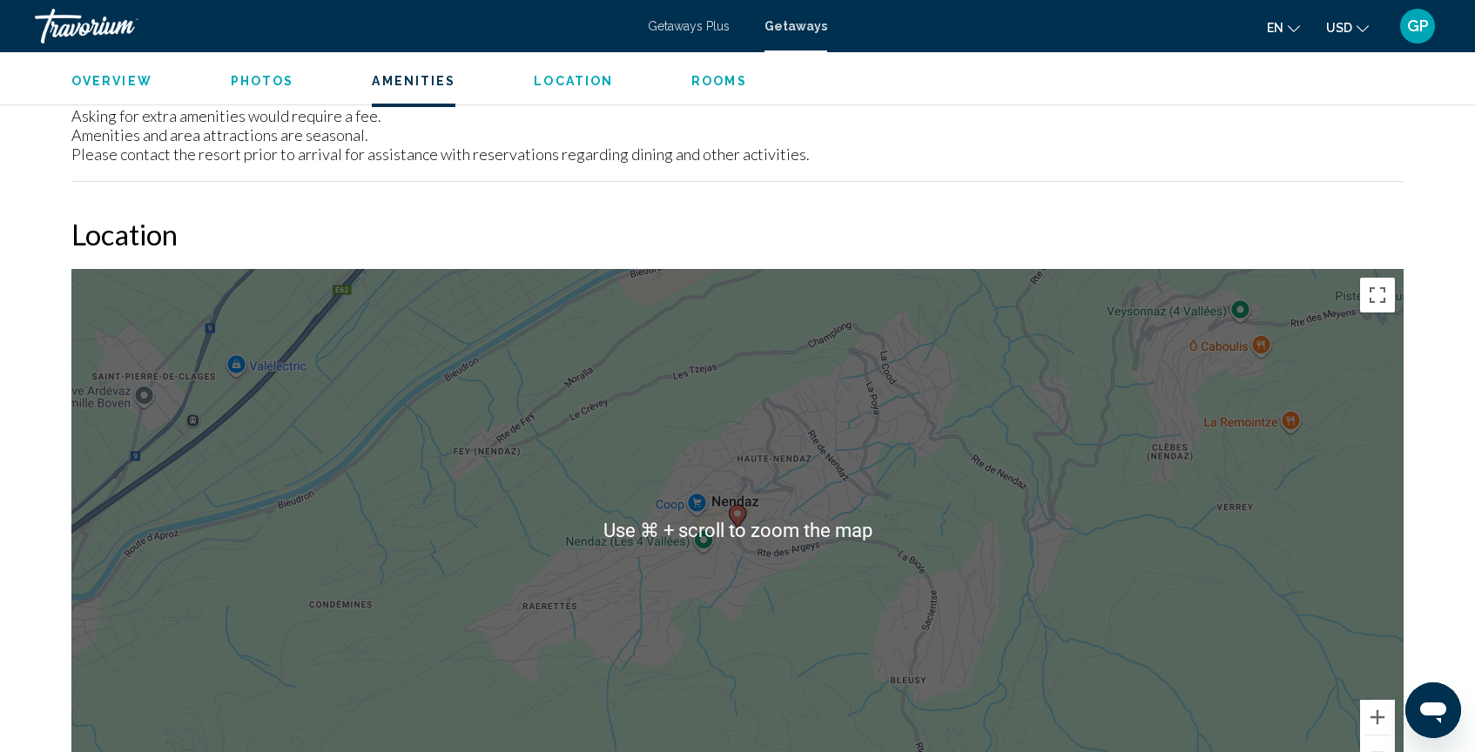
click at [569, 650] on div "To activate drag with keyboard, press Alt + Enter. Once in keyboard drag state,…" at bounding box center [737, 530] width 1332 height 523
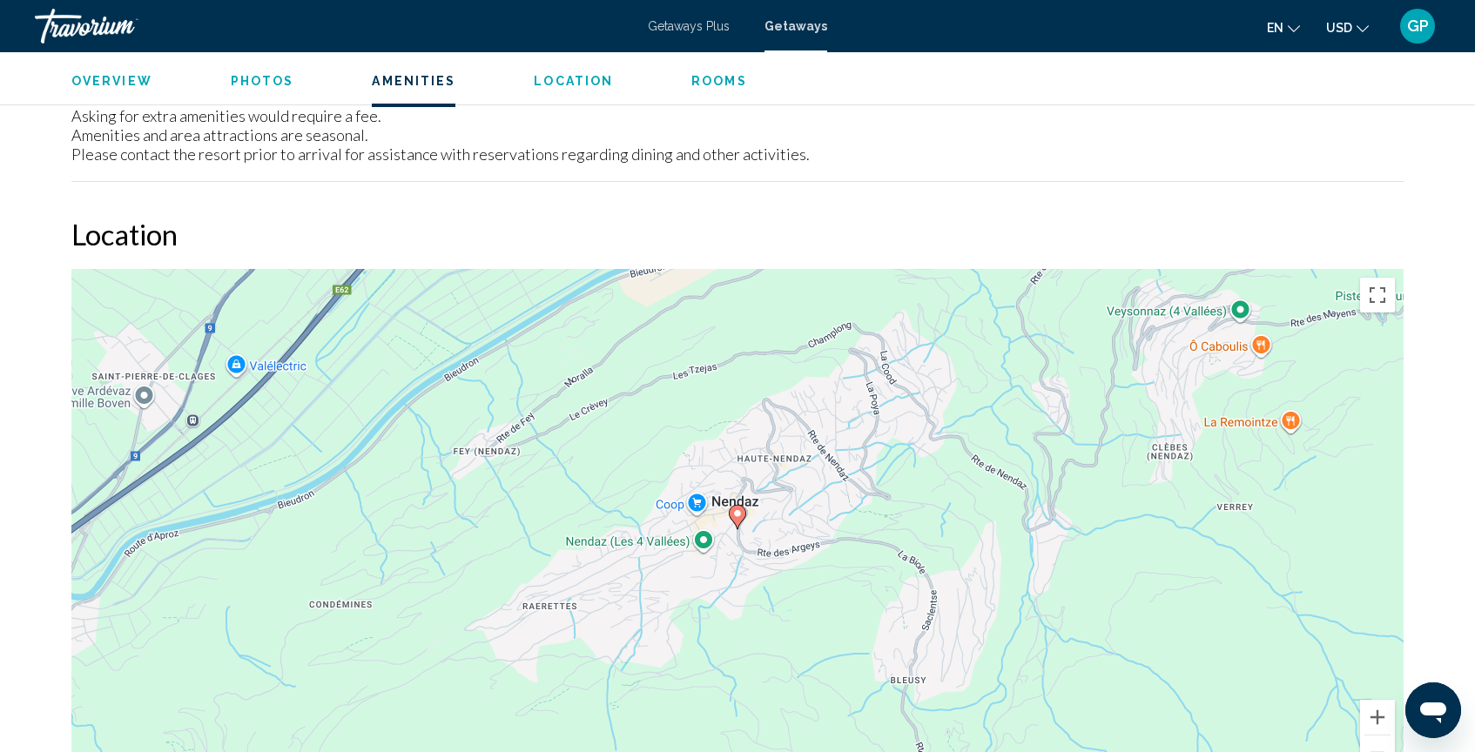
click at [798, 617] on div "To activate drag with keyboard, press Alt + Enter. Once in keyboard drag state,…" at bounding box center [737, 530] width 1332 height 523
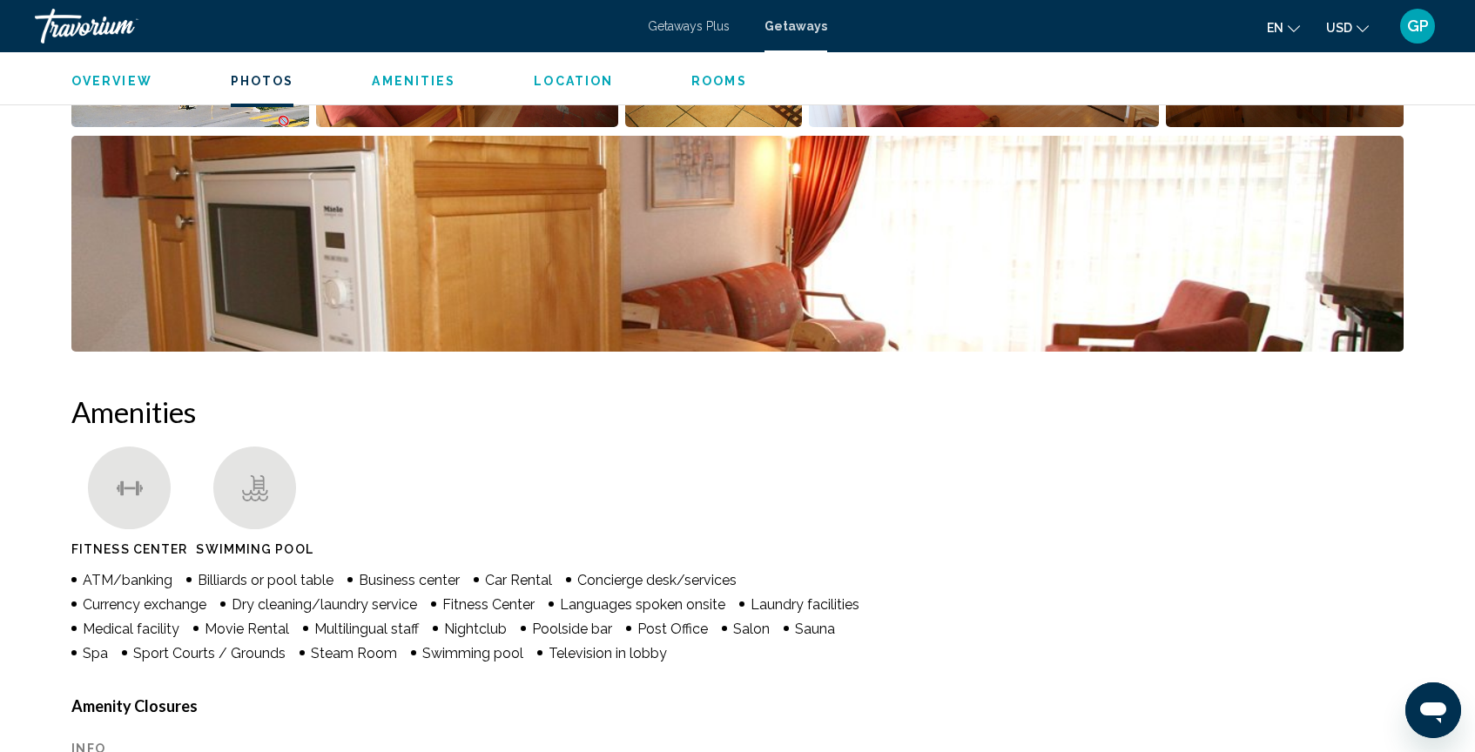
scroll to position [988, 0]
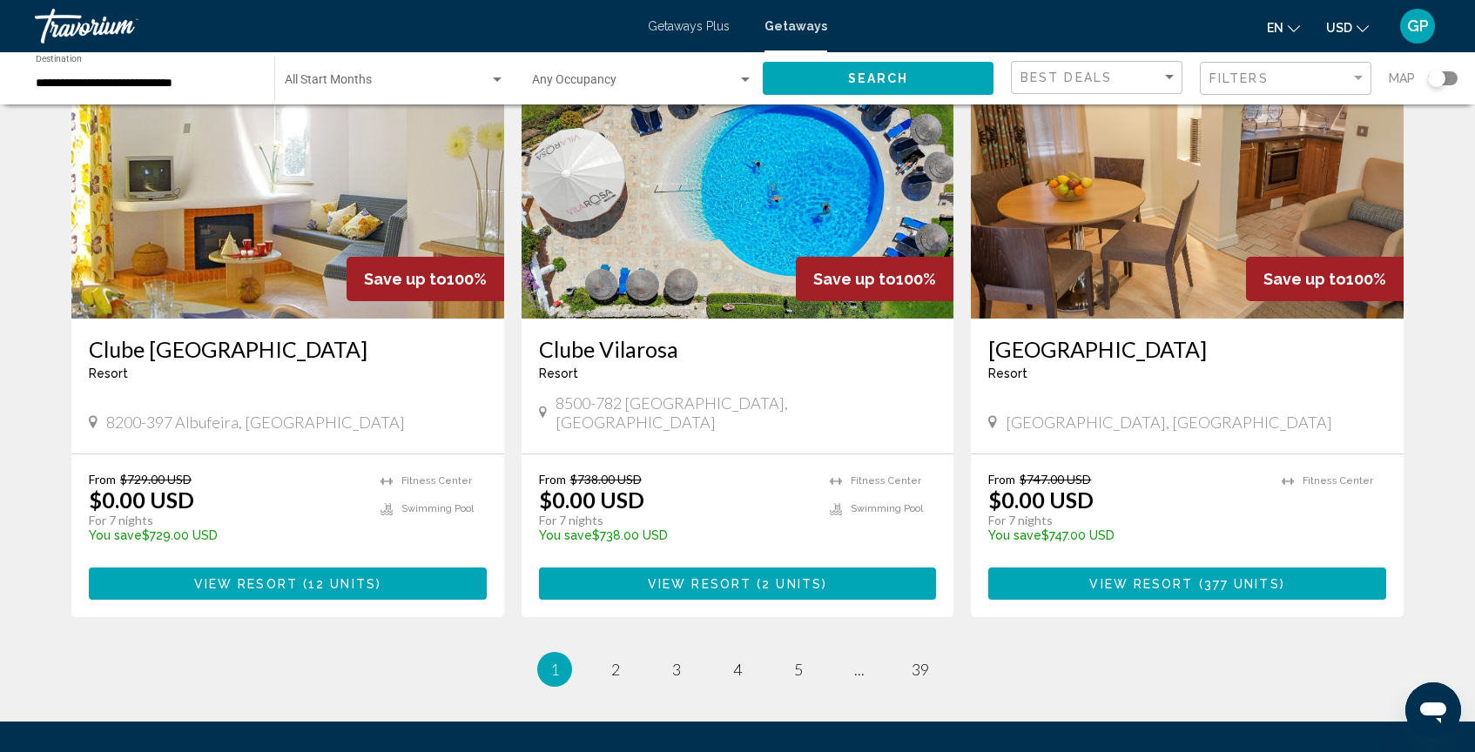
scroll to position [2085, 0]
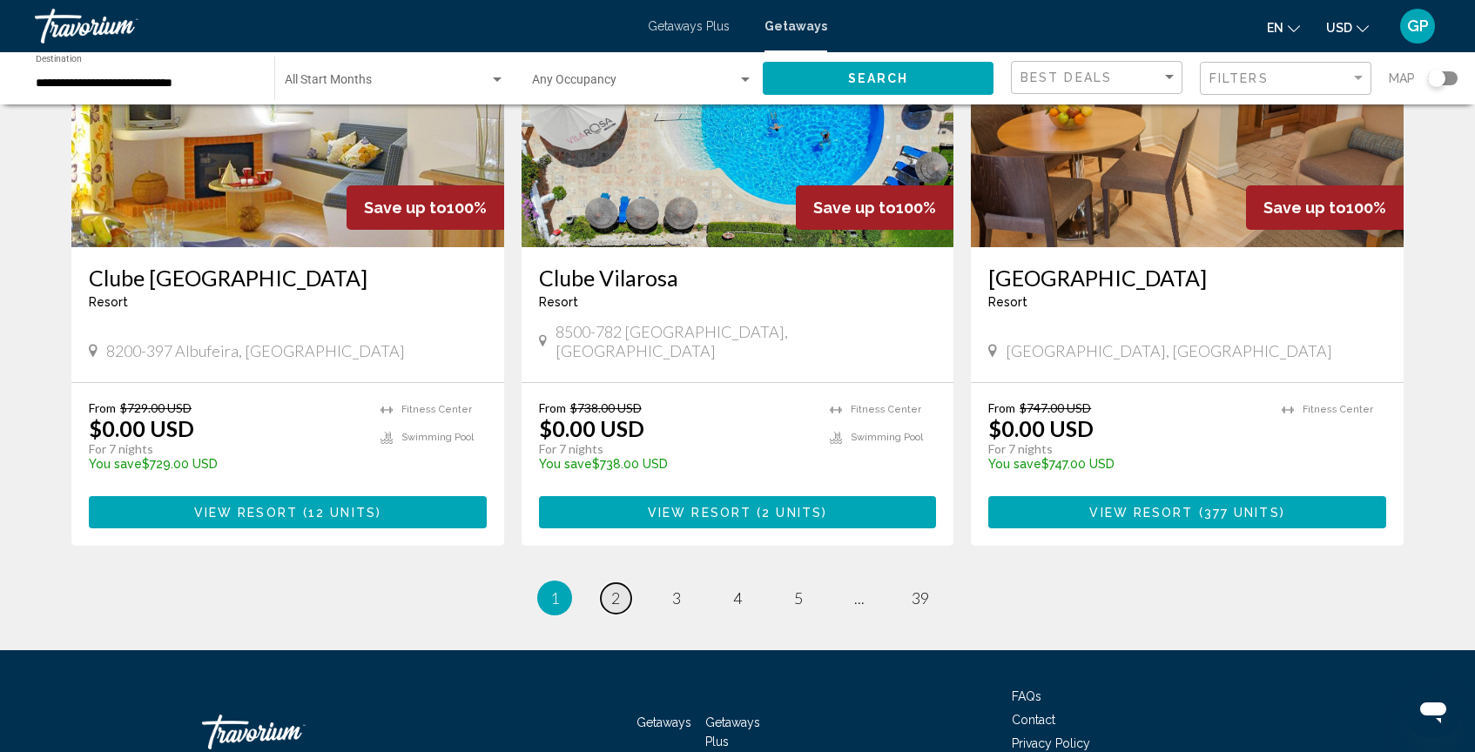
click at [616, 589] on span "2" at bounding box center [615, 598] width 9 height 19
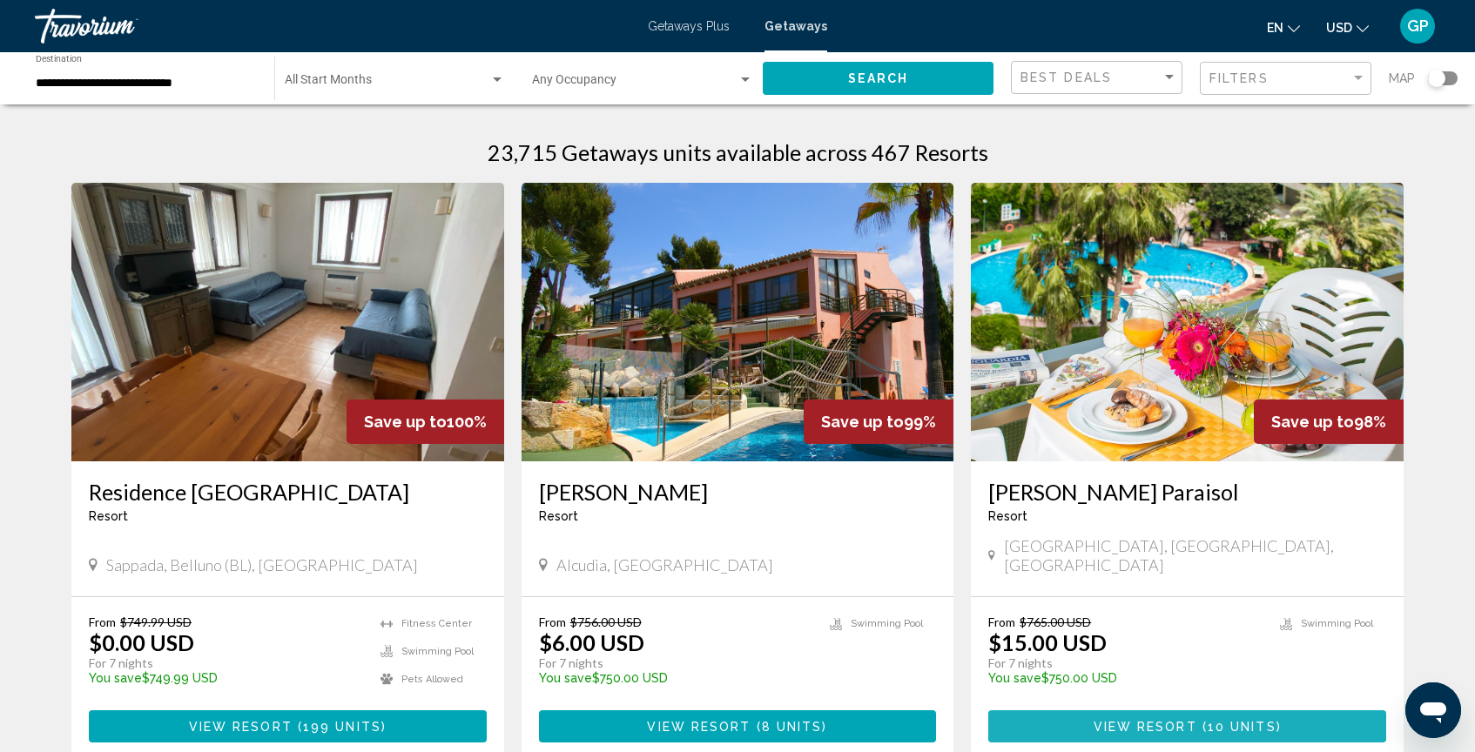
click at [1198, 720] on span "Main content" at bounding box center [1199, 727] width 5 height 14
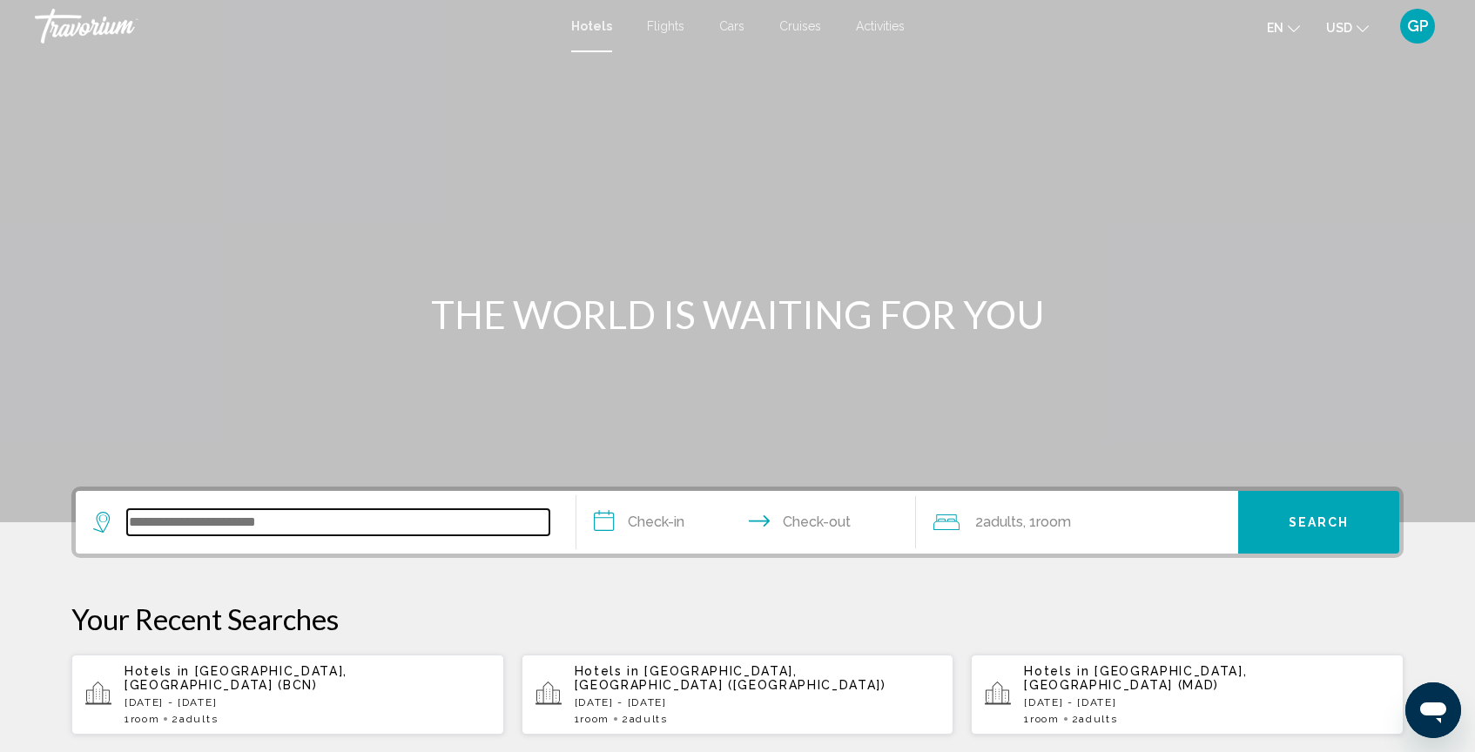
click at [147, 524] on input "Search widget" at bounding box center [338, 522] width 422 height 26
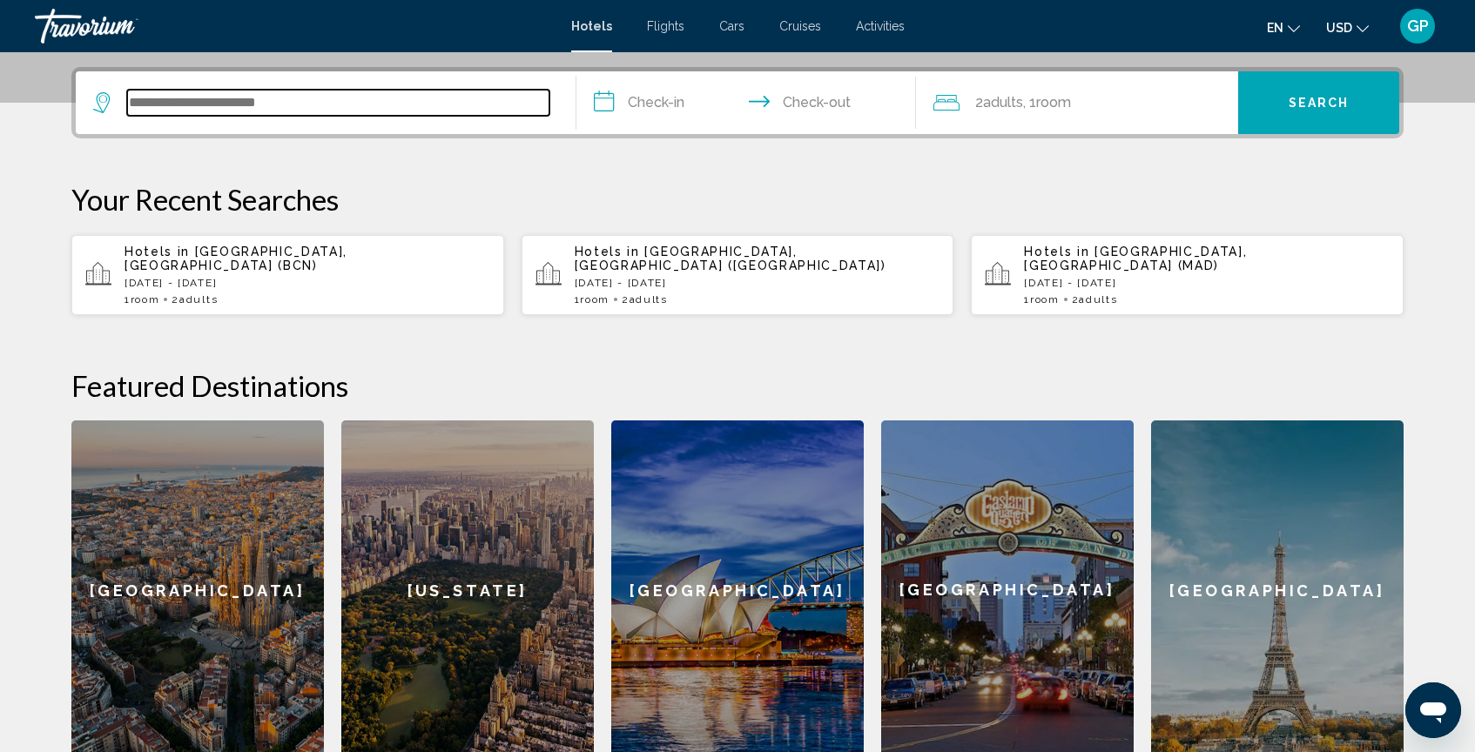
scroll to position [430, 0]
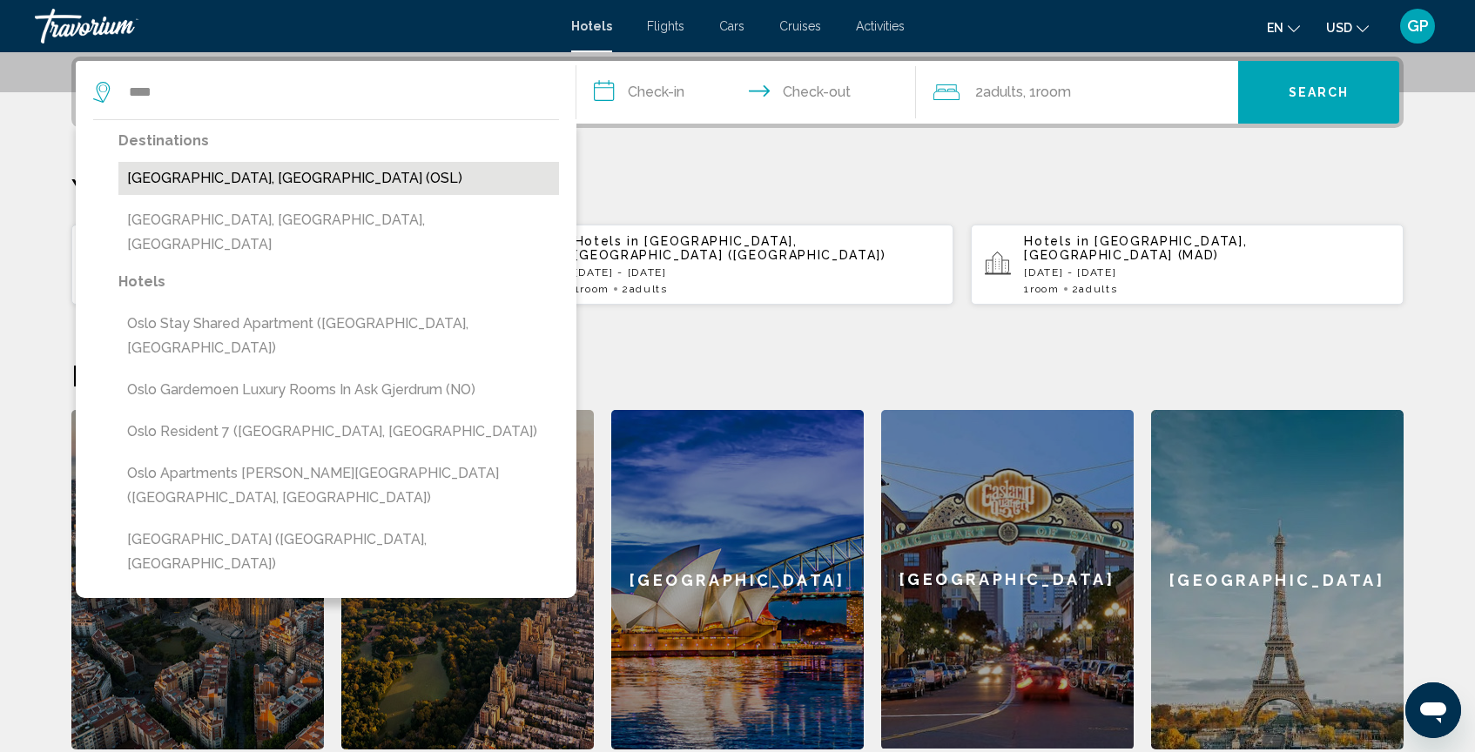
click at [201, 185] on button "Oslo, Norway (OSL)" at bounding box center [338, 178] width 441 height 33
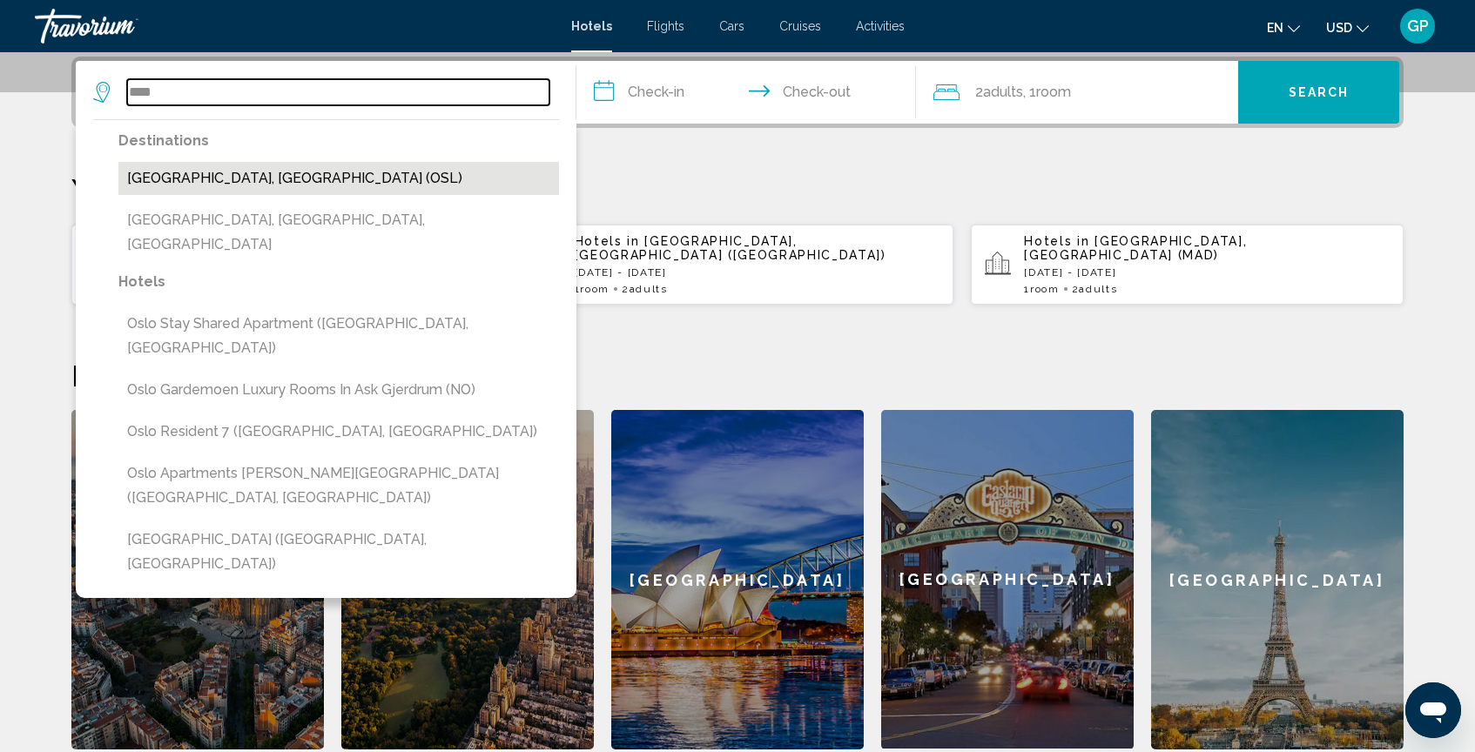
type input "**********"
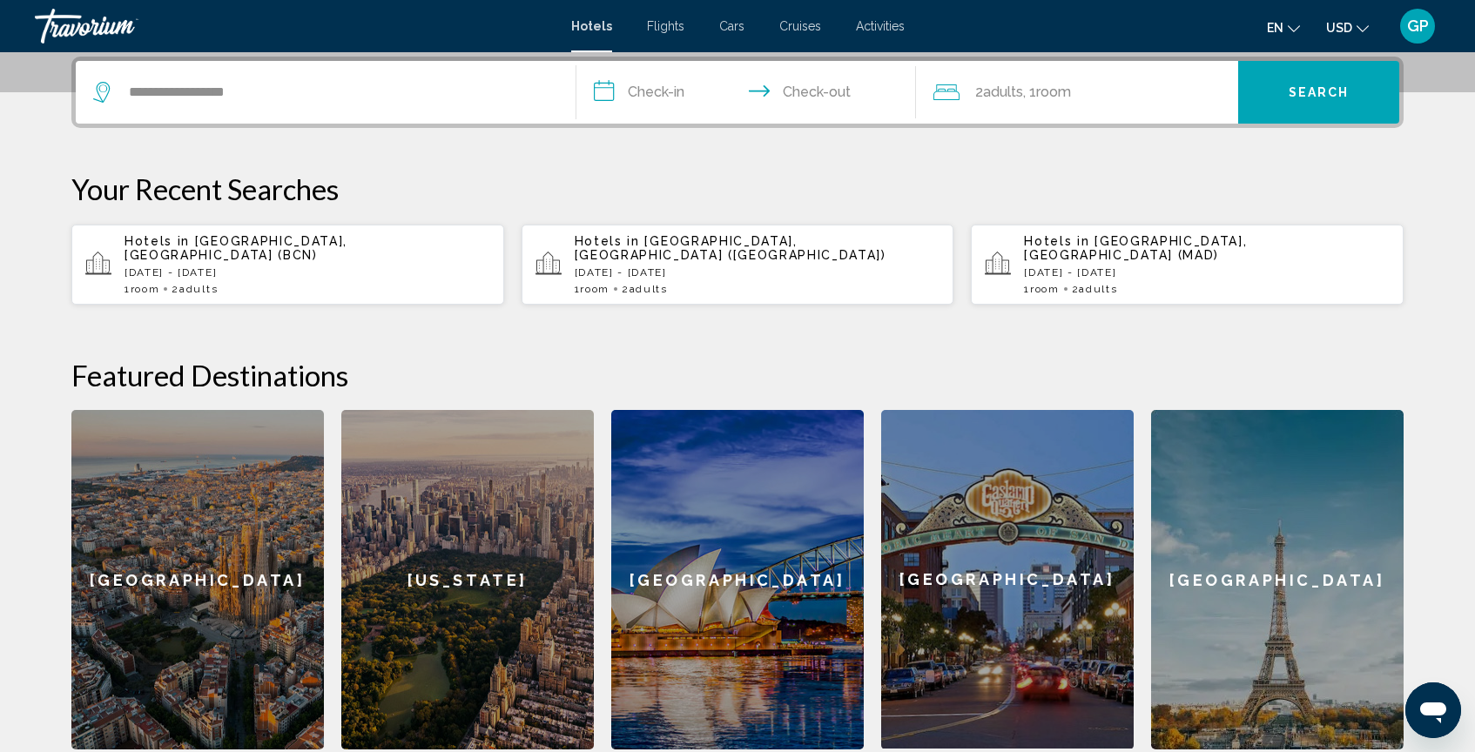
click at [599, 99] on input "**********" at bounding box center [750, 95] width 347 height 68
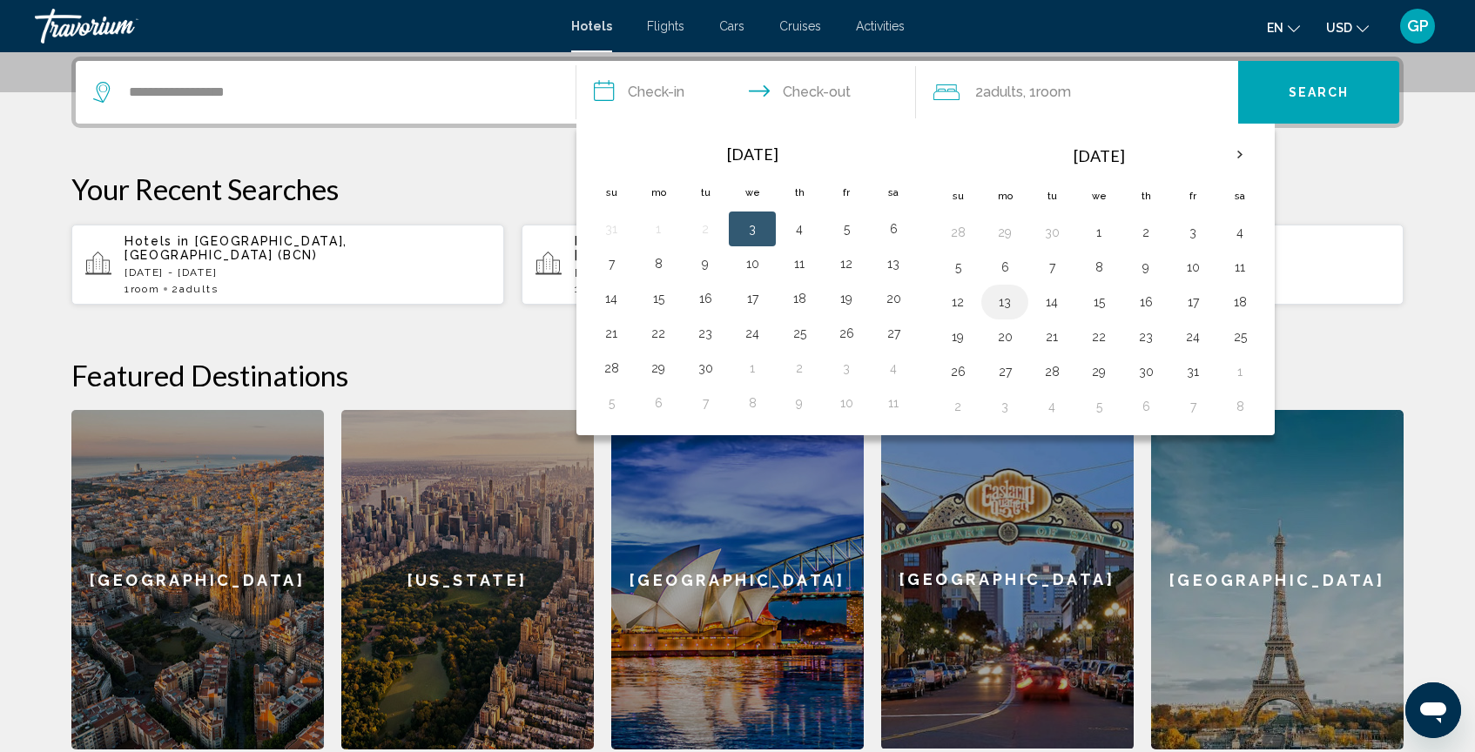
click at [1008, 300] on button "13" at bounding box center [1005, 302] width 28 height 24
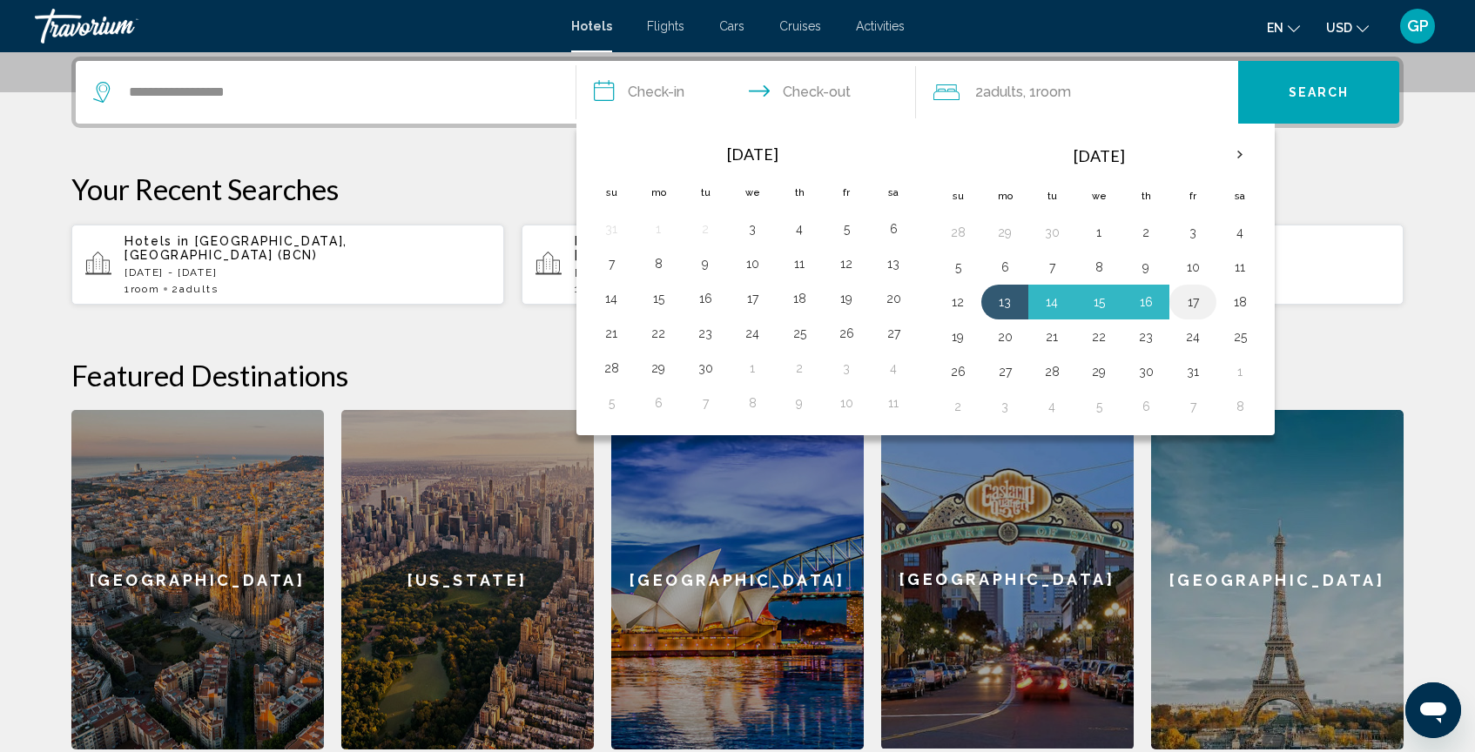
click at [1190, 302] on button "17" at bounding box center [1193, 302] width 28 height 24
type input "**********"
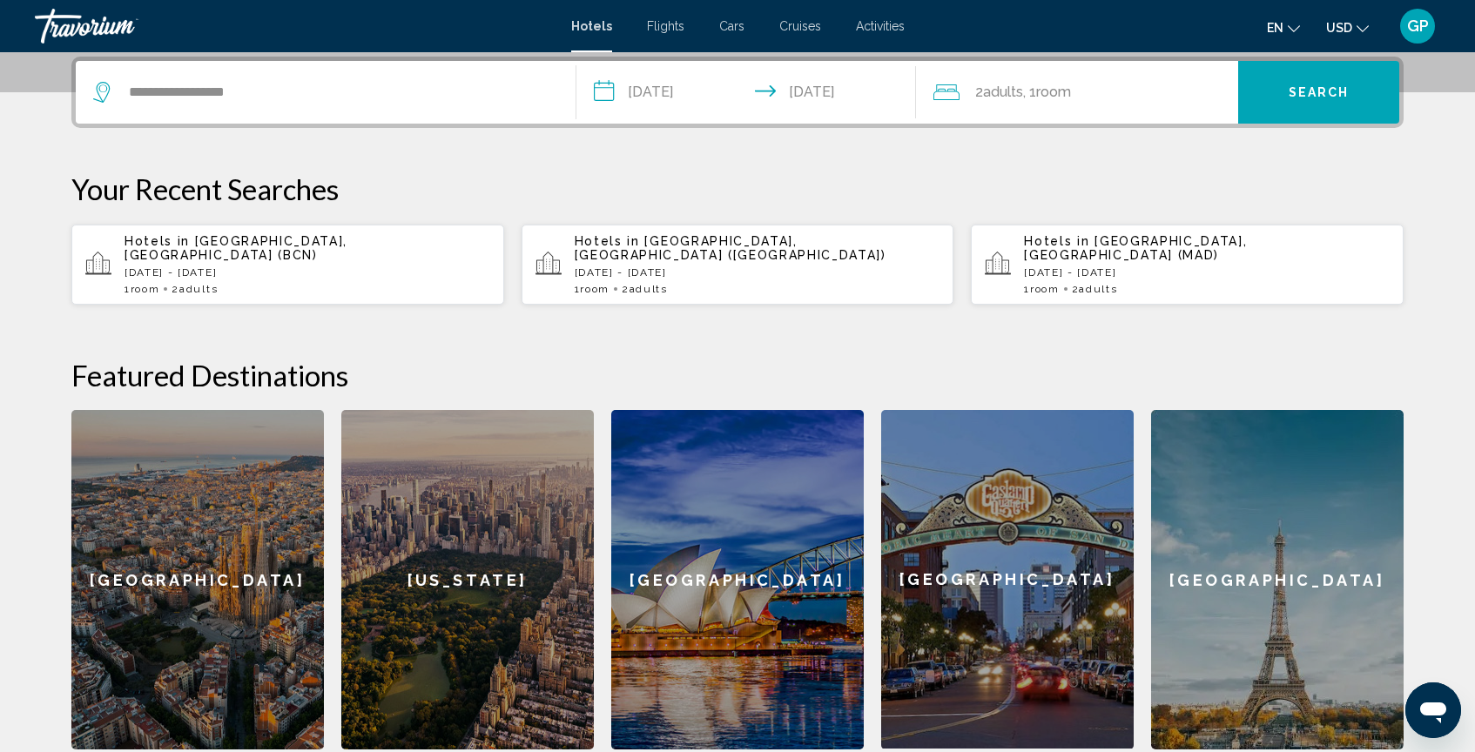
click at [1256, 92] on button "Search" at bounding box center [1318, 92] width 161 height 63
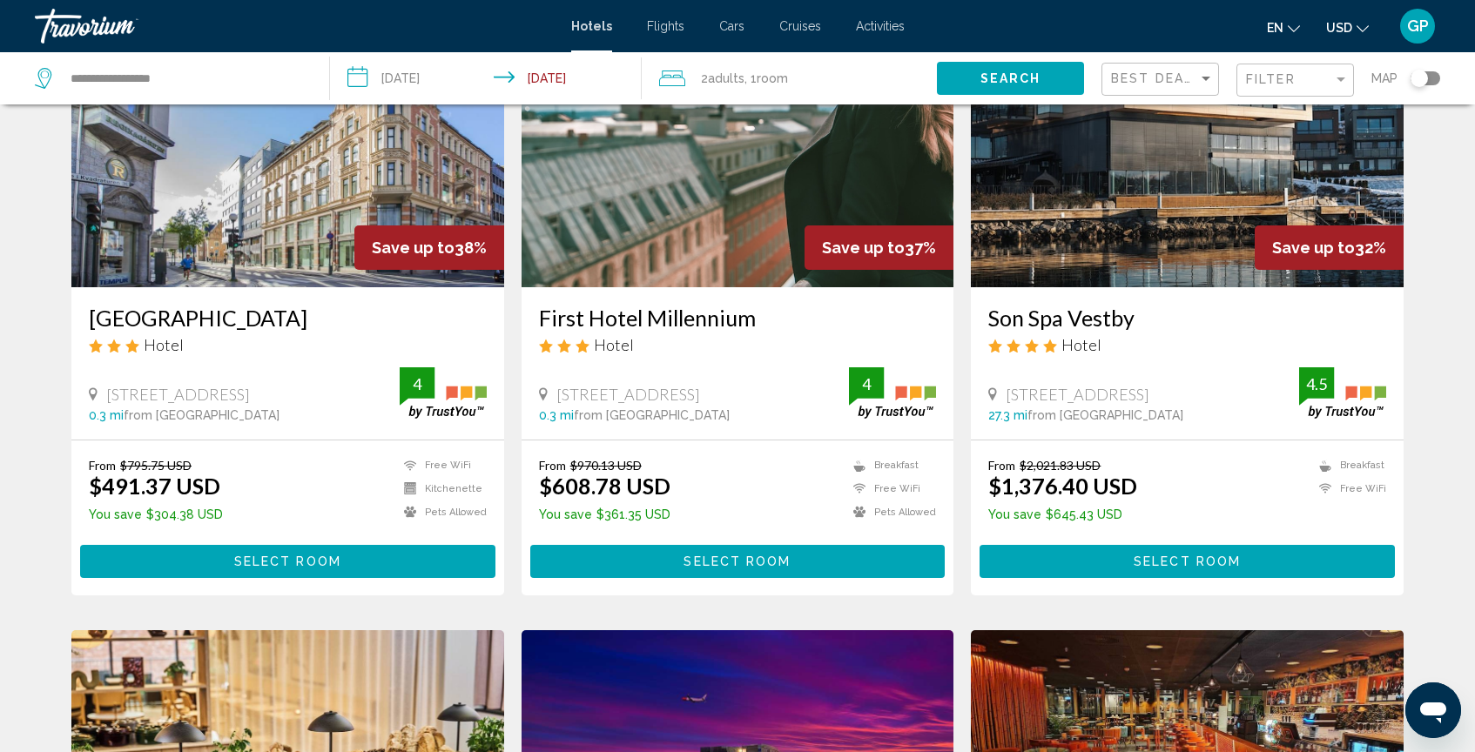
scroll to position [165, 0]
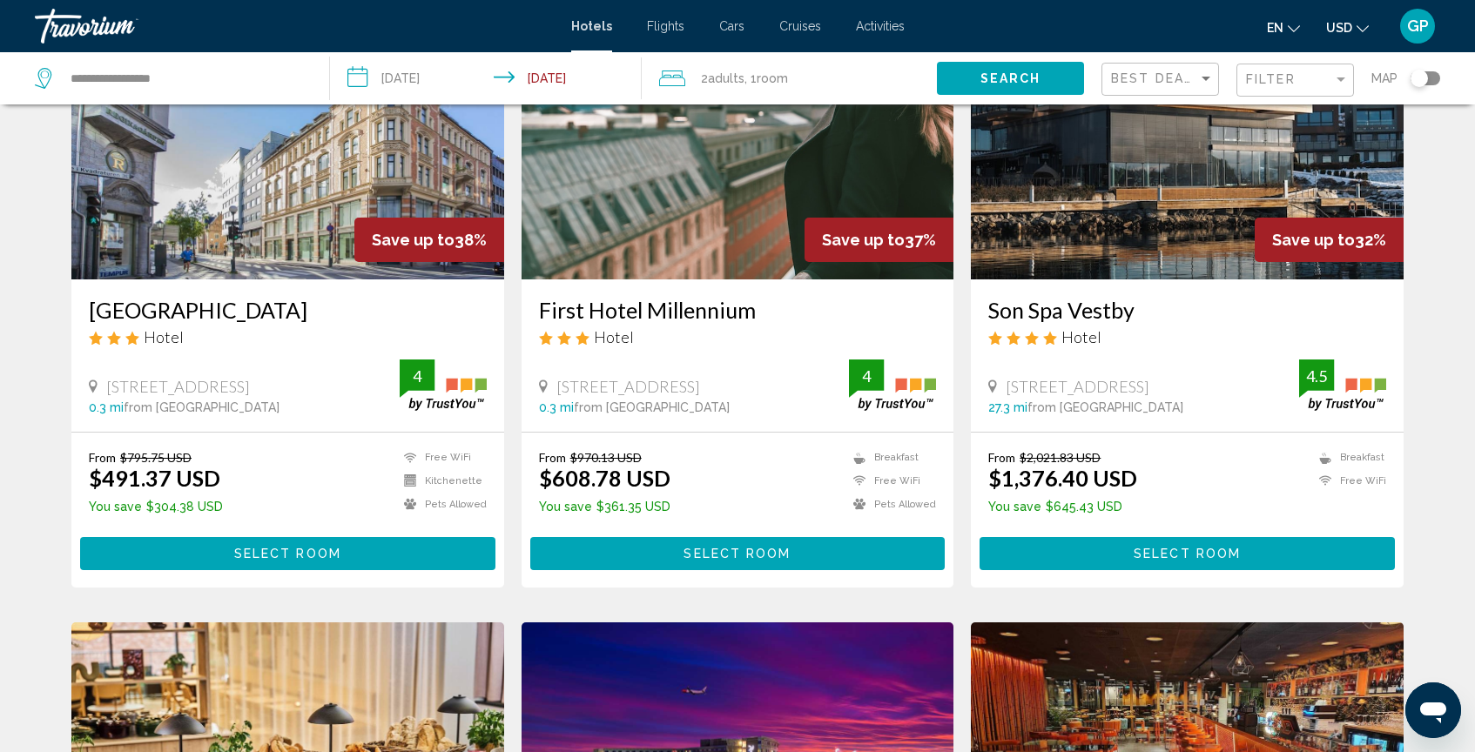
click at [278, 556] on span "Select Room" at bounding box center [287, 555] width 107 height 14
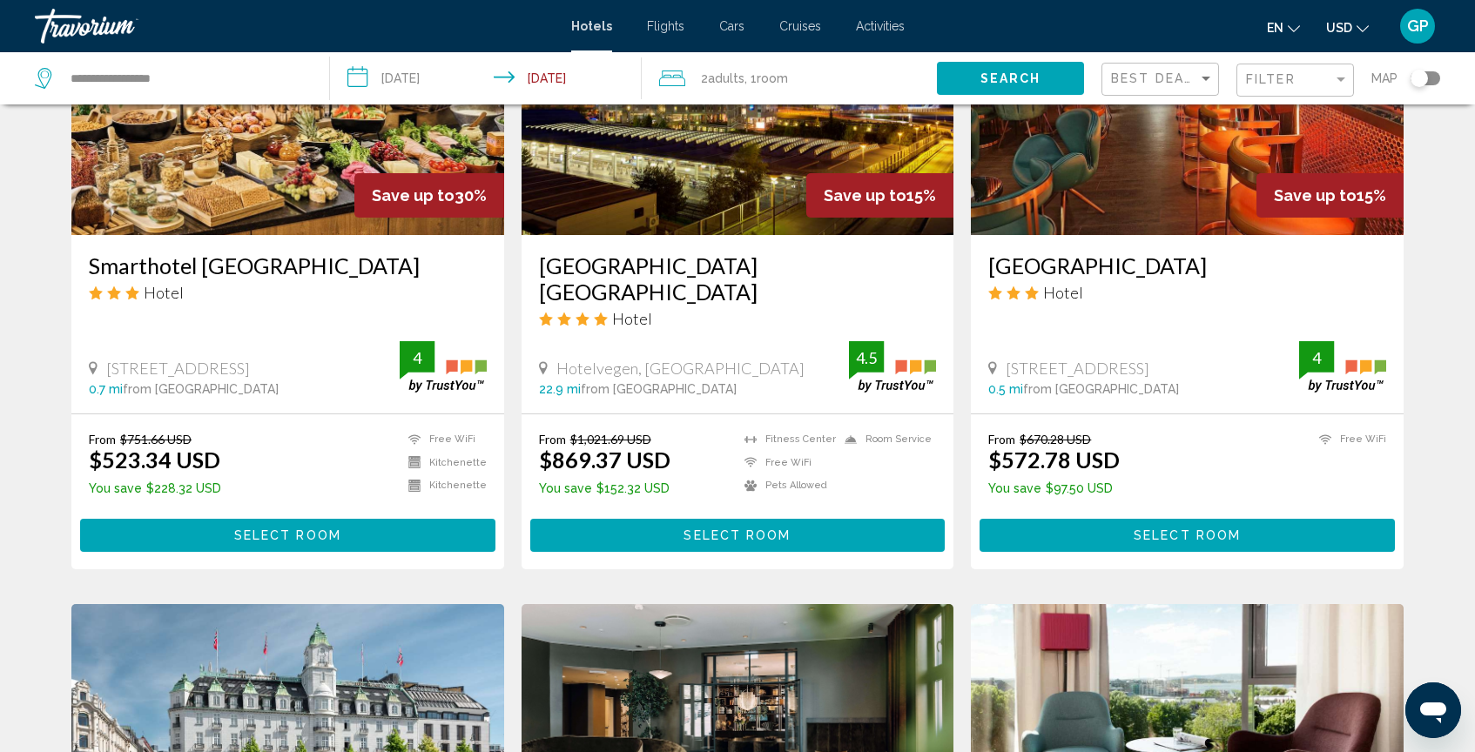
scroll to position [828, 0]
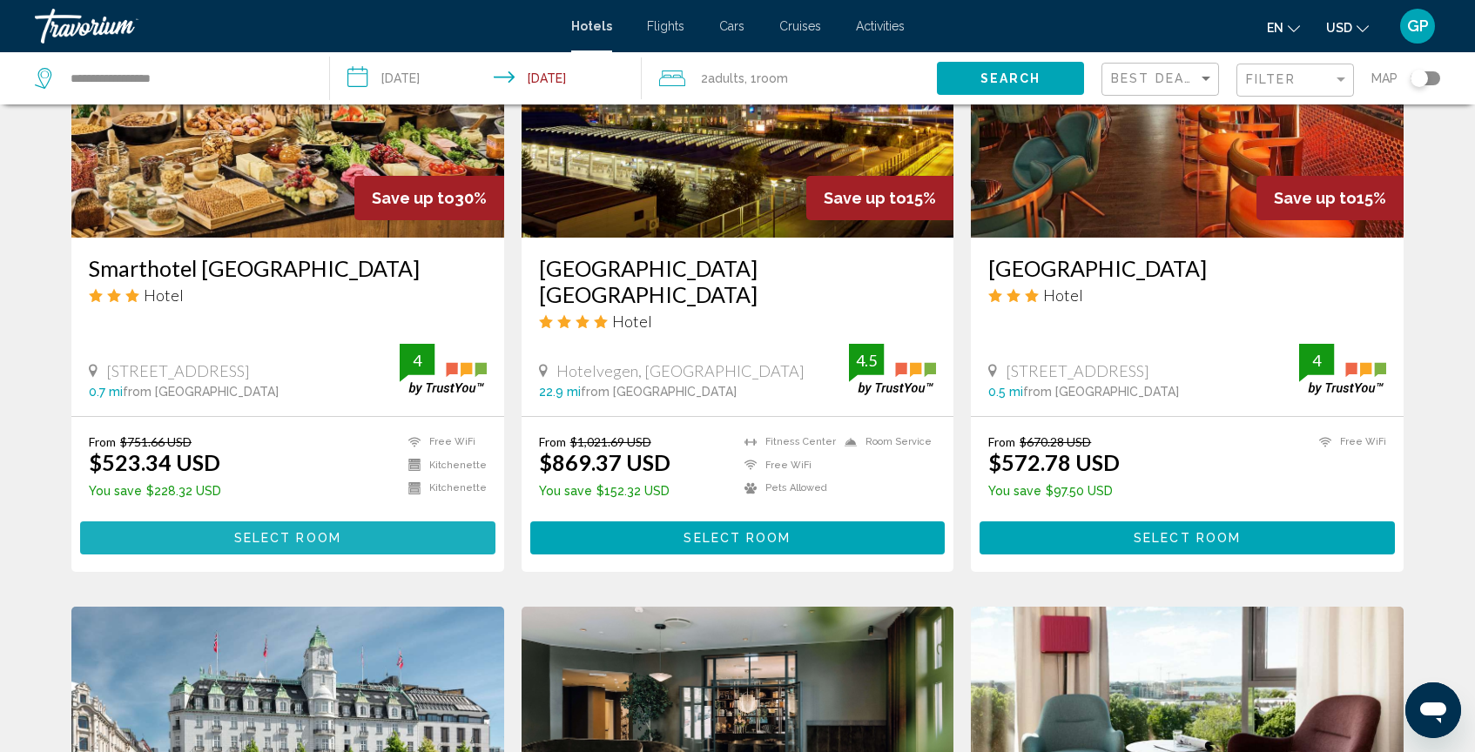
click at [292, 541] on span "Select Room" at bounding box center [287, 539] width 107 height 14
